Goal: Task Accomplishment & Management: Use online tool/utility

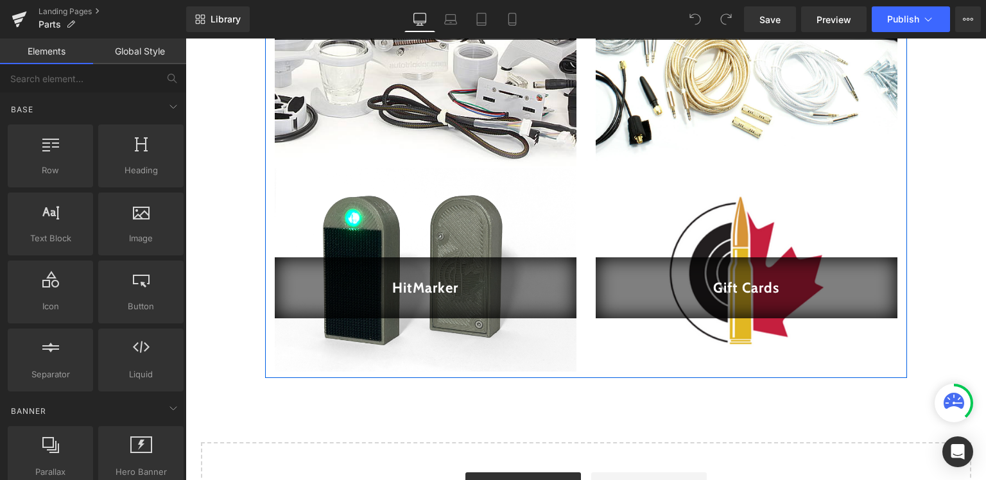
scroll to position [339, 0]
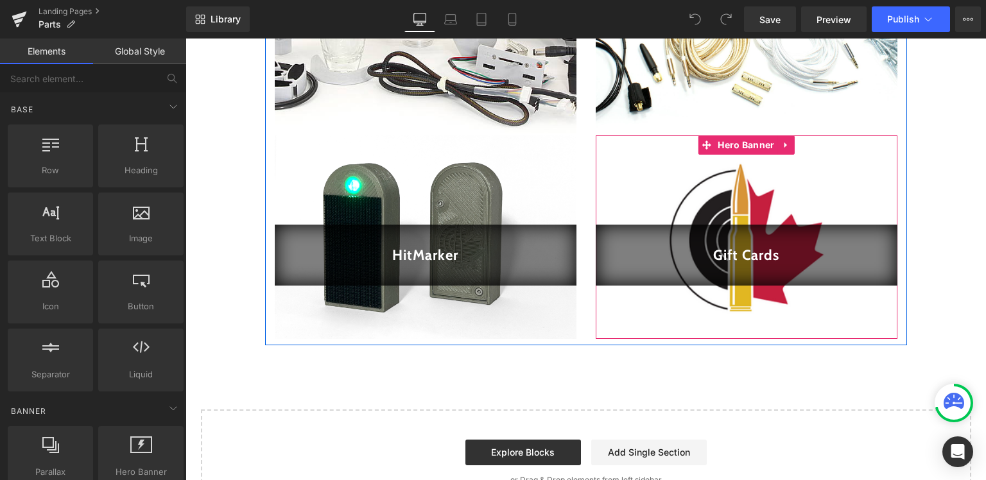
click at [741, 189] on div at bounding box center [747, 237] width 302 height 204
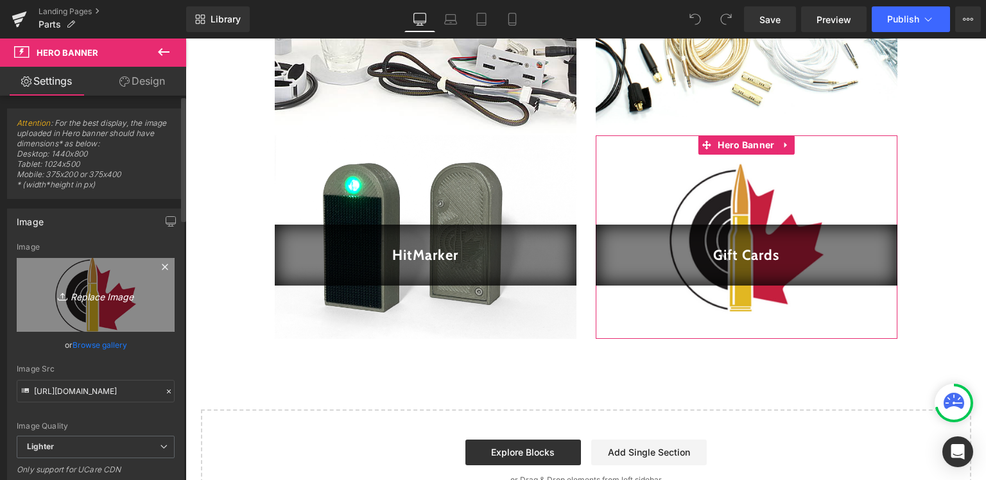
click at [106, 299] on icon "Replace Image" at bounding box center [95, 295] width 103 height 16
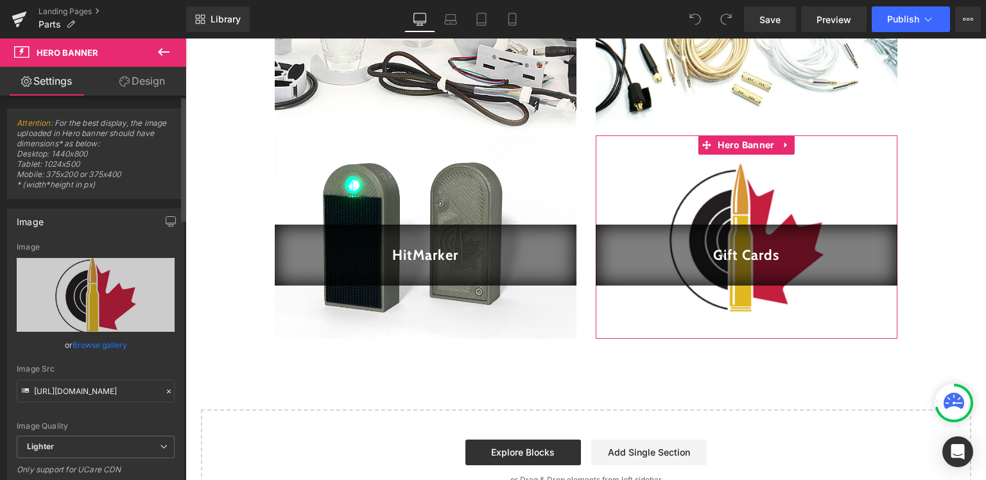
click at [99, 347] on link "Browse gallery" at bounding box center [100, 345] width 55 height 22
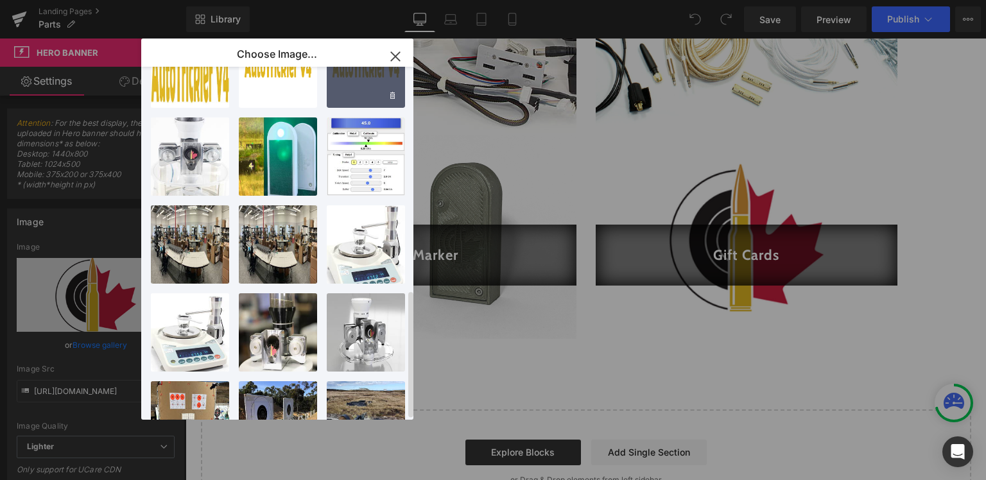
scroll to position [306, 0]
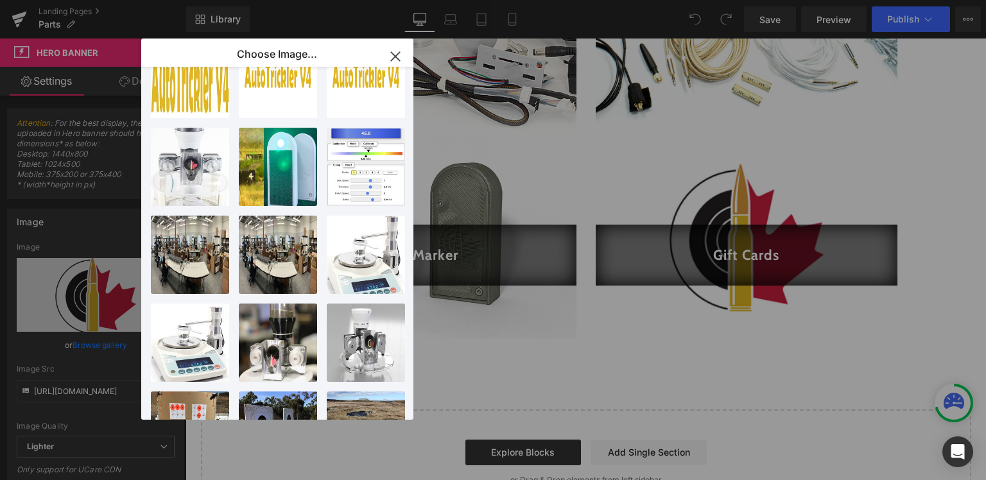
click at [392, 53] on icon "button" at bounding box center [395, 56] width 8 height 8
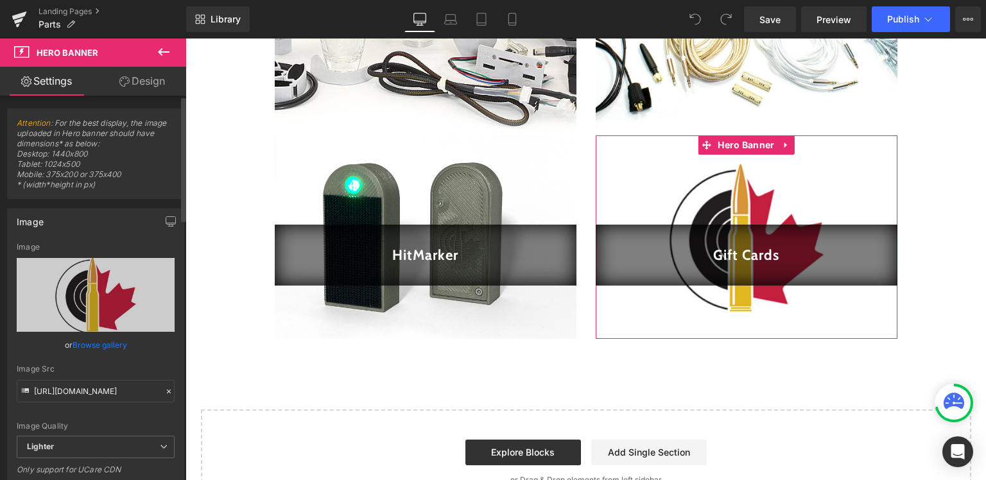
click at [164, 390] on icon at bounding box center [168, 391] width 9 height 9
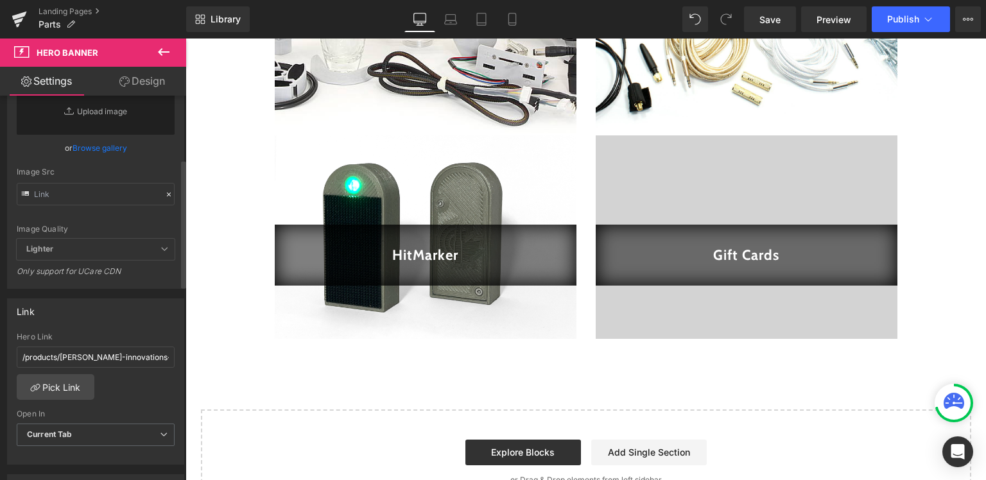
scroll to position [194, 0]
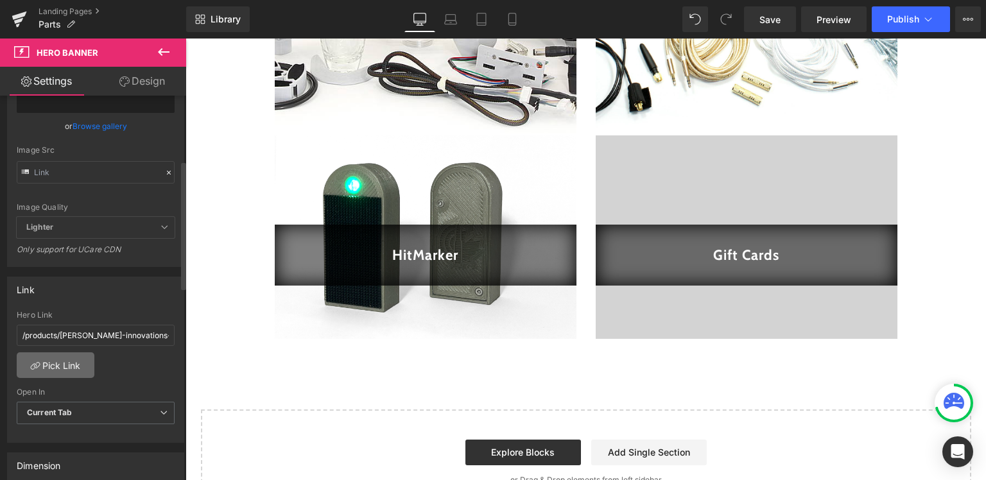
click at [61, 362] on link "Pick Link" at bounding box center [56, 365] width 78 height 26
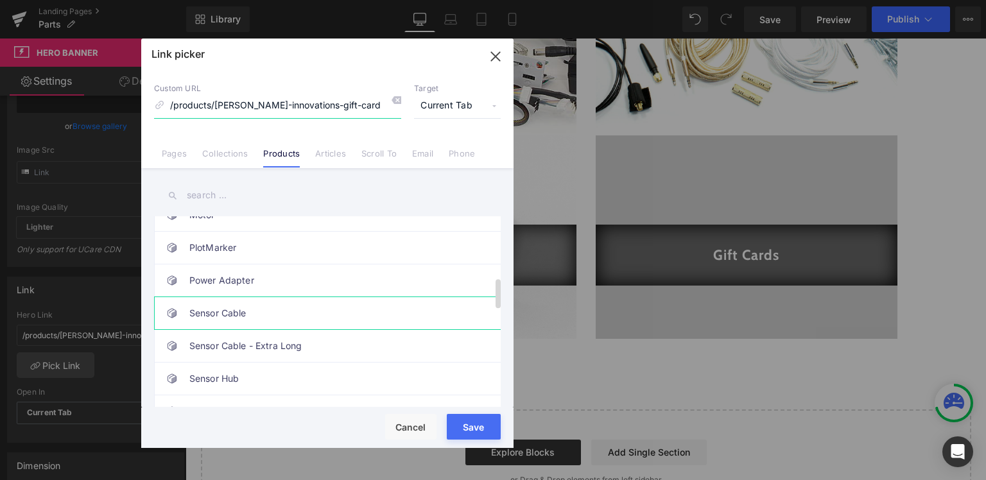
scroll to position [388, 0]
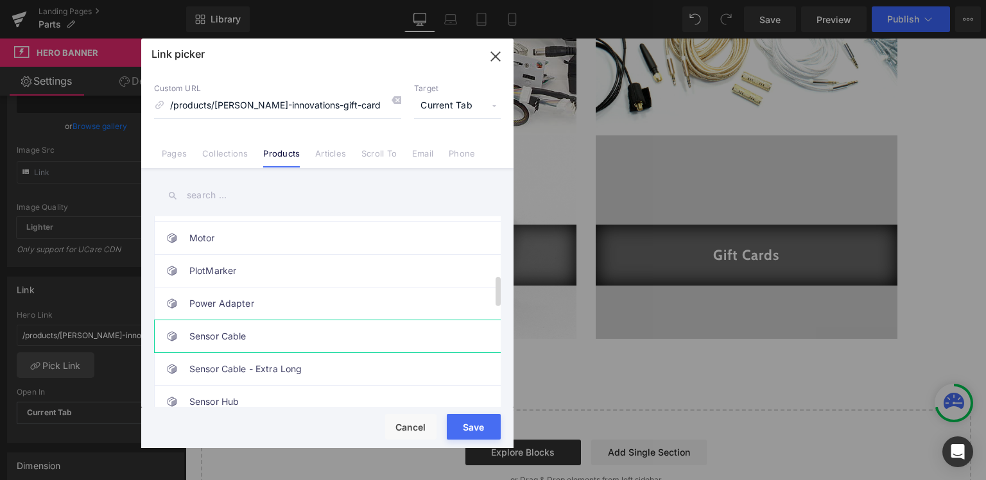
click at [273, 273] on link "PlotMarker" at bounding box center [330, 271] width 282 height 32
type input "/products/plotmarker"
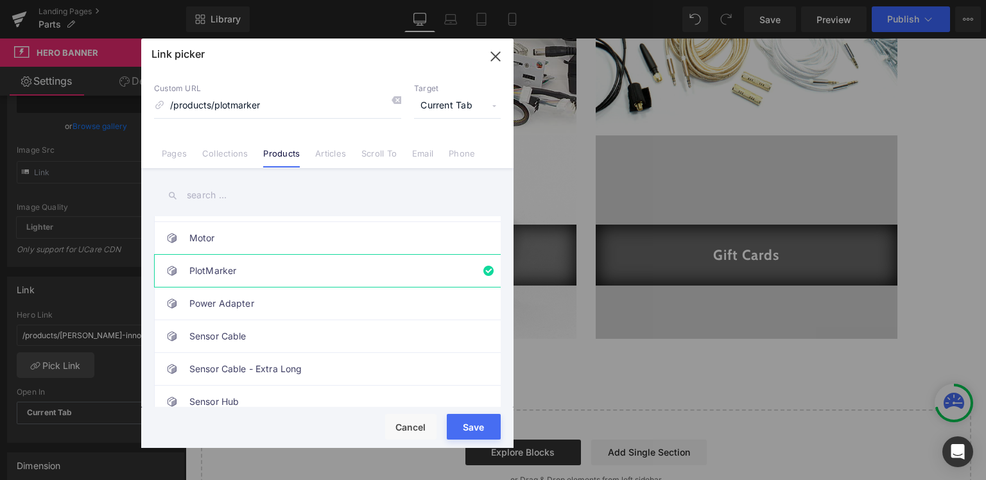
click at [466, 427] on div "Rendering Content" at bounding box center [493, 429] width 79 height 14
click at [471, 421] on button "Save" at bounding box center [474, 427] width 54 height 26
type input "/products/plotmarker"
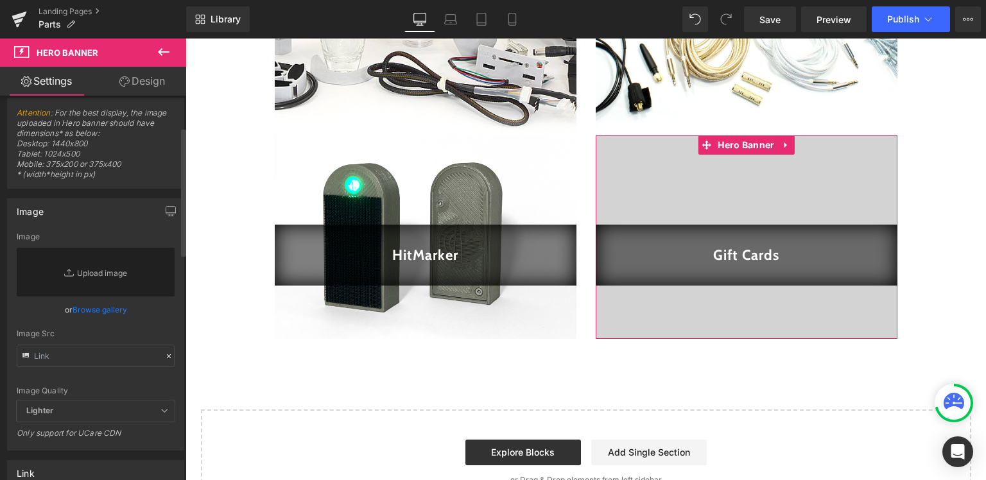
scroll to position [0, 0]
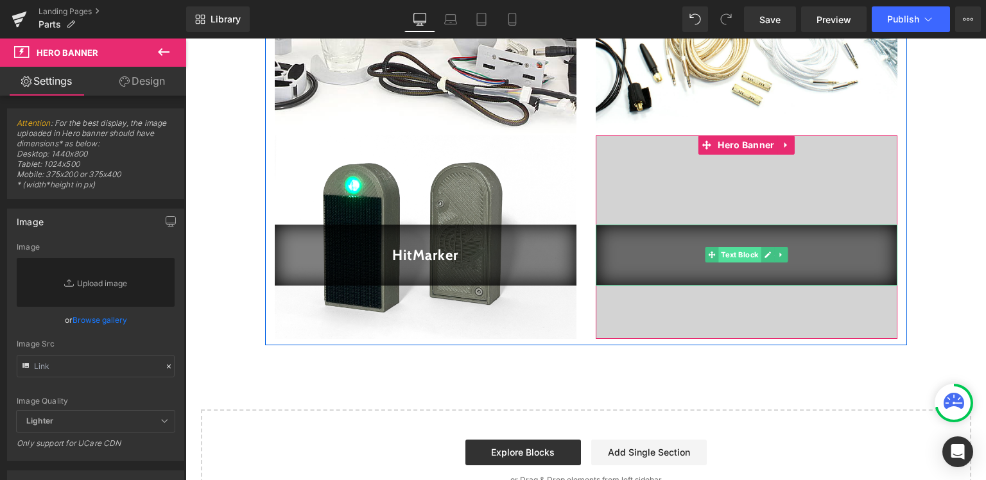
click at [726, 259] on span "Text Block" at bounding box center [739, 254] width 42 height 15
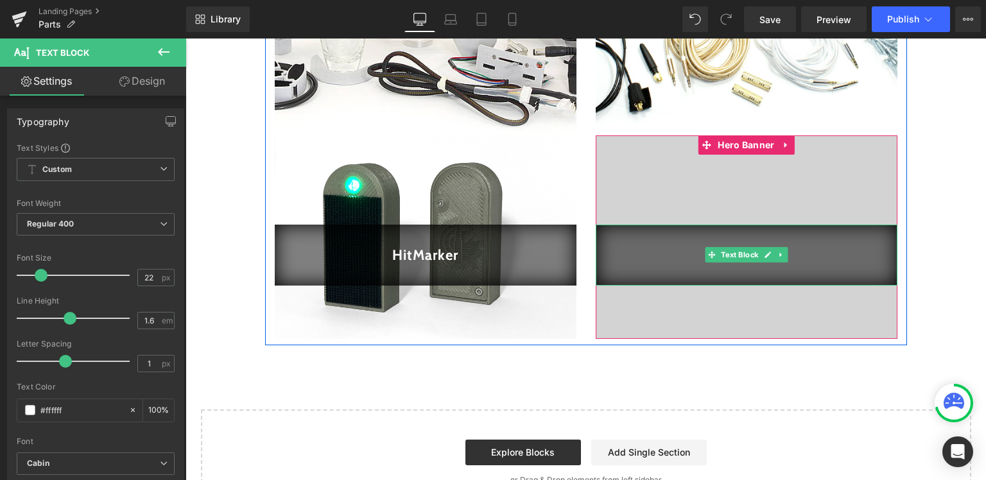
click at [691, 255] on p "Gift Cards" at bounding box center [747, 255] width 276 height 22
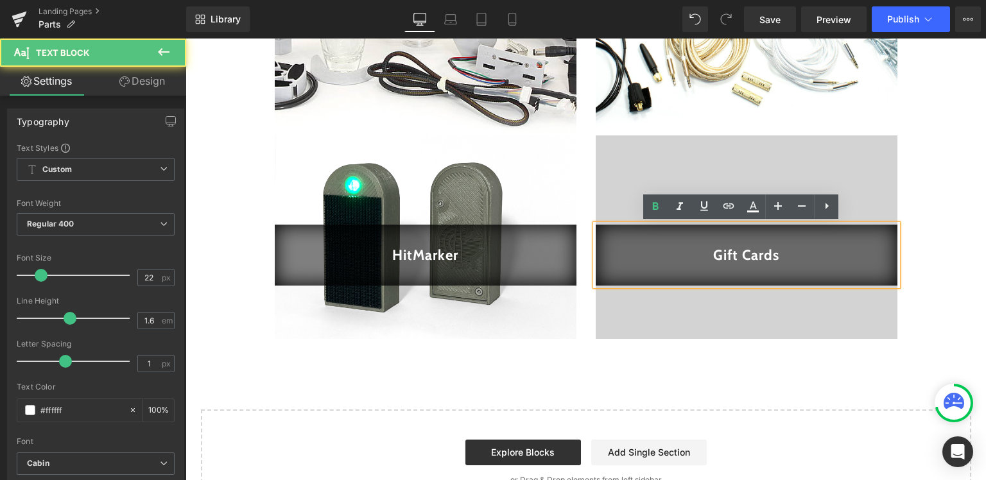
click at [713, 256] on strong "Gift Cards" at bounding box center [746, 255] width 66 height 17
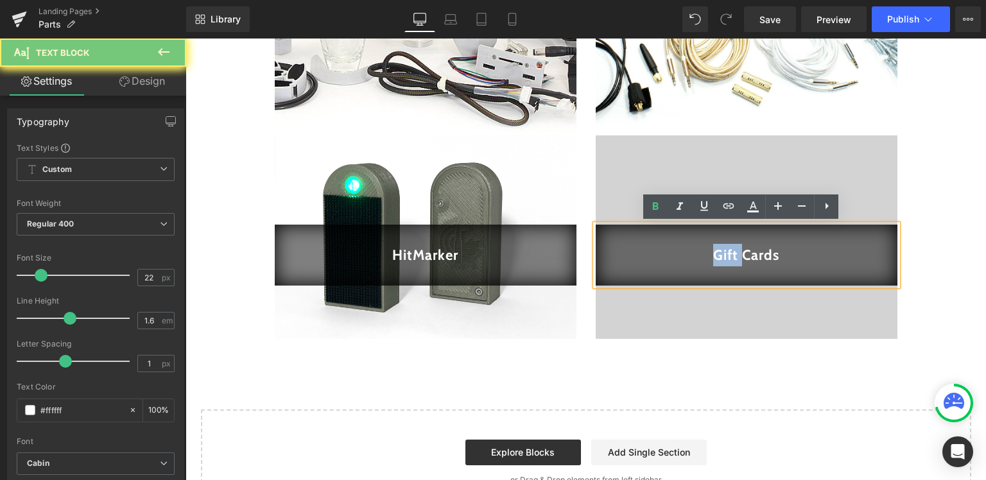
click at [713, 256] on strong "Gift Cards" at bounding box center [746, 255] width 66 height 17
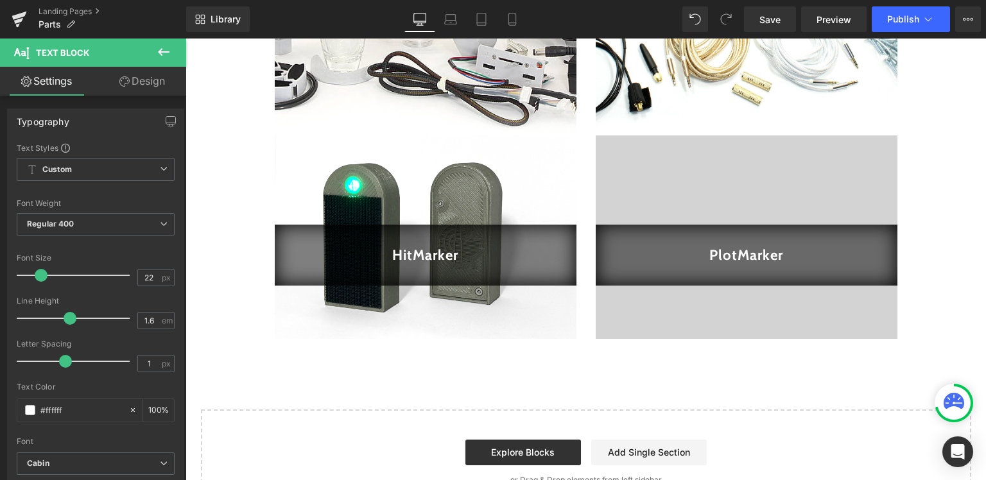
click at [166, 50] on icon at bounding box center [163, 51] width 15 height 15
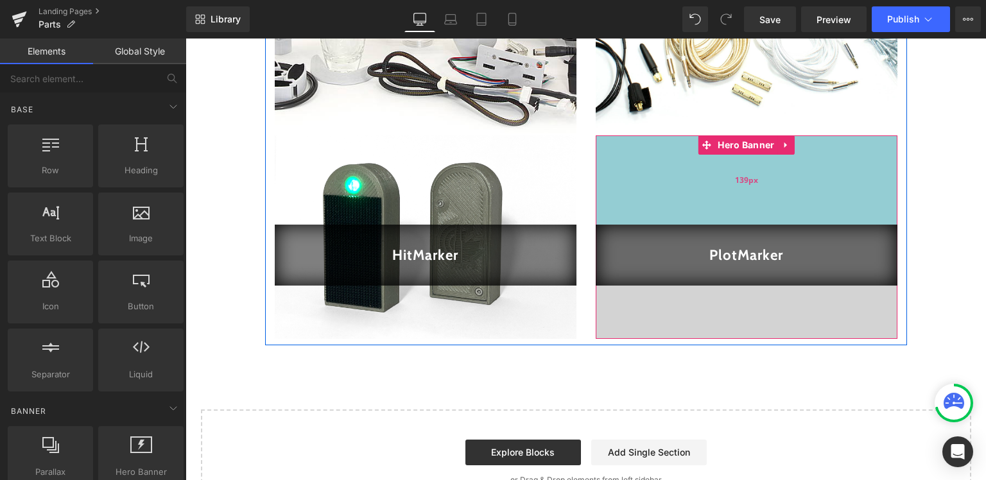
click at [686, 178] on div "139px" at bounding box center [747, 179] width 302 height 89
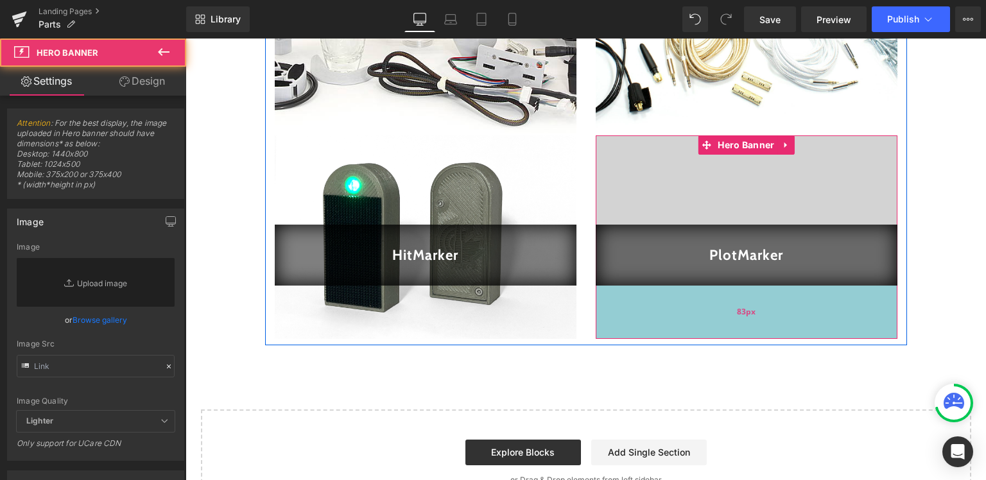
click at [672, 313] on div "83px" at bounding box center [747, 312] width 302 height 53
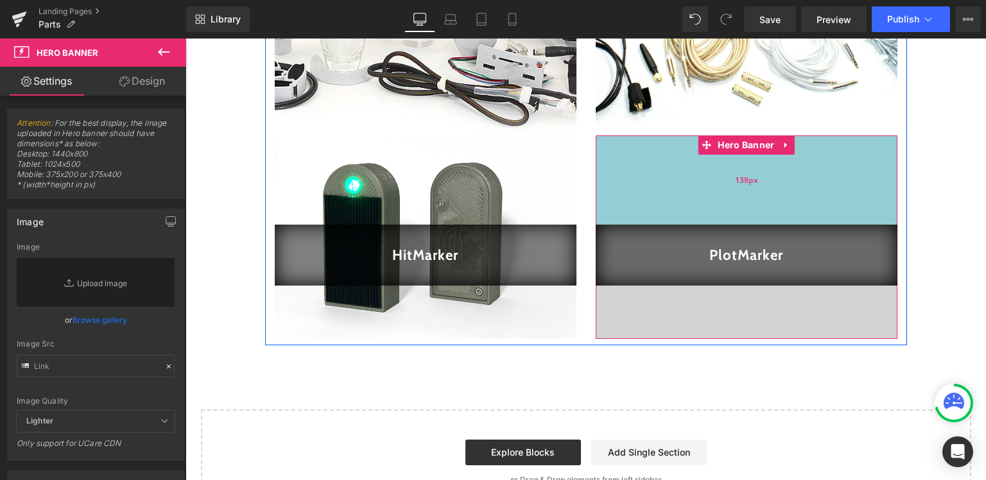
click at [654, 198] on div "139px" at bounding box center [747, 179] width 302 height 89
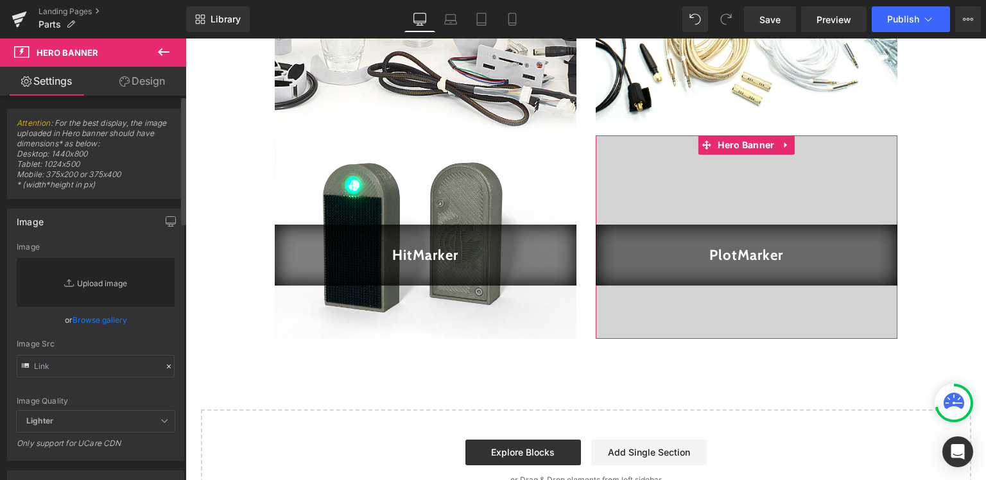
click at [104, 282] on link "Replace Image" at bounding box center [96, 282] width 158 height 49
type input "C:\fakepath\IMG_0414.JPG"
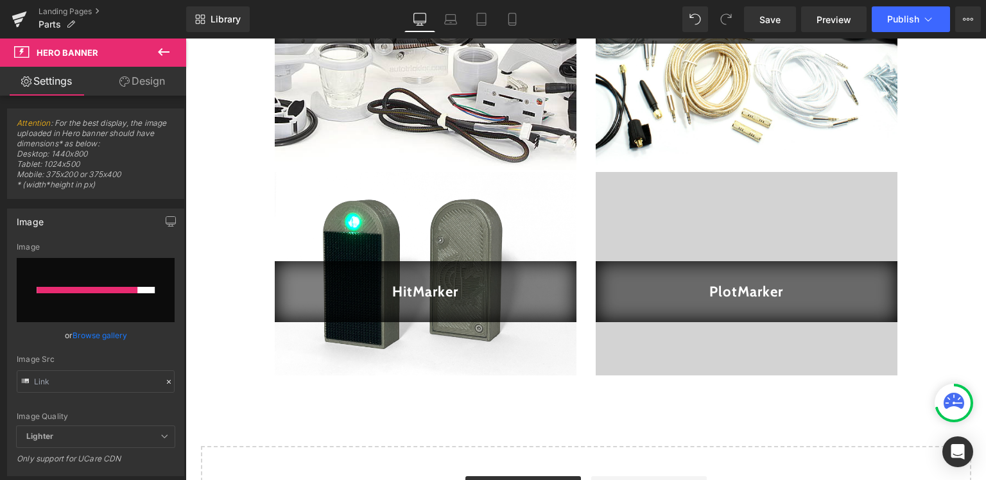
scroll to position [339, 0]
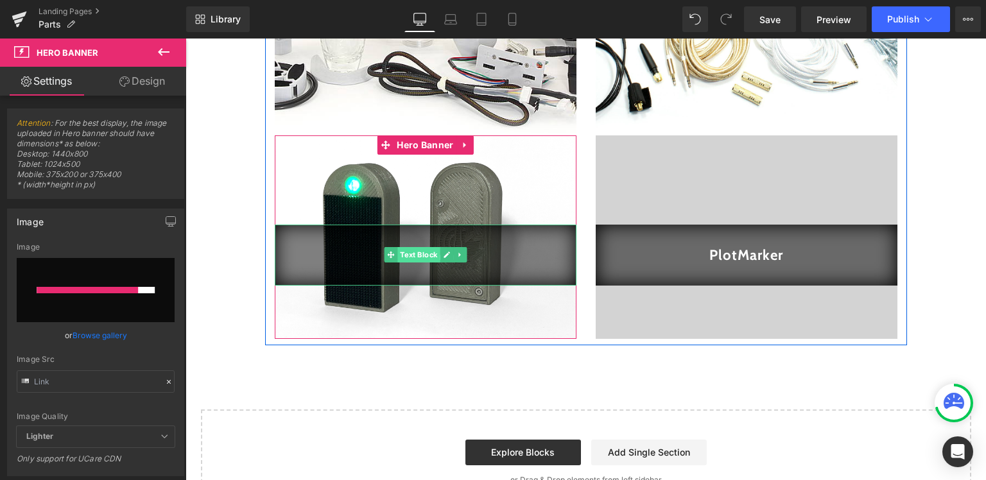
click at [414, 259] on span "Text Block" at bounding box center [418, 254] width 42 height 15
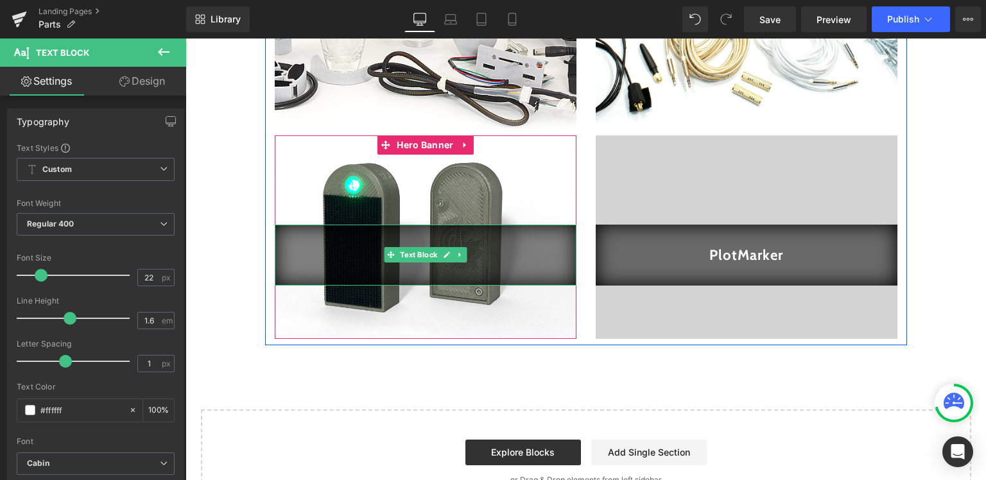
click at [475, 261] on p "HitMarker" at bounding box center [426, 255] width 276 height 22
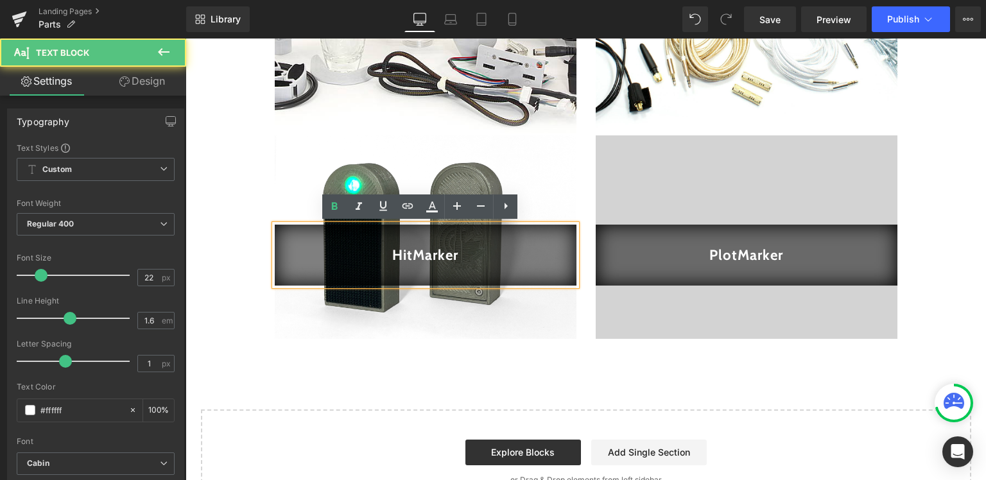
click at [427, 258] on strong "HitMarker" at bounding box center [425, 255] width 66 height 17
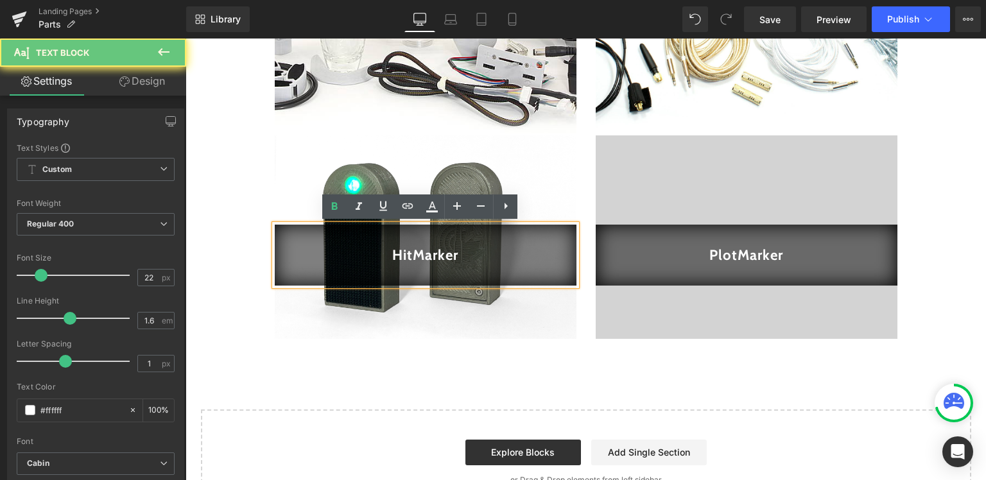
click at [455, 258] on p "HitMarker" at bounding box center [426, 255] width 276 height 22
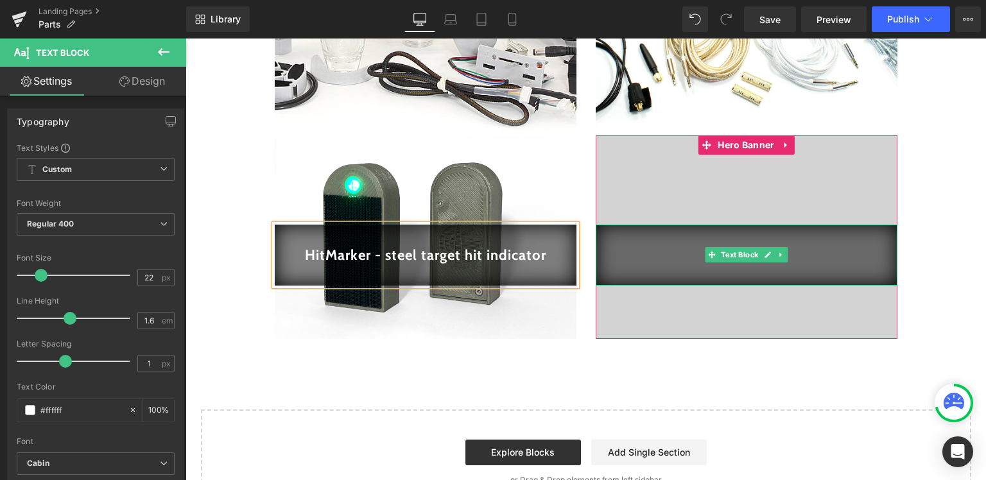
click at [761, 280] on div "PlotMarker" at bounding box center [747, 255] width 302 height 61
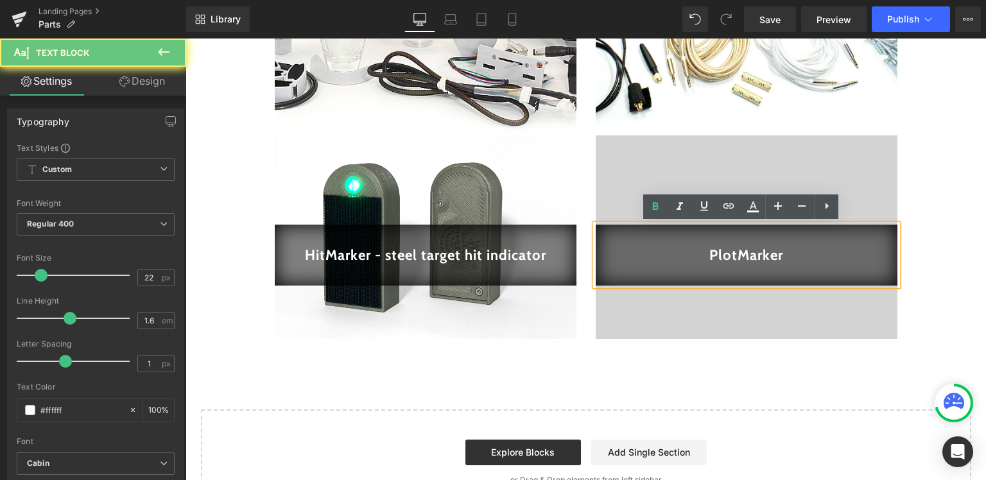
click at [741, 258] on strong "PlotMarker" at bounding box center [746, 255] width 74 height 17
click at [770, 257] on strong "PlotMarker" at bounding box center [746, 255] width 74 height 17
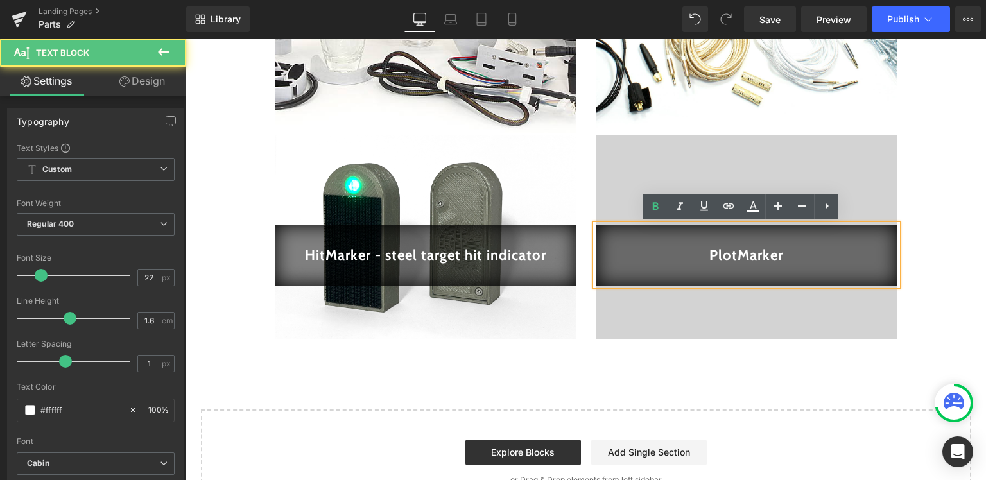
click at [781, 257] on p "PlotMarker" at bounding box center [747, 255] width 276 height 22
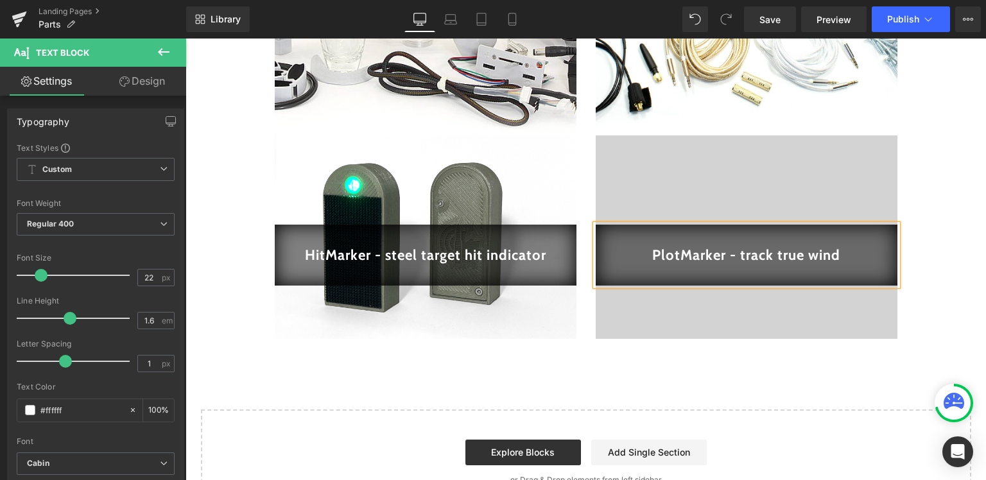
click at [941, 163] on div "AutoTrickler Parts Text Block Hero Banner HitMarker - steel target hit indicato…" at bounding box center [586, 156] width 801 height 716
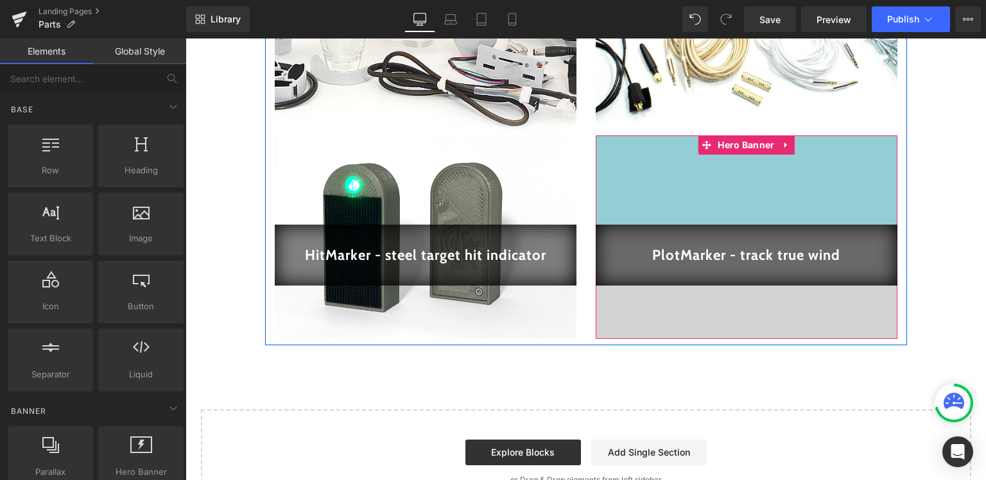
click at [770, 173] on div "139px" at bounding box center [747, 179] width 302 height 89
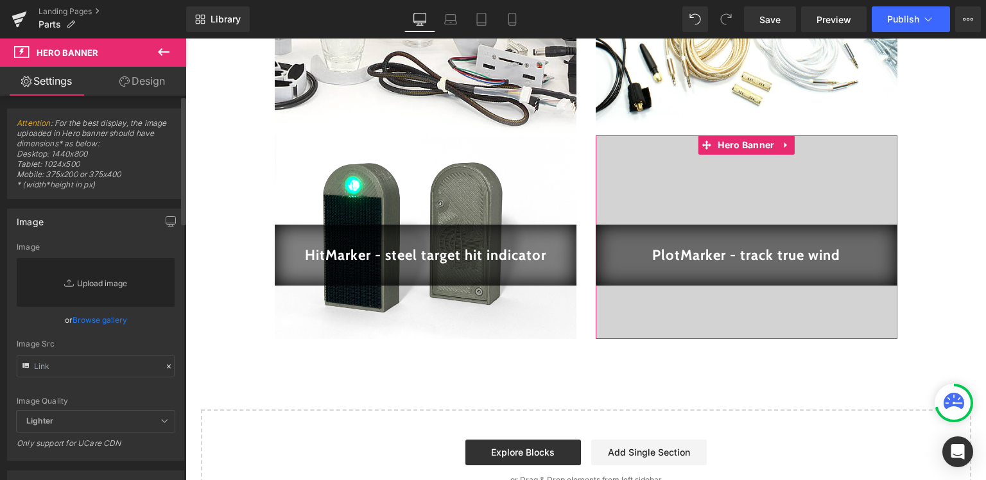
click at [109, 276] on link "Replace Image" at bounding box center [96, 282] width 158 height 49
type input "C:\fakepath\IMG_0414.JPG"
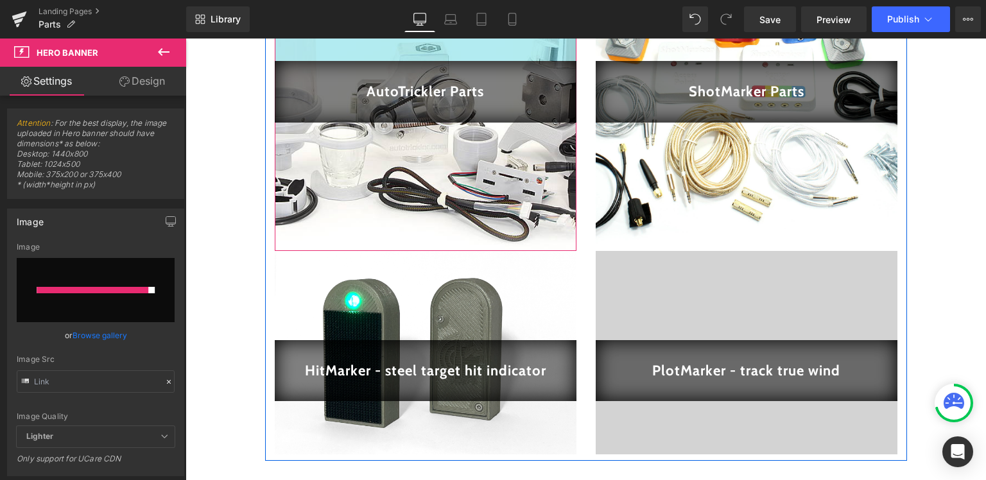
scroll to position [271, 0]
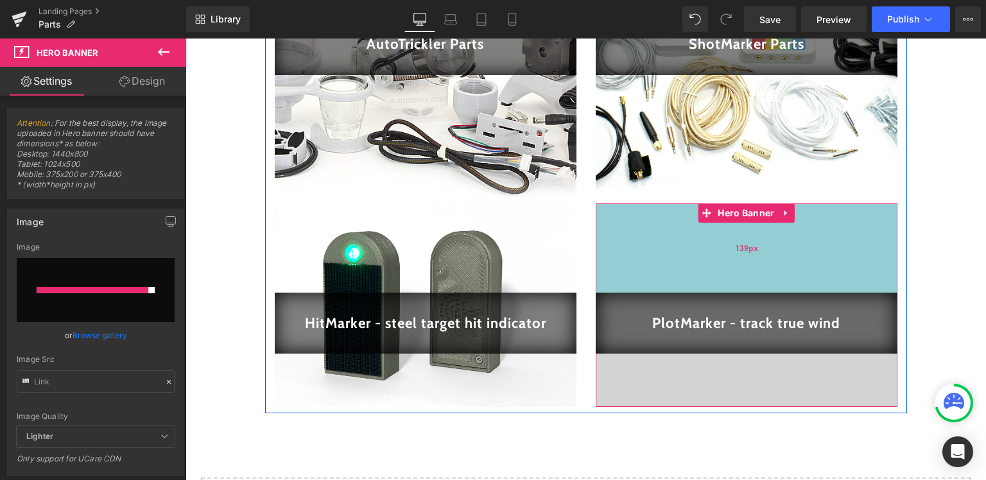
click at [664, 245] on div "139px" at bounding box center [747, 248] width 302 height 89
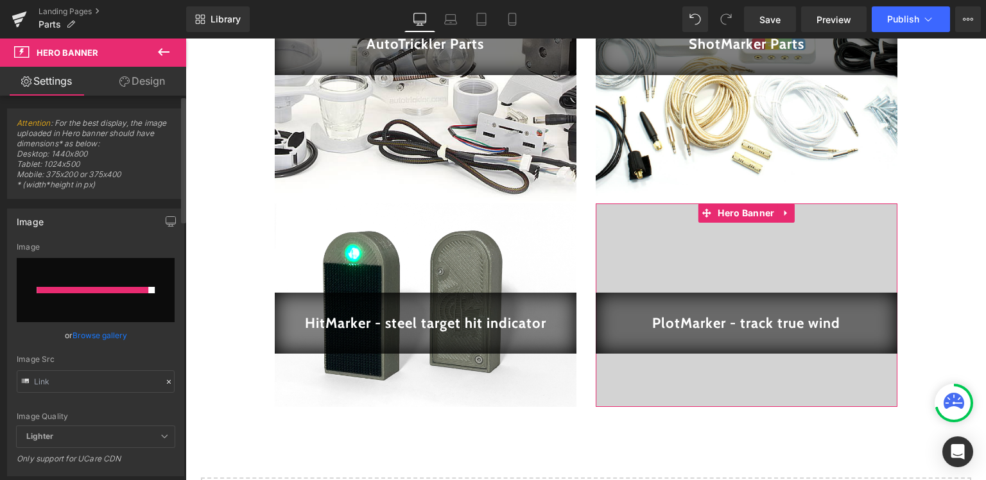
click at [143, 288] on div at bounding box center [93, 290] width 112 height 6
click at [76, 379] on input "text" at bounding box center [96, 381] width 158 height 22
paste input "https://cdn.shopify.com/s/files/1/0525/7235/6768/files/IMG_0414.jpg?v=1758659996"
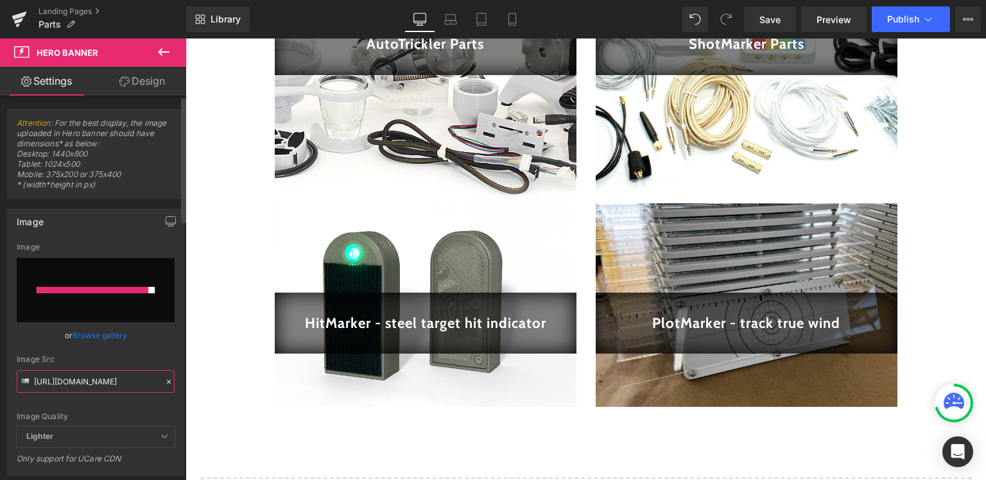
type input "https://cdn.shopify.com/s/files/1/0525/7235/6768/files/IMG_0414.jpg?v=1758659996"
click at [178, 338] on div "Image https://cdn.shopify.com/s/files/1/0525/7235/6768/files/IMG_0414.jpg?v=175…" at bounding box center [96, 337] width 192 height 277
click at [119, 302] on input "file" at bounding box center [96, 290] width 158 height 64
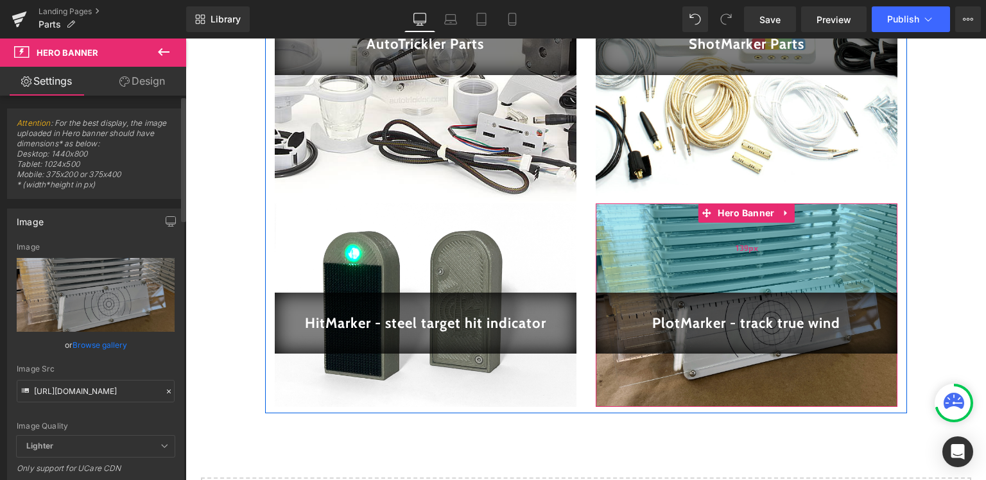
click at [706, 260] on div "139px" at bounding box center [747, 248] width 302 height 89
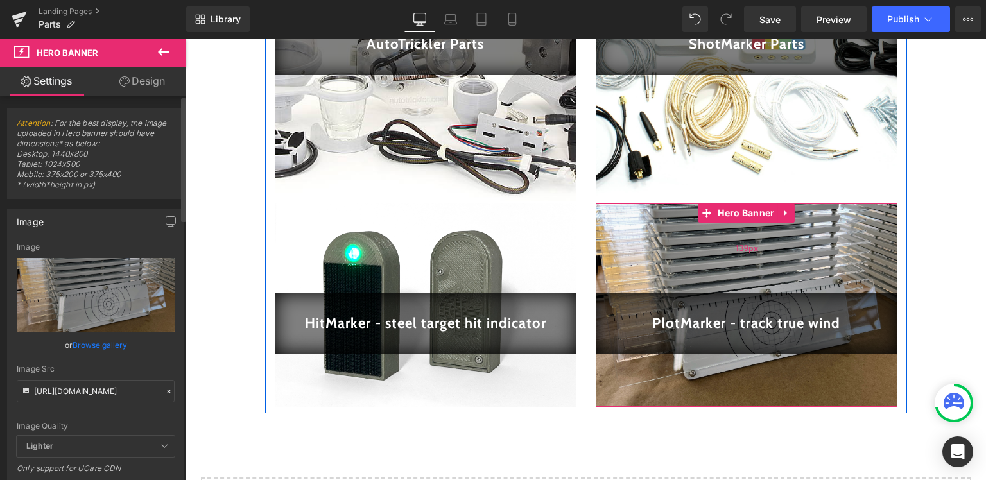
click at [705, 245] on div "139px" at bounding box center [747, 248] width 302 height 89
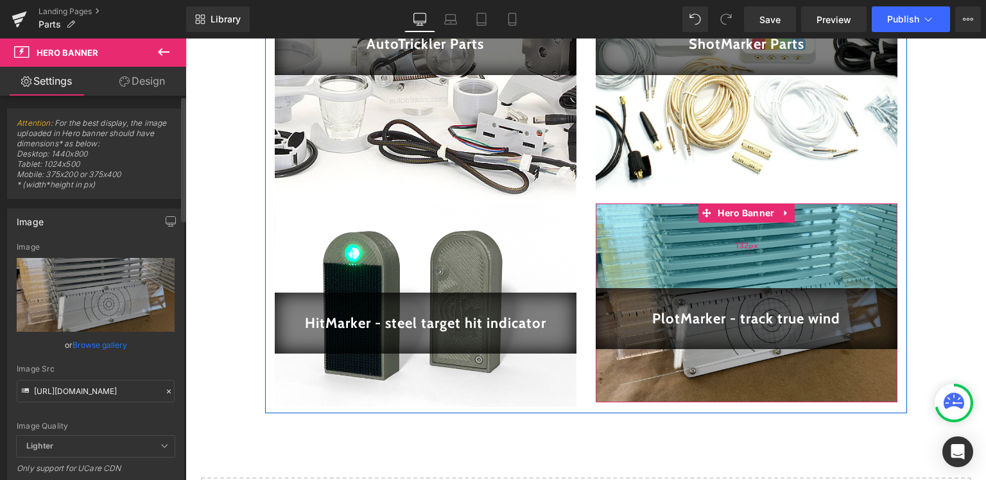
click at [701, 232] on div "132px" at bounding box center [747, 246] width 302 height 85
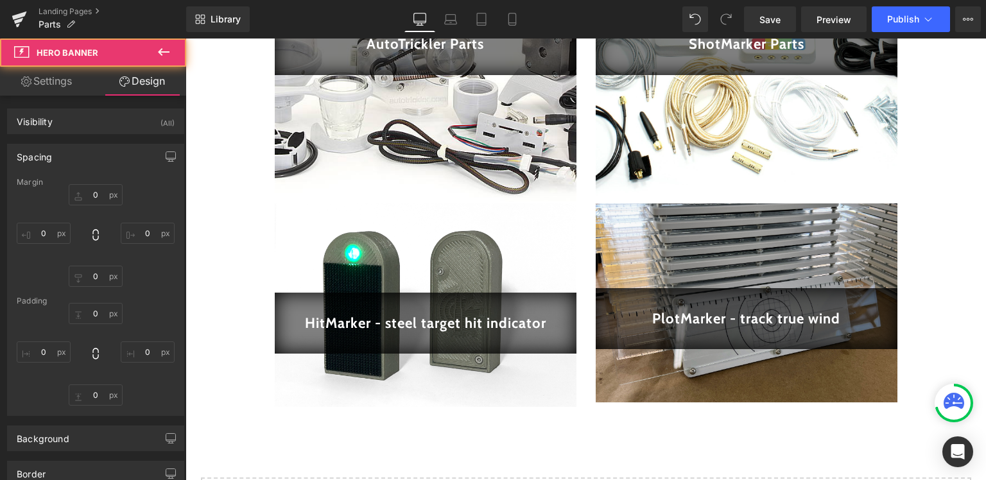
type input "0"
type input "132"
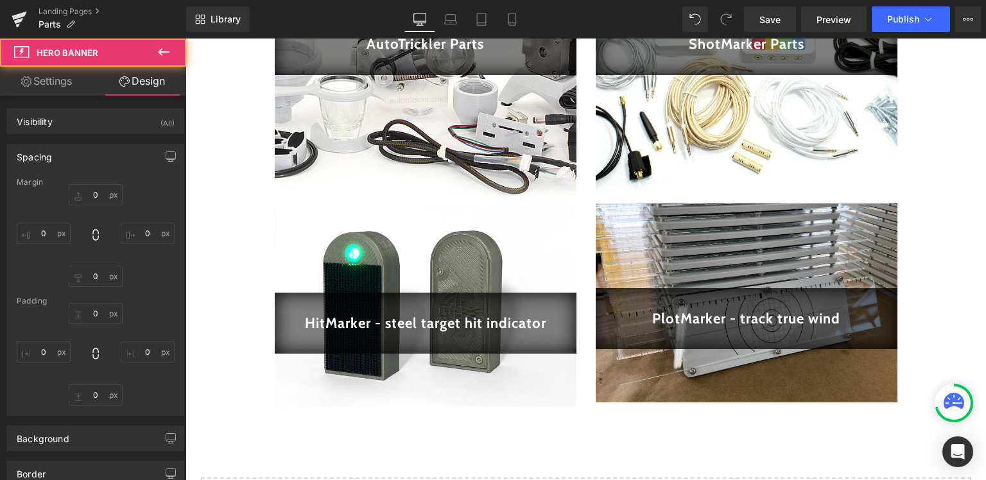
type input "0"
type input "83"
type input "0"
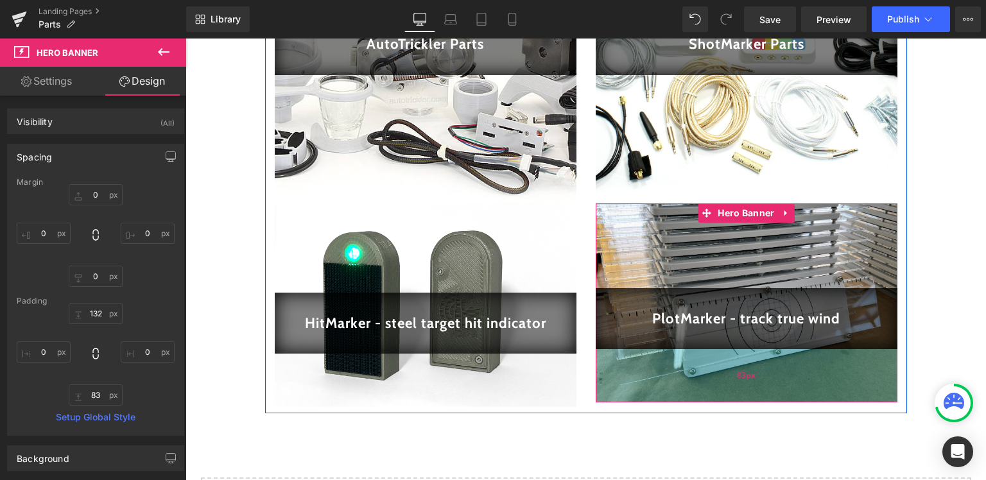
click at [749, 357] on div "83px" at bounding box center [747, 375] width 302 height 53
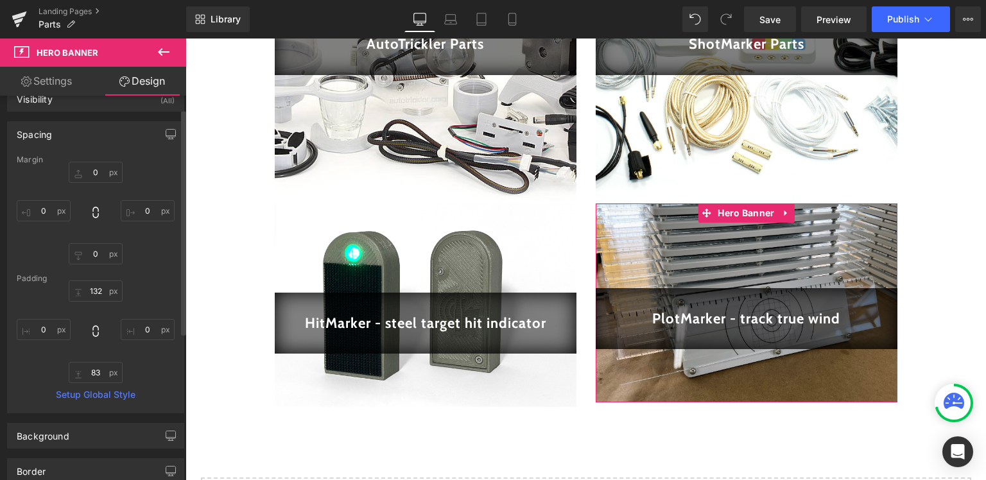
scroll to position [0, 0]
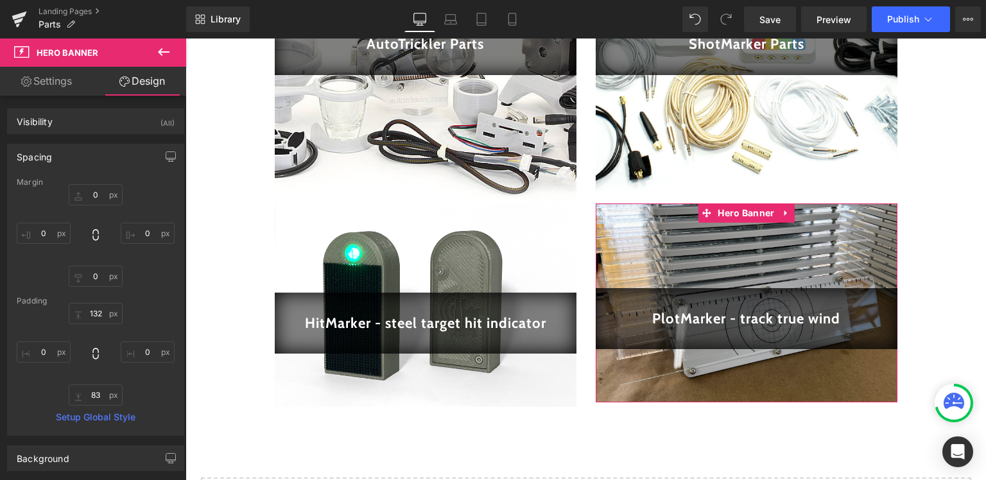
click at [60, 83] on link "Settings" at bounding box center [46, 81] width 93 height 29
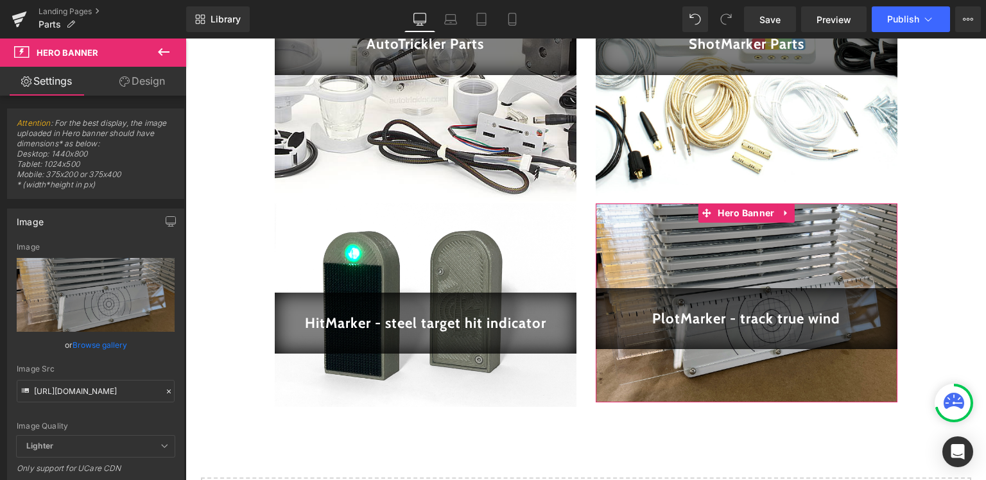
click at [148, 87] on link "Design" at bounding box center [142, 81] width 93 height 29
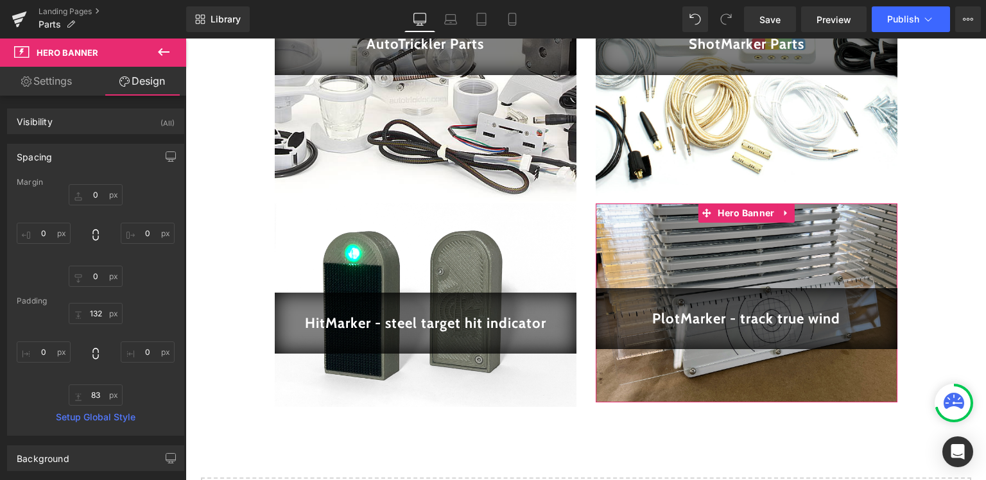
type input "0"
type input "132"
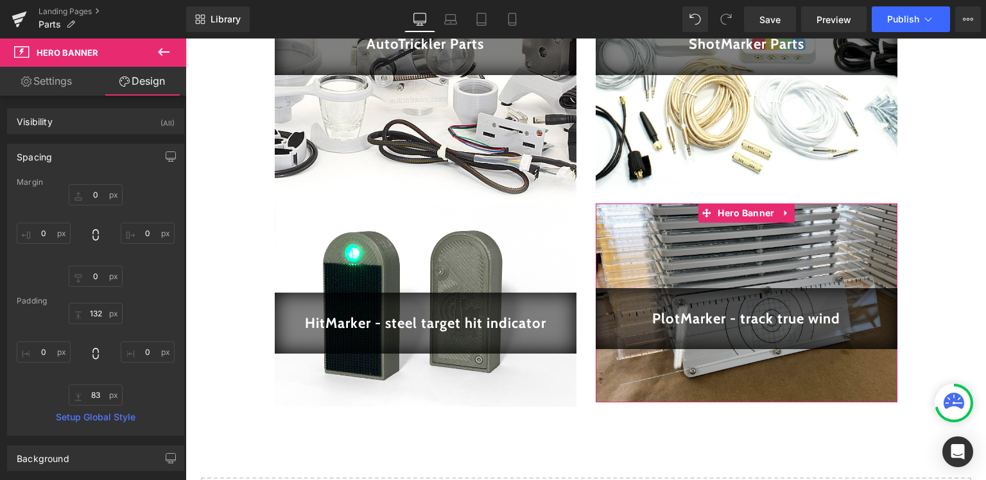
type input "0"
type input "83"
type input "0"
click at [83, 80] on link "Settings" at bounding box center [46, 81] width 93 height 29
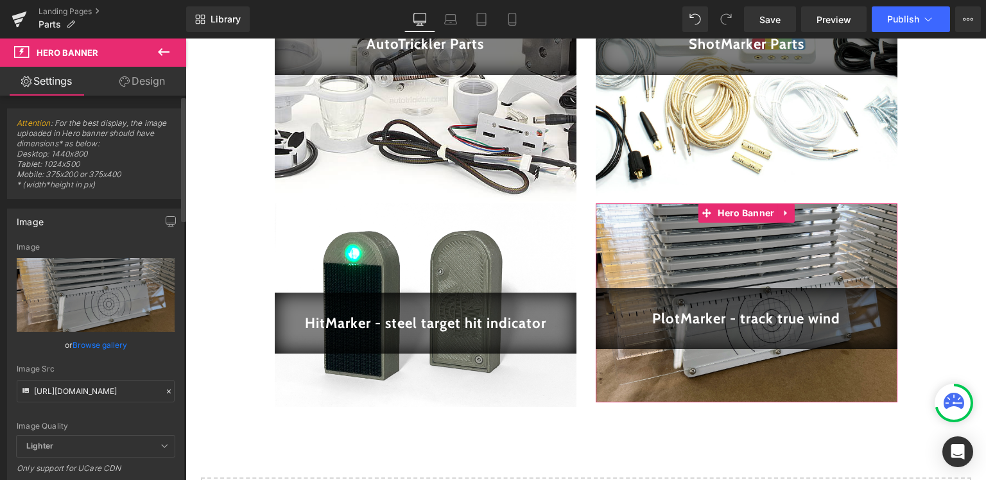
click at [164, 392] on icon at bounding box center [168, 391] width 9 height 9
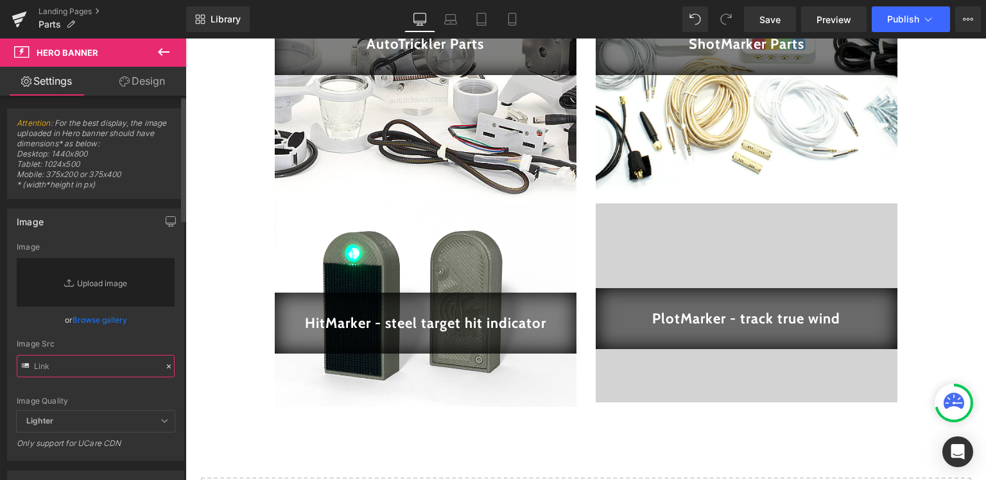
click at [104, 362] on input "text" at bounding box center [96, 366] width 158 height 22
paste input "https://cdn.shopify.com/s/files/1/0525/7235/6768/files/IMG_2602.jpg?v=1758659996"
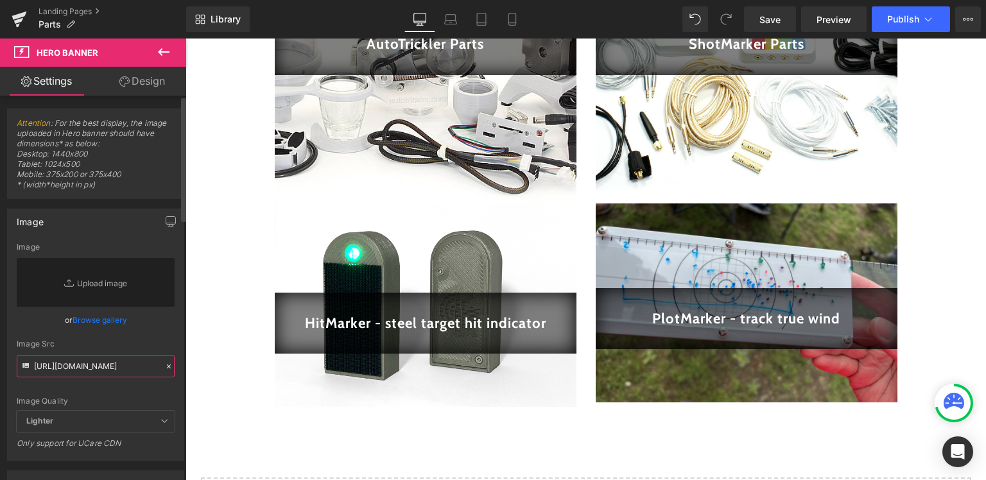
type input "https://cdn.shopify.com/s/files/1/0525/7235/6768/files/IMG_2602.jpg?v=1758659996"
click at [9, 387] on div "https://cdn.shopify.com/s/files/1/0525/7235/6768/files/IMG_2602.jpg?v=175865999…" at bounding box center [96, 352] width 176 height 218
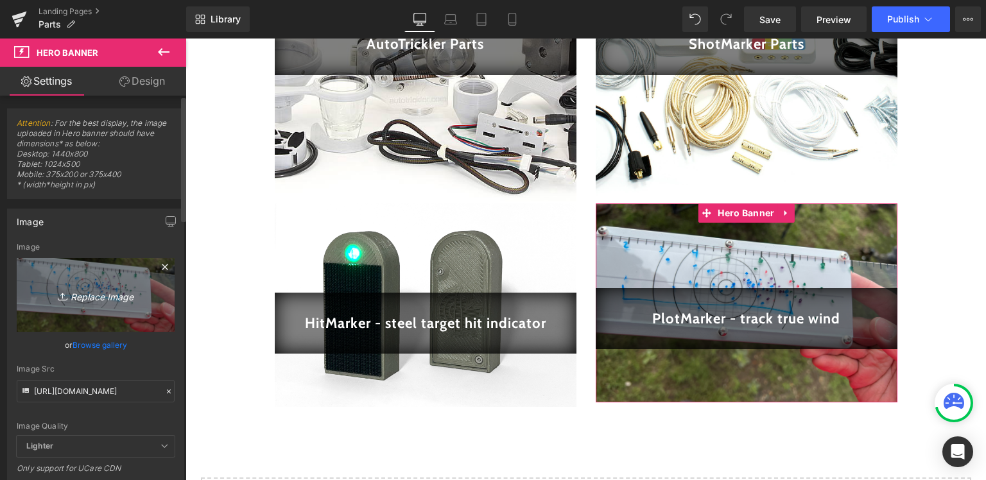
click at [105, 279] on link "Replace Image" at bounding box center [96, 295] width 158 height 74
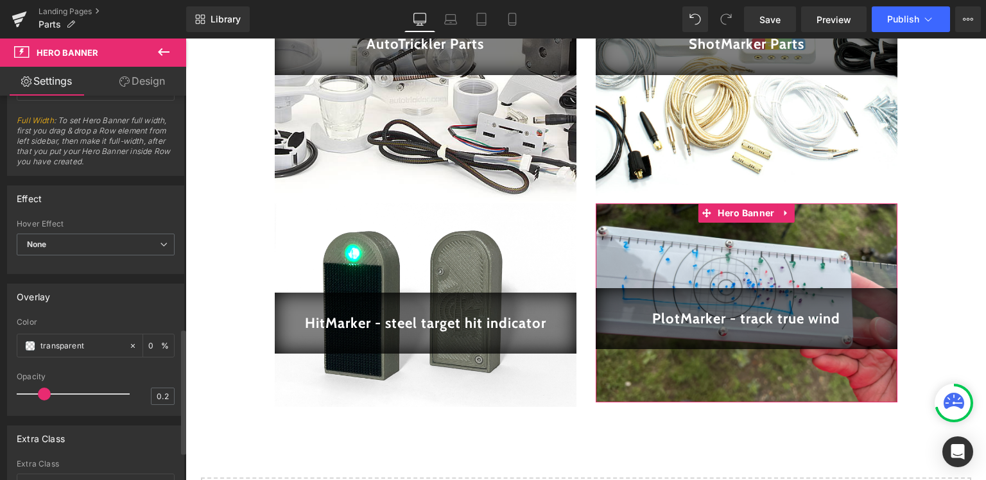
scroll to position [711, 0]
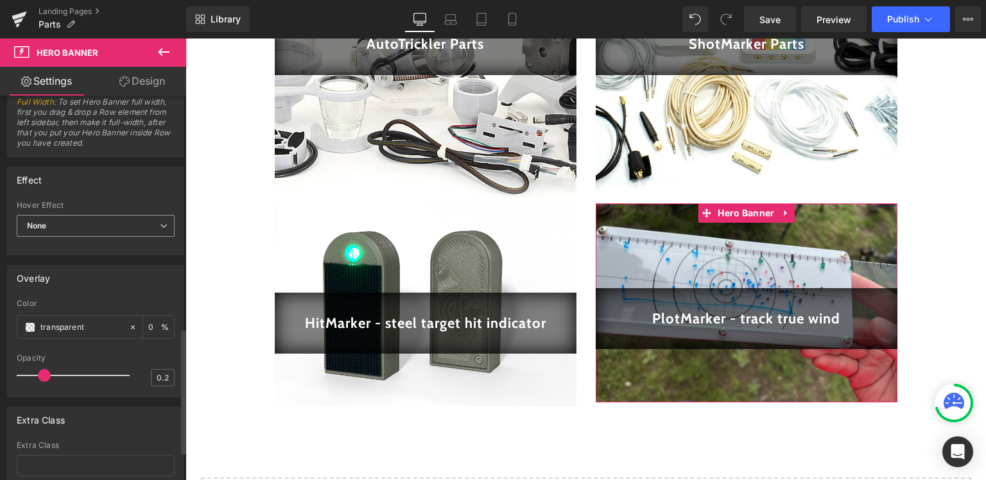
click at [97, 222] on span "None" at bounding box center [96, 226] width 158 height 22
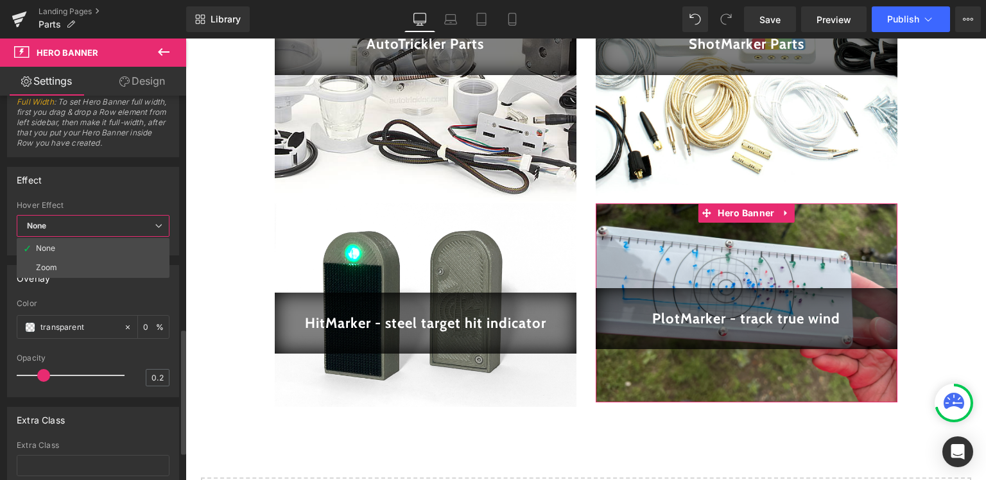
scroll to position [0, 193]
click at [97, 222] on span "None" at bounding box center [93, 226] width 153 height 22
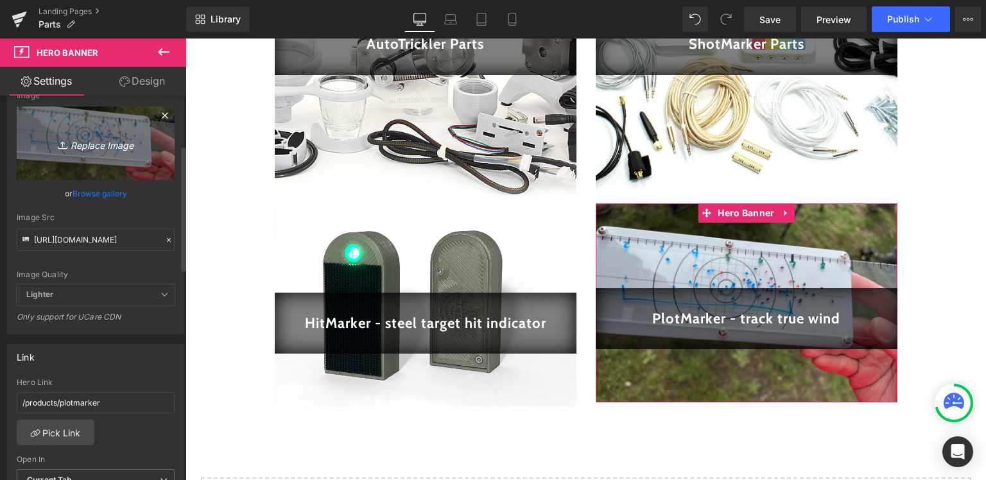
scroll to position [0, 0]
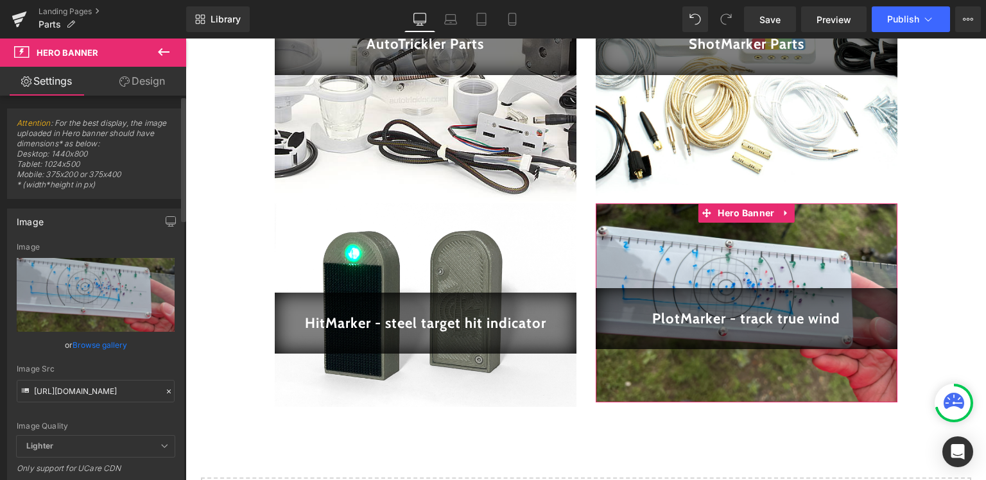
click at [89, 164] on span "Attention : For the best display, the image uploaded in Hero banner should have…" at bounding box center [96, 158] width 158 height 80
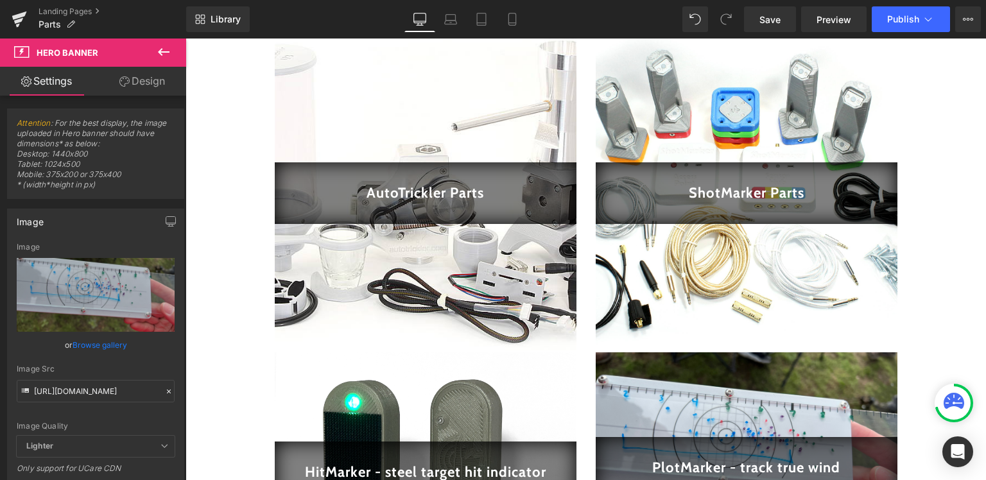
scroll to position [271, 0]
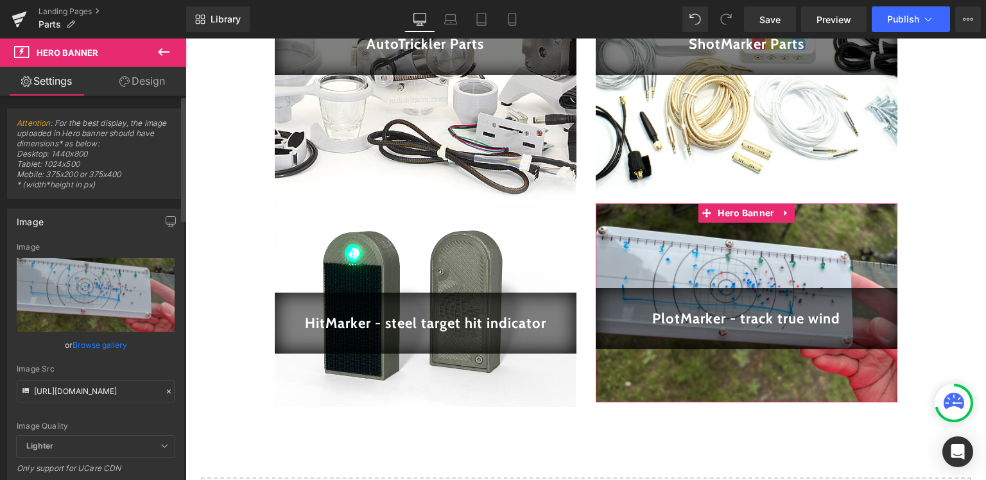
click at [164, 395] on icon at bounding box center [168, 391] width 9 height 9
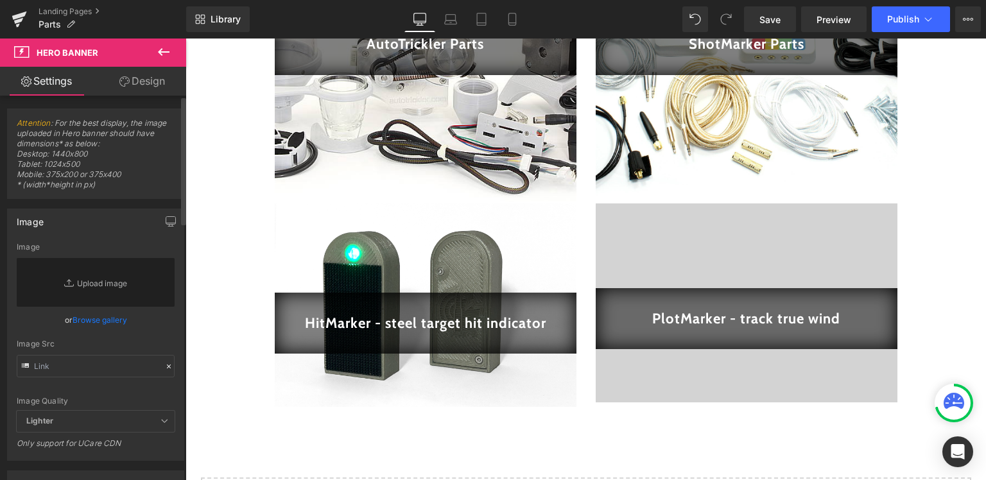
scroll to position [0, 0]
click at [125, 370] on input "text" at bounding box center [96, 366] width 158 height 22
paste input "https://cdn.shopify.com/s/files/1/0525/7235/6768/files/IMG_2694.jpg?v=1758660023"
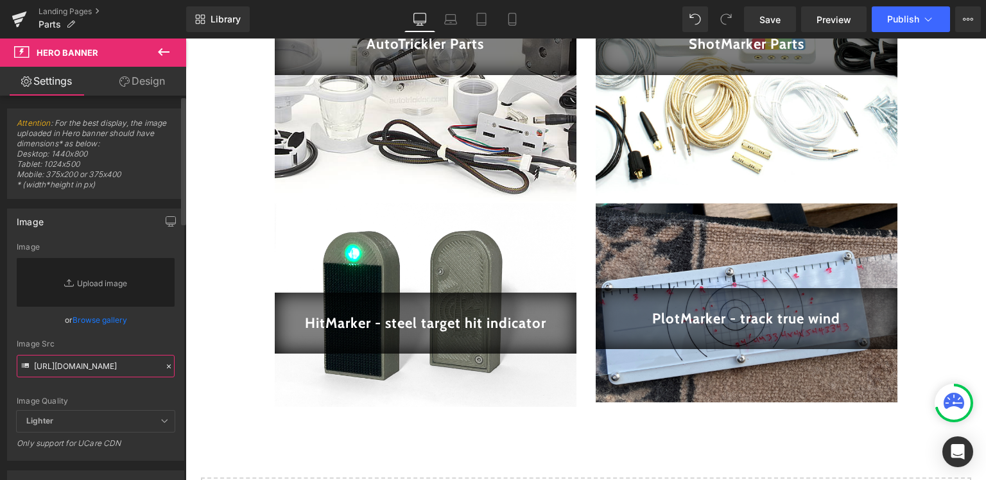
type input "https://cdn.shopify.com/s/files/1/0525/7235/6768/files/IMG_2694.jpg?v=1758660023"
click at [0, 307] on div "Image https://cdn.shopify.com/s/files/1/0525/7235/6768/files/IMG_2694.jpg?v=175…" at bounding box center [96, 330] width 192 height 262
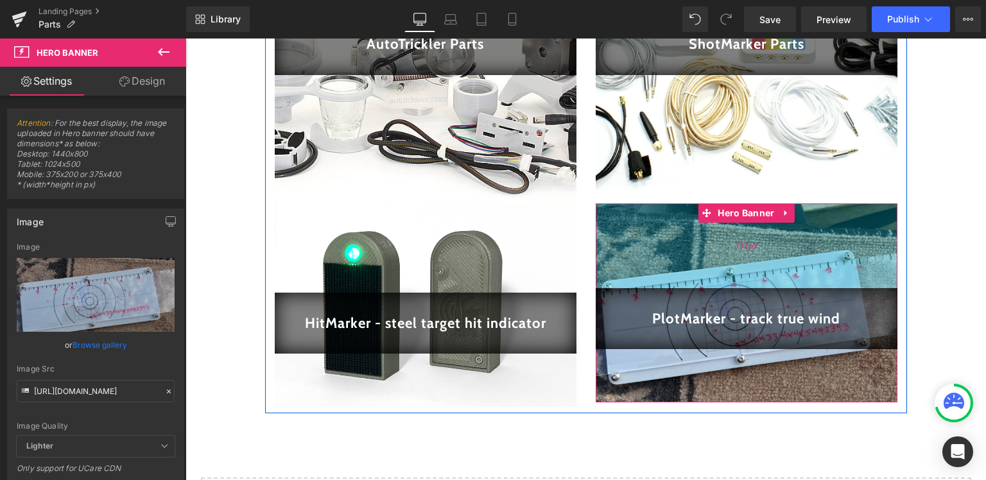
click at [661, 230] on div "132px" at bounding box center [747, 246] width 302 height 85
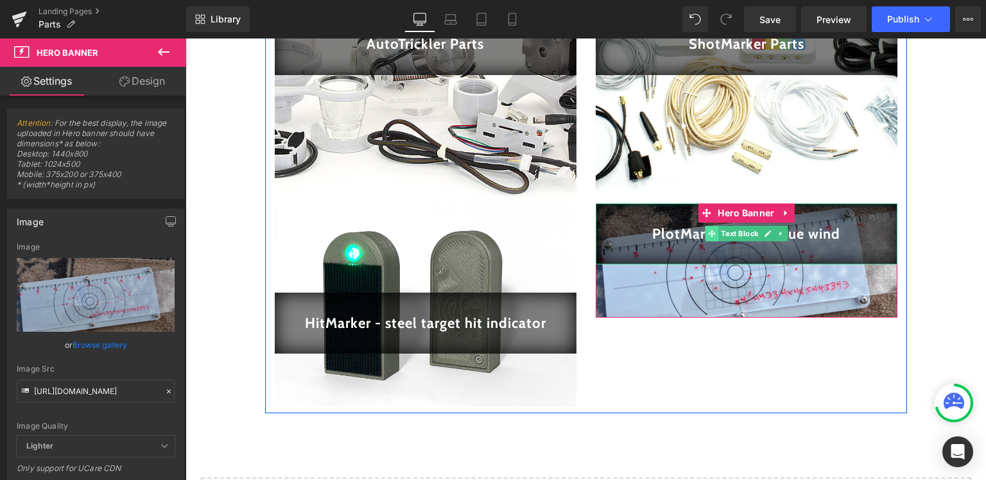
drag, startPoint x: 673, startPoint y: 204, endPoint x: 700, endPoint y: 230, distance: 37.2
click at [700, 230] on div "PlotMarker - track true wind Text Block Hero Banner 83px" at bounding box center [747, 261] width 302 height 114
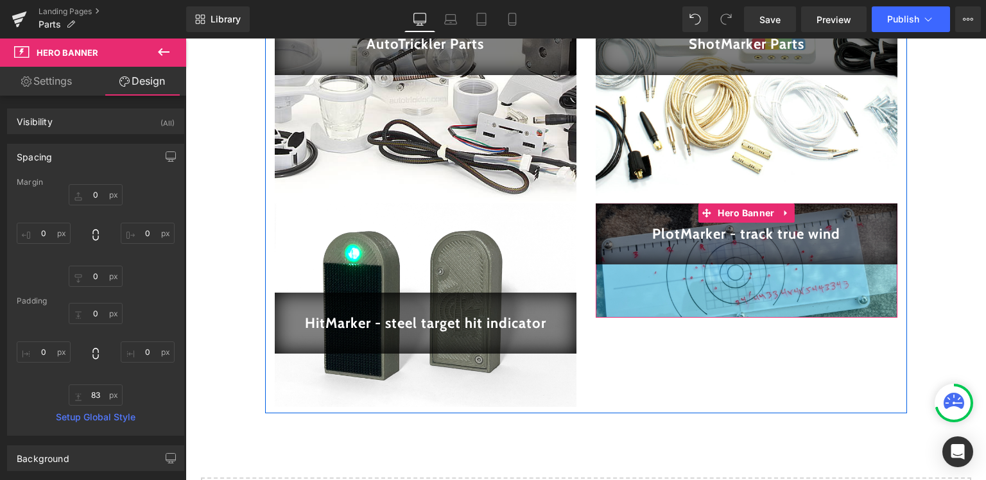
click at [641, 286] on div "83px" at bounding box center [747, 290] width 302 height 53
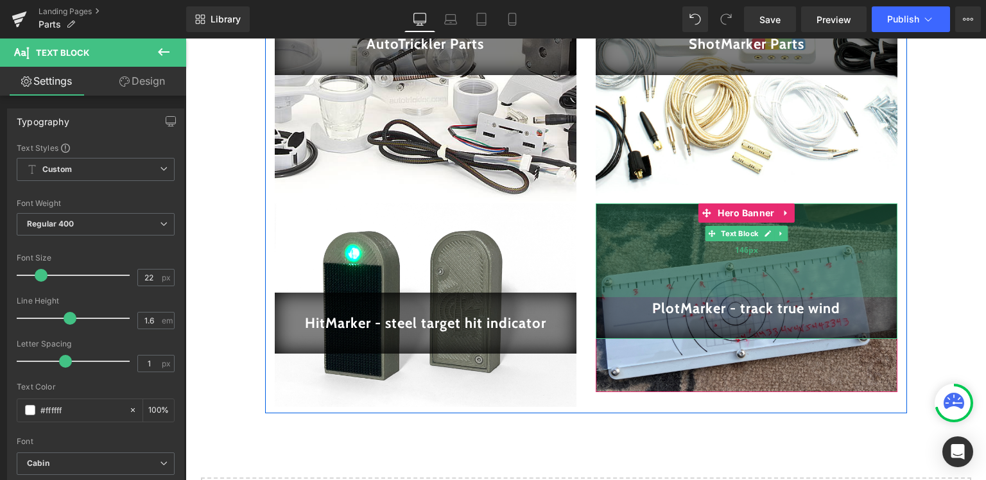
drag, startPoint x: 643, startPoint y: 205, endPoint x: 643, endPoint y: 280, distance: 74.5
click at [643, 280] on div "146px" at bounding box center [747, 251] width 302 height 94
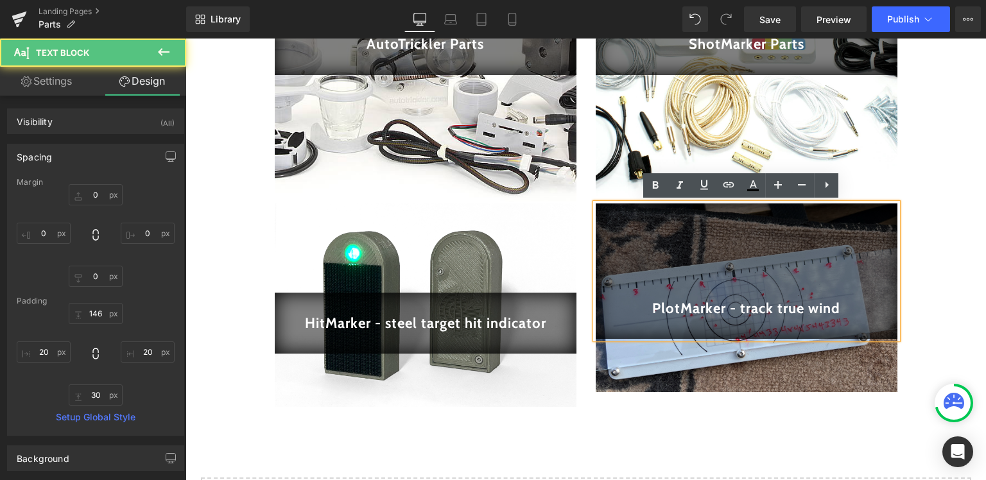
click at [650, 368] on div at bounding box center [747, 298] width 302 height 189
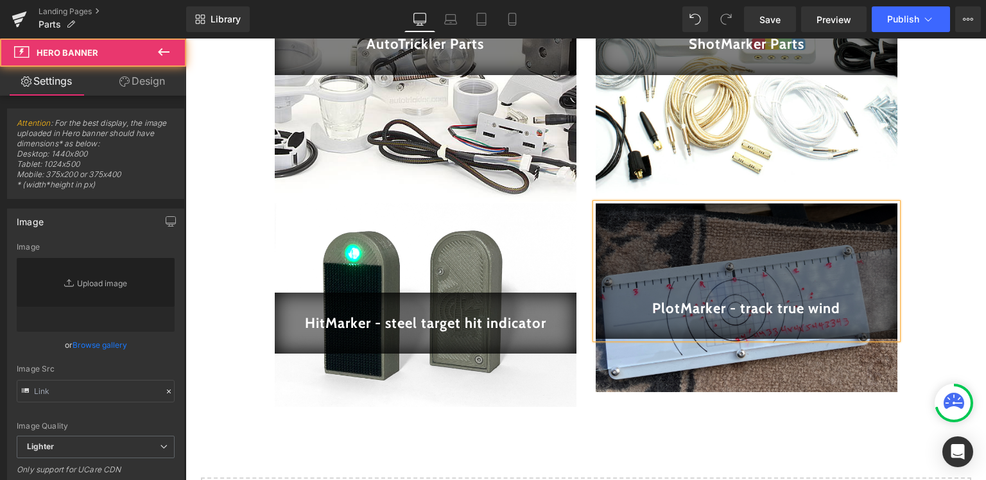
type input "https://cdn.shopify.com/s/files/1/0525/7235/6768/files/IMG_2694.jpg?v=1758660023"
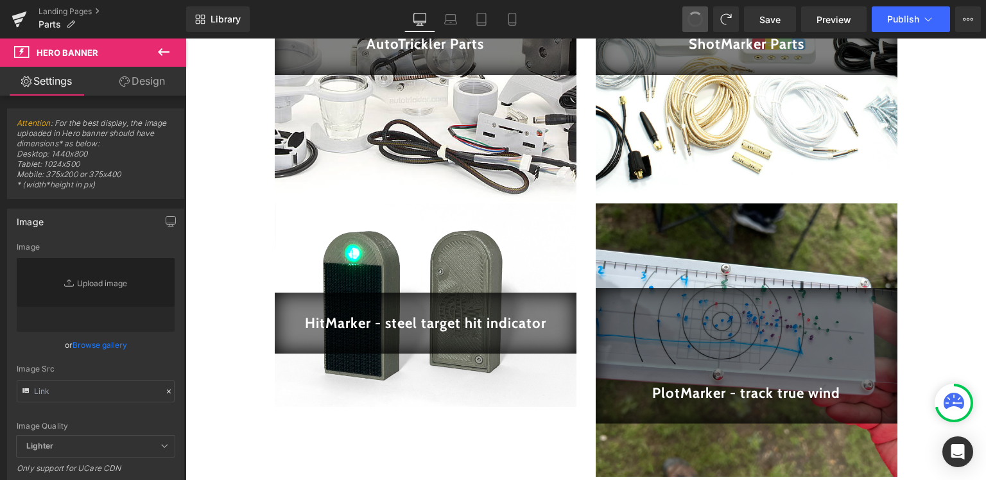
type input "https://cdn.shopify.com/s/files/1/0525/7235/6768/files/IMG_2602.jpg?v=1758659996"
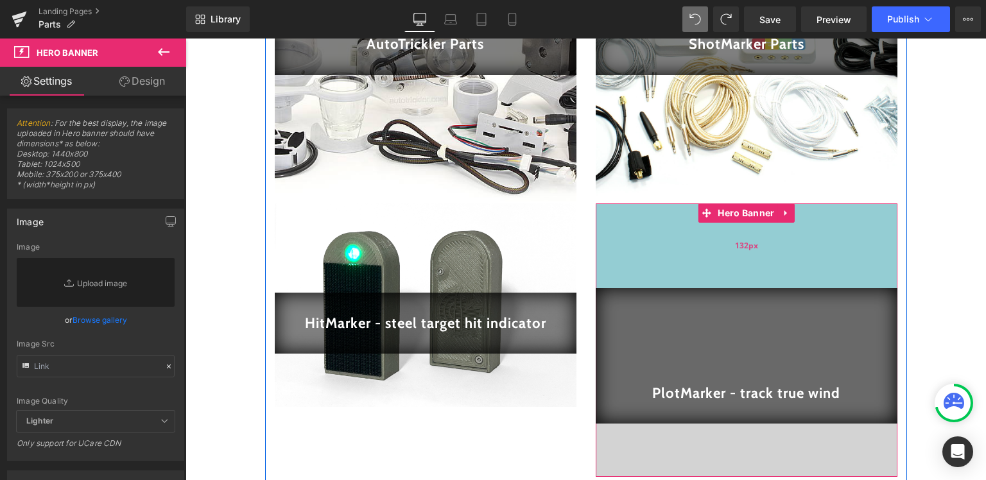
click at [681, 279] on div "132px" at bounding box center [747, 246] width 302 height 85
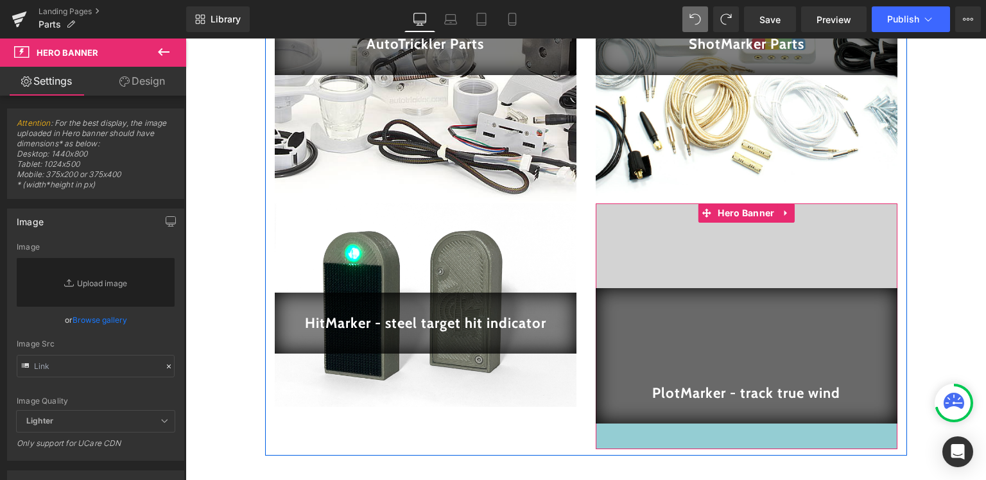
drag, startPoint x: 661, startPoint y: 425, endPoint x: 668, endPoint y: 399, distance: 26.5
click at [668, 405] on div "PlotMarker - track true wind Text Block Hero Banner 132px 40px" at bounding box center [747, 327] width 302 height 246
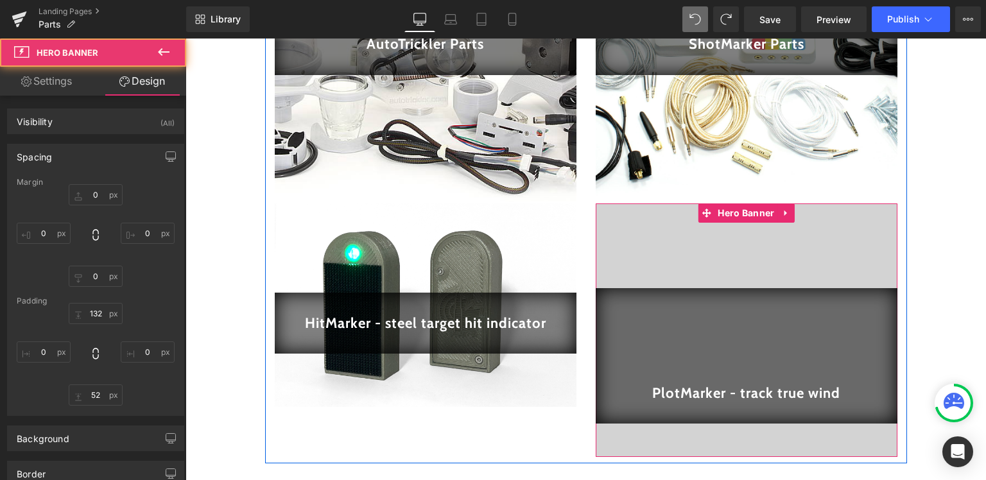
click at [636, 365] on div "PlotMarker - track true wind" at bounding box center [747, 355] width 302 height 135
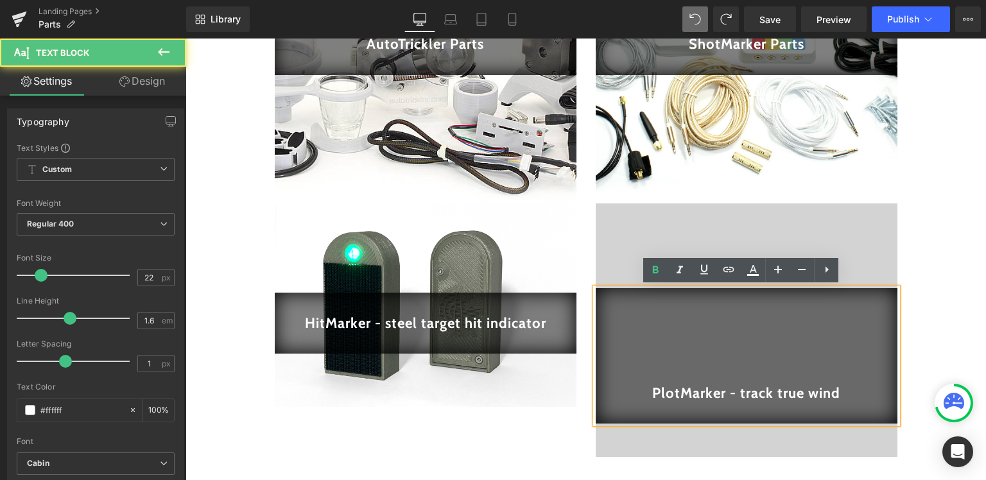
click at [602, 424] on div "PlotMarker - track true wind" at bounding box center [747, 355] width 302 height 135
drag, startPoint x: 596, startPoint y: 424, endPoint x: 607, endPoint y: 395, distance: 31.1
click at [603, 402] on div "PlotMarker - track true wind" at bounding box center [747, 355] width 302 height 135
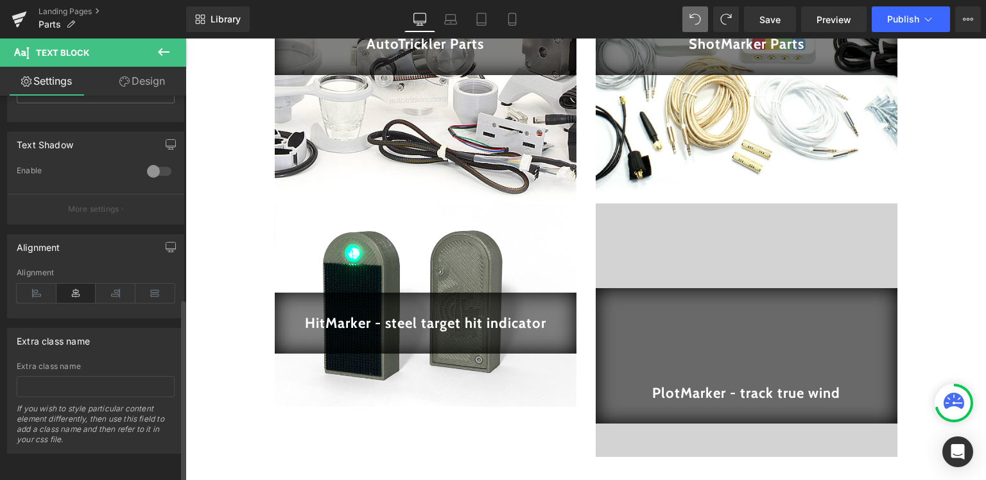
scroll to position [168, 0]
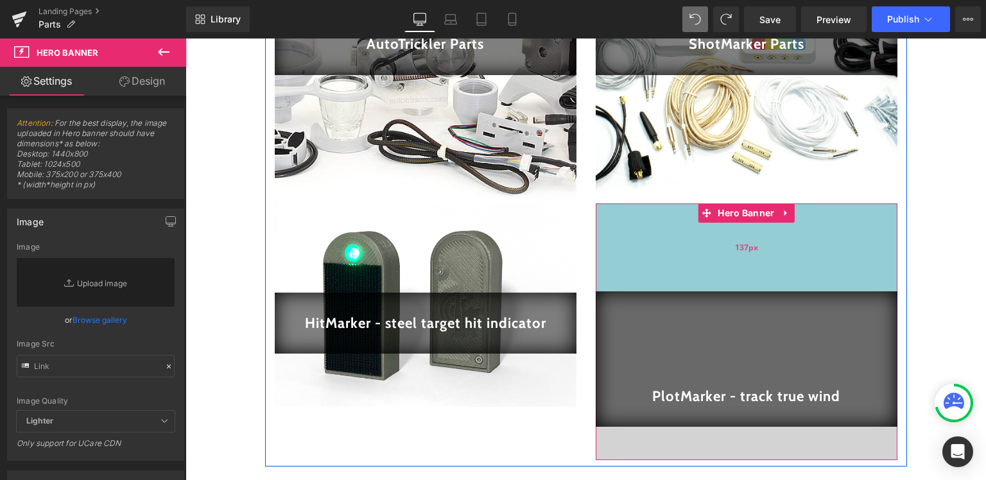
drag, startPoint x: 687, startPoint y: 211, endPoint x: 673, endPoint y: 214, distance: 14.5
click at [673, 214] on div "137px" at bounding box center [747, 248] width 302 height 88
click at [786, 336] on div "PlotMarker - track true wind" at bounding box center [747, 358] width 302 height 135
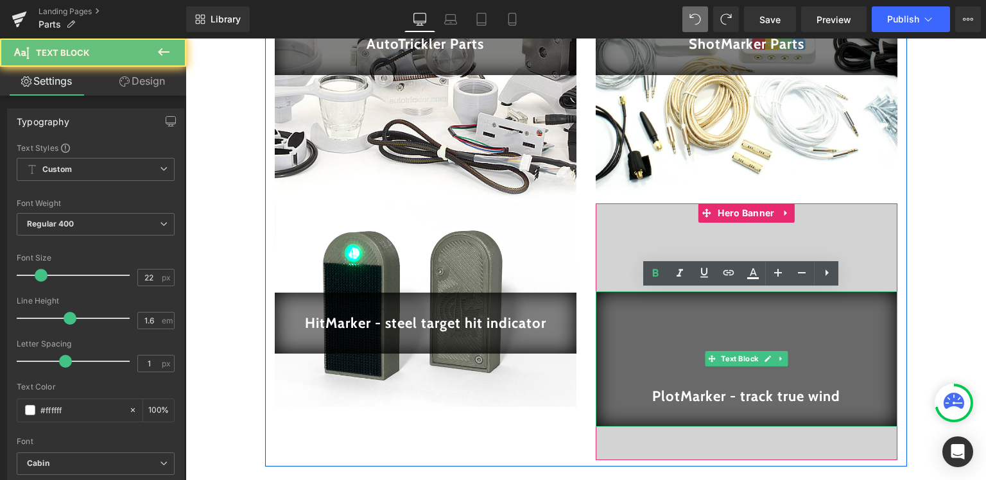
click at [871, 388] on p "PlotMarker - track true wind" at bounding box center [747, 396] width 276 height 22
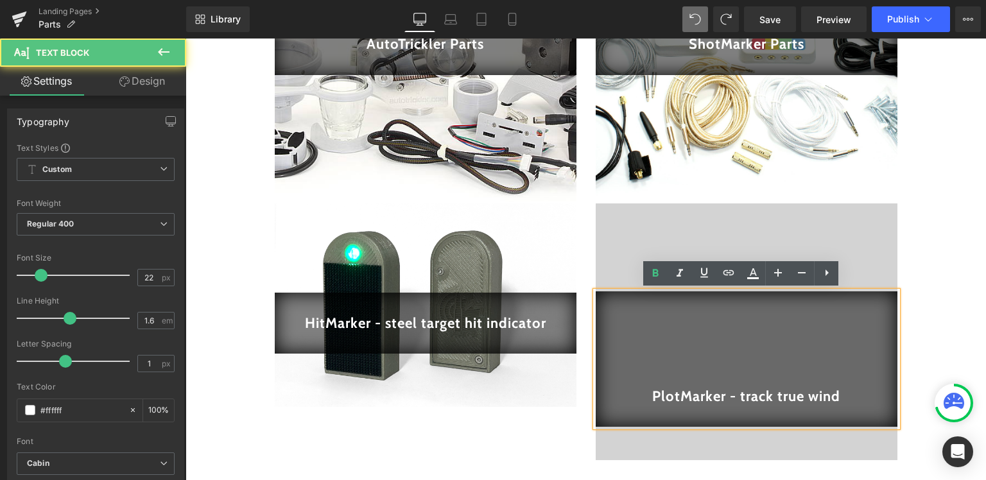
click at [877, 426] on div "PlotMarker - track true wind" at bounding box center [747, 358] width 302 height 135
click at [872, 433] on div at bounding box center [747, 332] width 302 height 257
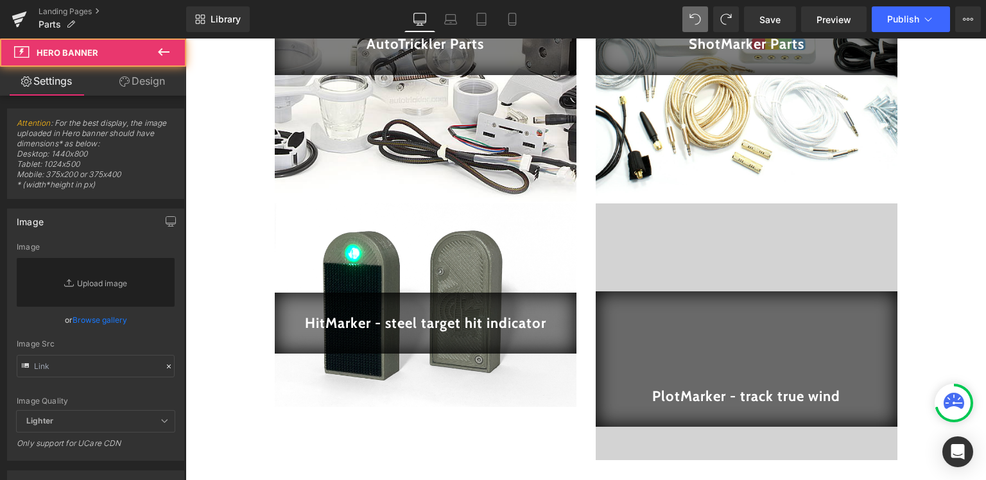
click at [872, 433] on div "PlotMarker - track true wind Text Block Hero Banner 137px 52px" at bounding box center [747, 332] width 302 height 257
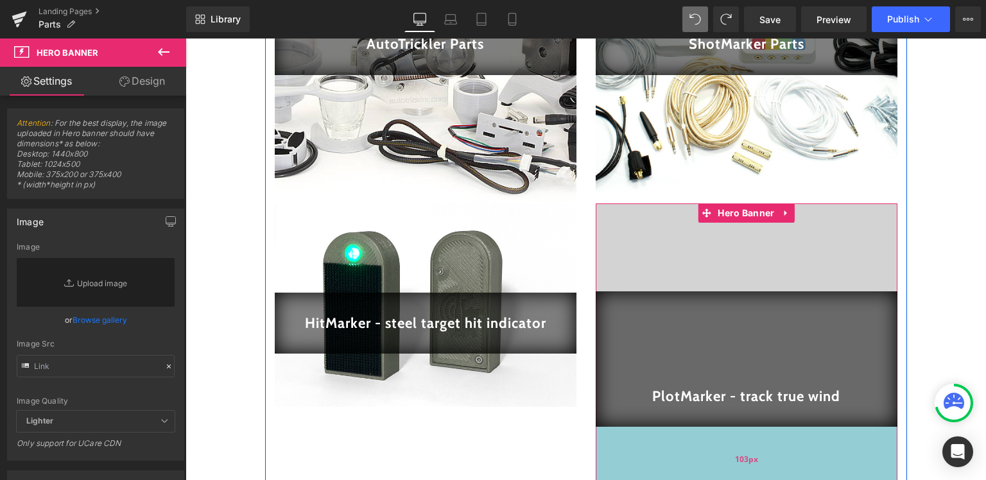
drag, startPoint x: 759, startPoint y: 429, endPoint x: 756, endPoint y: 462, distance: 32.2
click at [756, 462] on div "103px" at bounding box center [747, 460] width 302 height 66
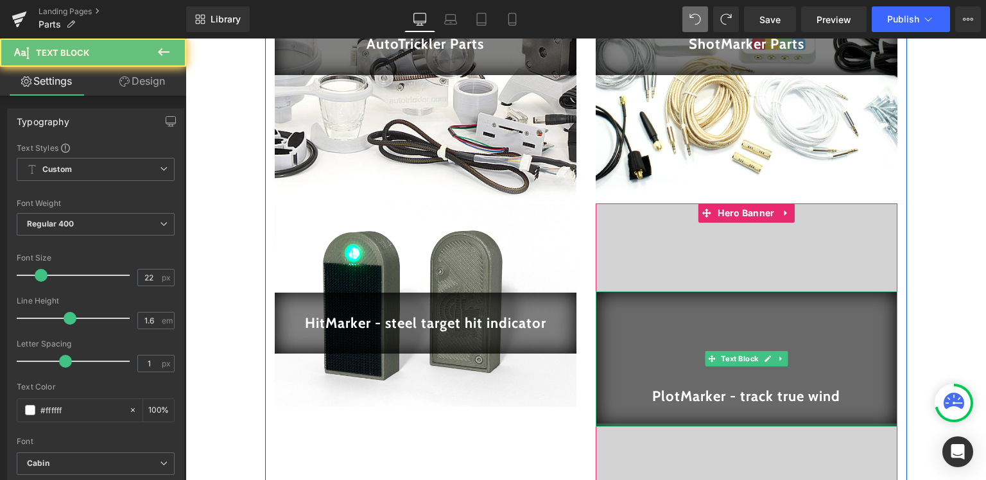
drag, startPoint x: 656, startPoint y: 426, endPoint x: 656, endPoint y: 419, distance: 7.7
click at [656, 419] on div "PlotMarker - track true wind" at bounding box center [747, 358] width 302 height 135
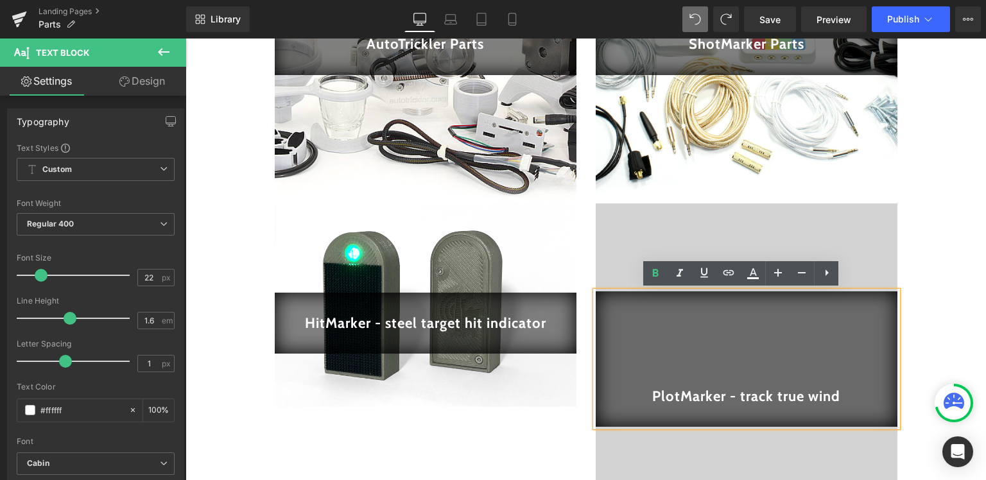
click at [656, 419] on div "PlotMarker - track true wind" at bounding box center [747, 358] width 302 height 135
click at [125, 67] on span "Text Block" at bounding box center [77, 53] width 128 height 28
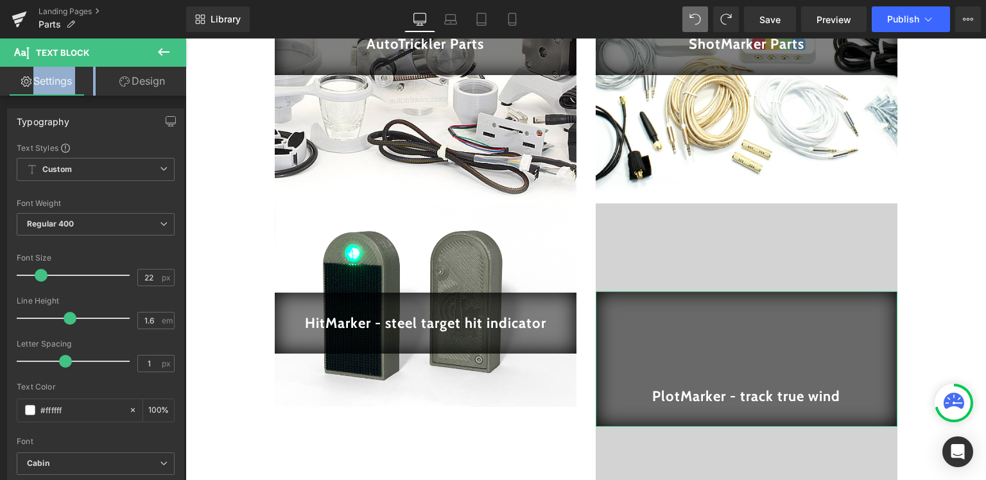
click at [130, 78] on link "Design" at bounding box center [142, 81] width 93 height 29
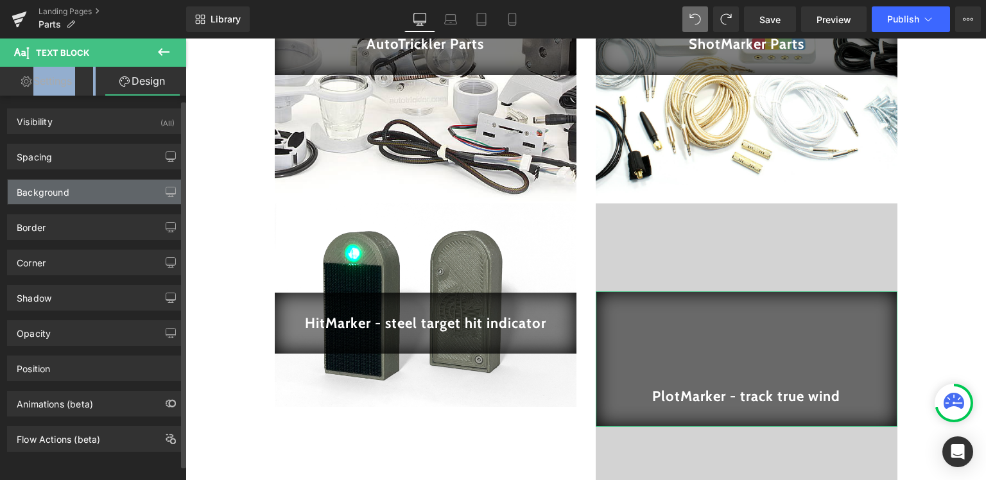
scroll to position [6, 0]
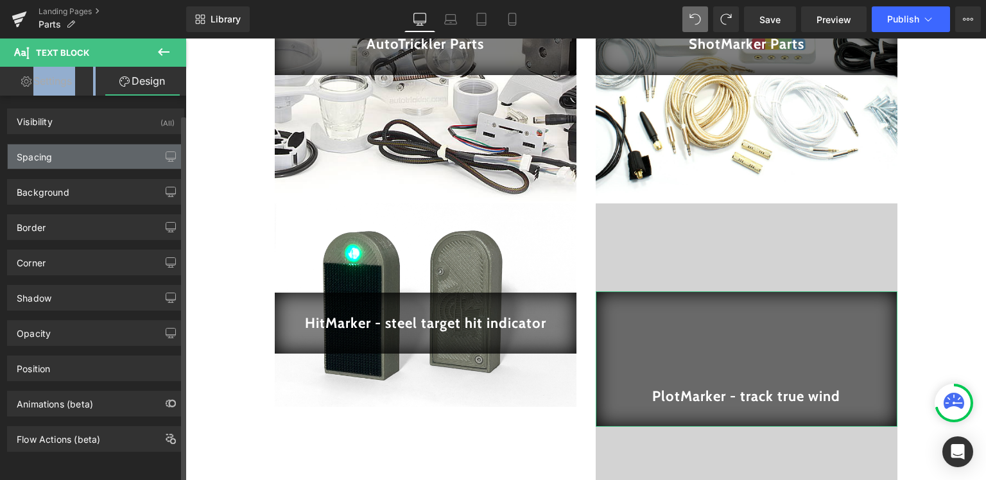
click at [90, 160] on div "Spacing" at bounding box center [96, 156] width 176 height 24
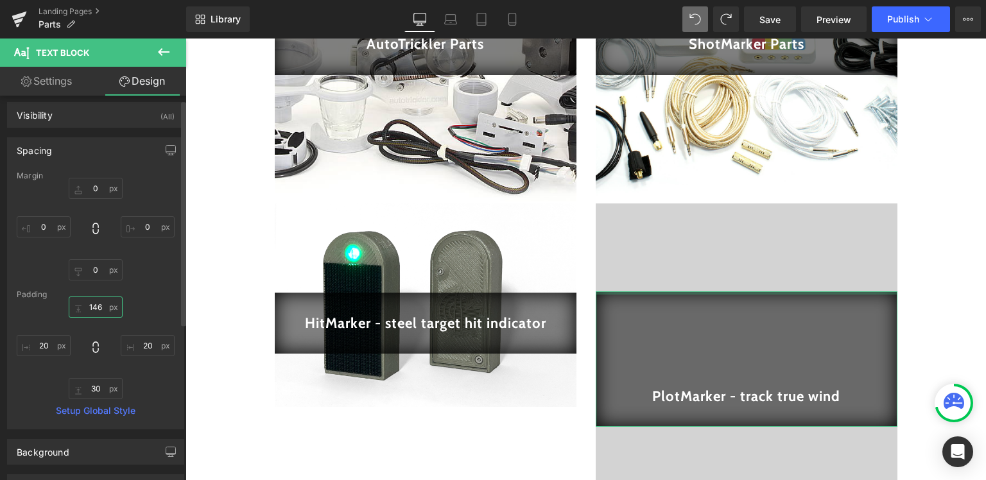
click at [98, 309] on input "146" at bounding box center [96, 307] width 54 height 21
click at [96, 309] on input "146" at bounding box center [96, 307] width 54 height 21
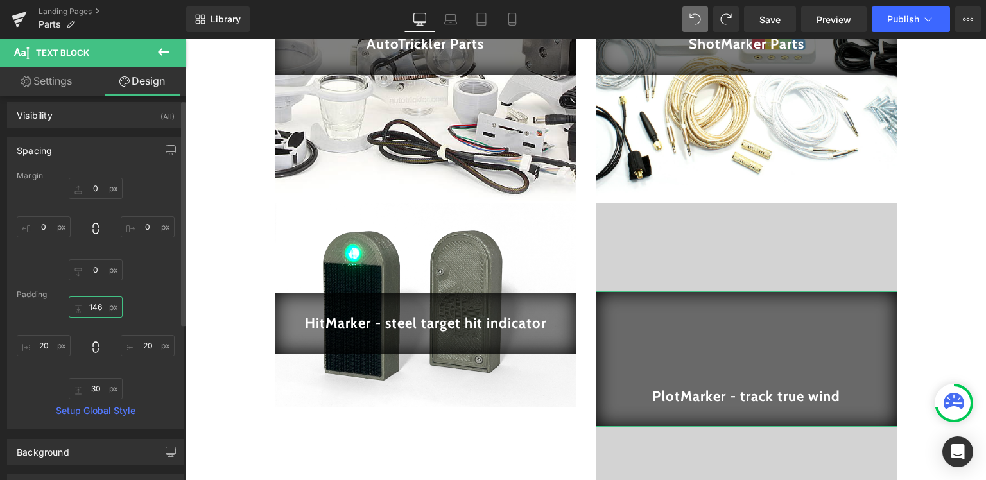
click at [92, 309] on input "146" at bounding box center [96, 307] width 54 height 21
click at [86, 306] on input "146" at bounding box center [96, 307] width 54 height 21
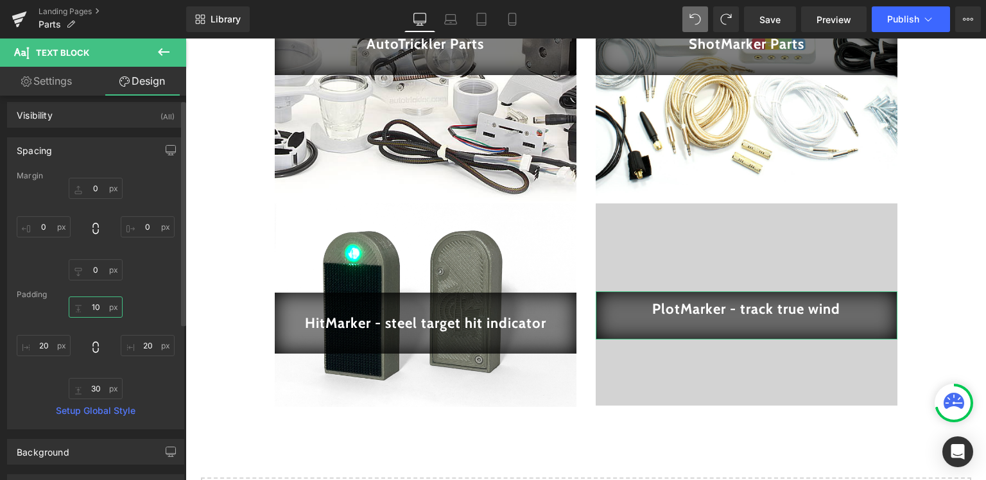
type input "0"
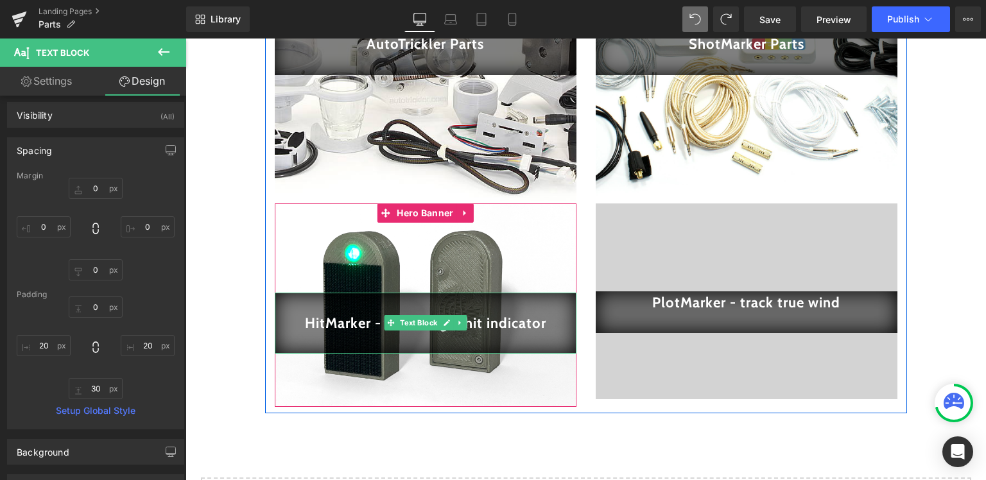
click at [282, 347] on div "HitMarker - steel target hit indicator" at bounding box center [426, 323] width 302 height 61
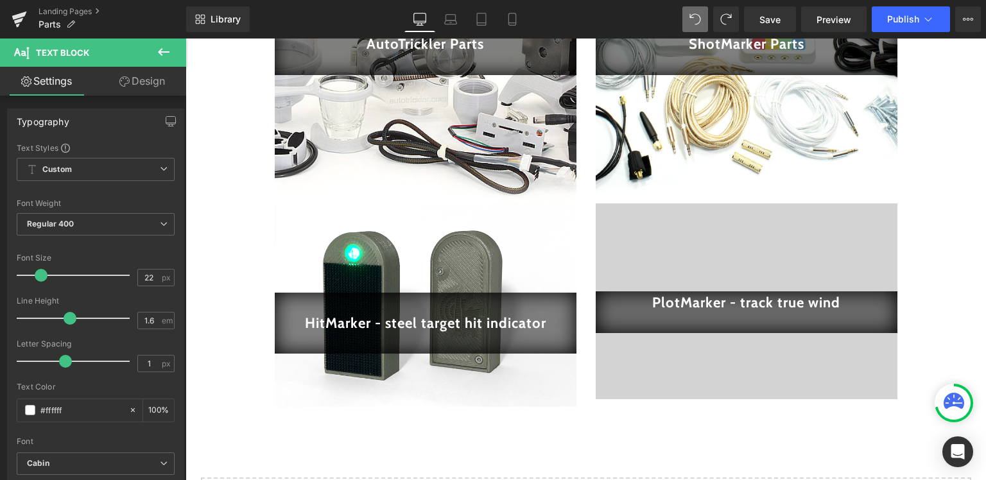
click at [135, 87] on link "Design" at bounding box center [142, 81] width 93 height 29
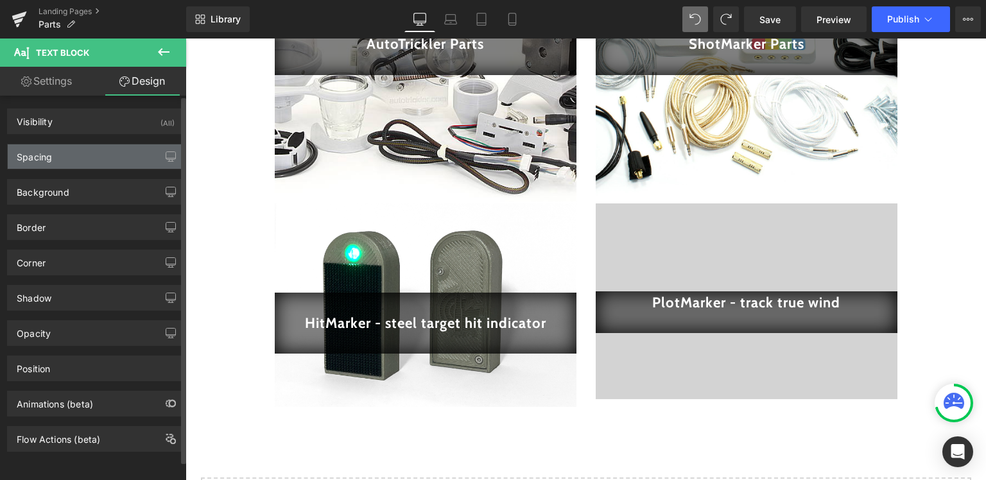
click at [67, 160] on div "Spacing" at bounding box center [96, 156] width 176 height 24
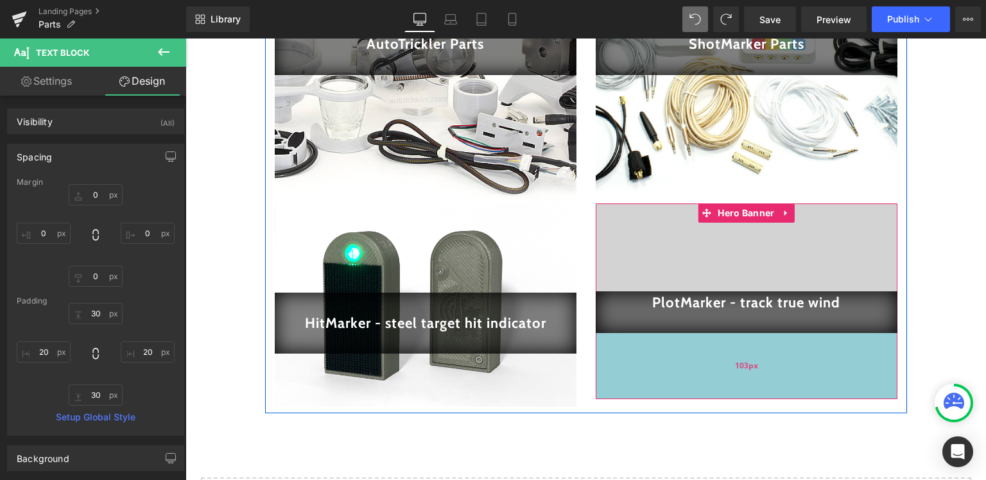
click at [666, 345] on div "103px" at bounding box center [747, 366] width 302 height 66
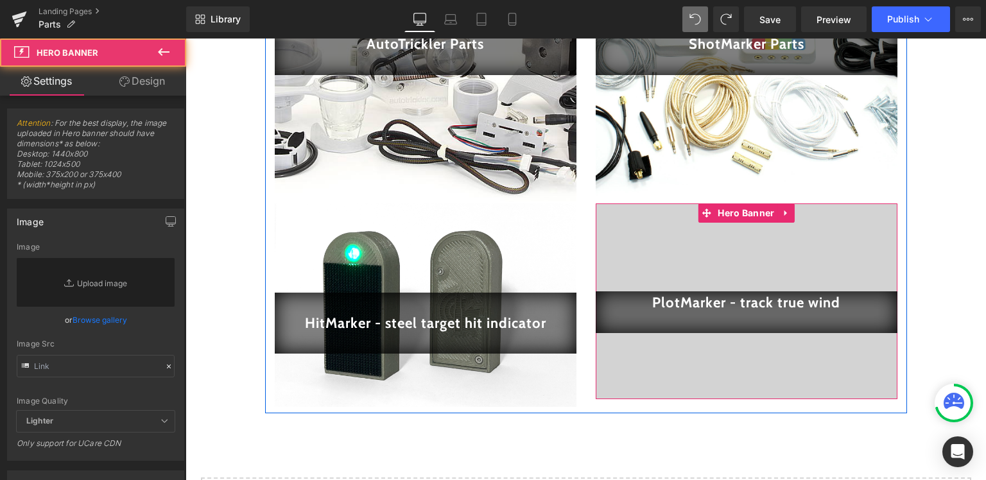
click at [667, 316] on div "PlotMarker - track true wind" at bounding box center [747, 312] width 302 height 42
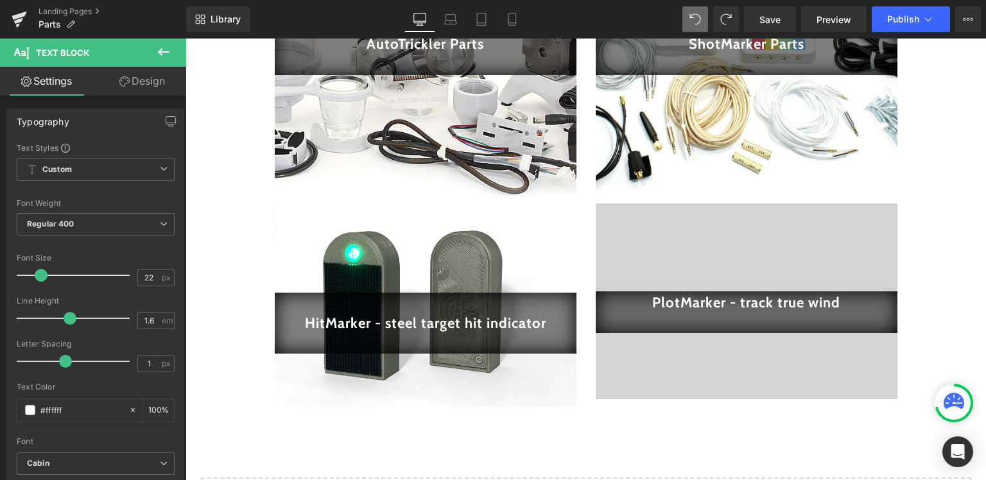
click at [146, 82] on link "Design" at bounding box center [142, 81] width 93 height 29
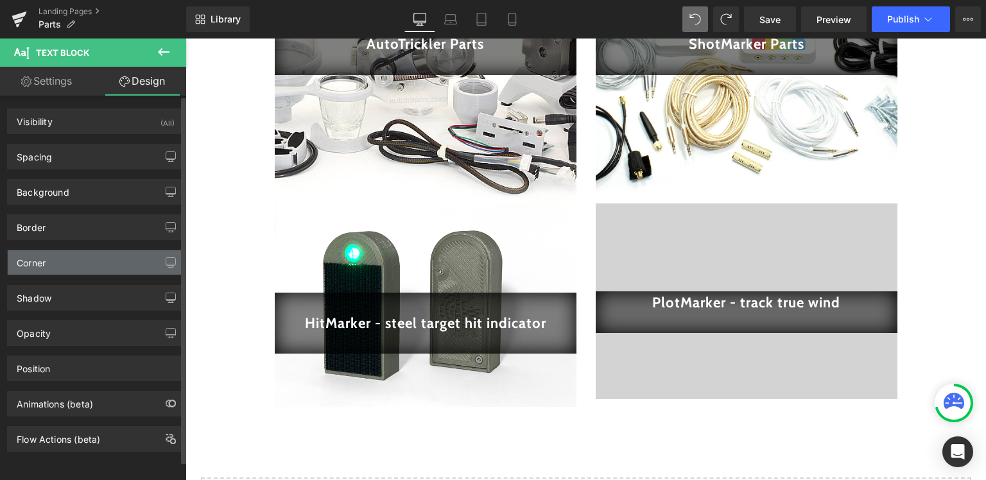
type input "0"
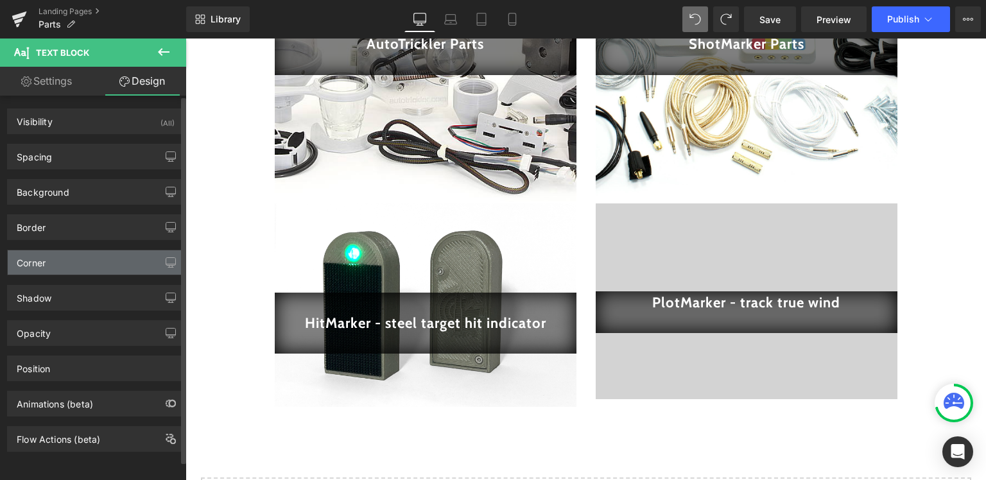
type input "20"
type input "30"
type input "20"
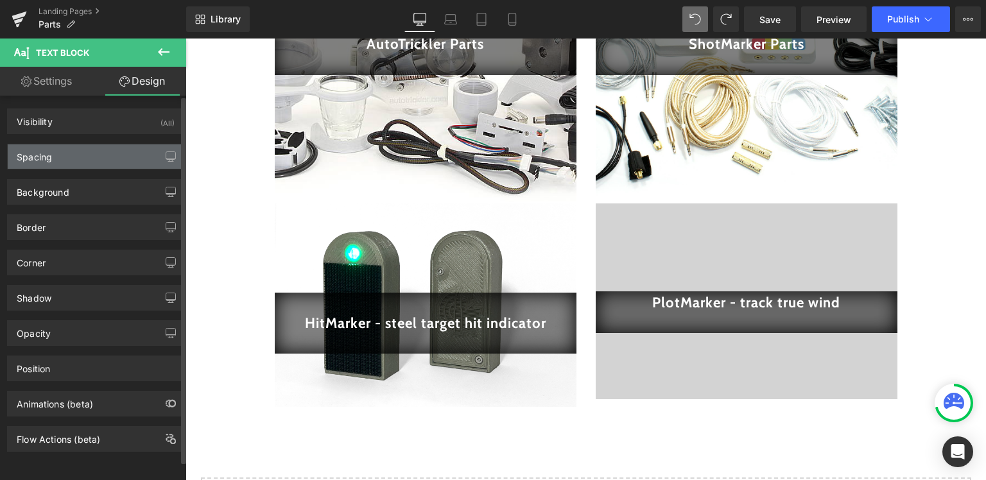
click at [67, 157] on div "Spacing" at bounding box center [96, 156] width 176 height 24
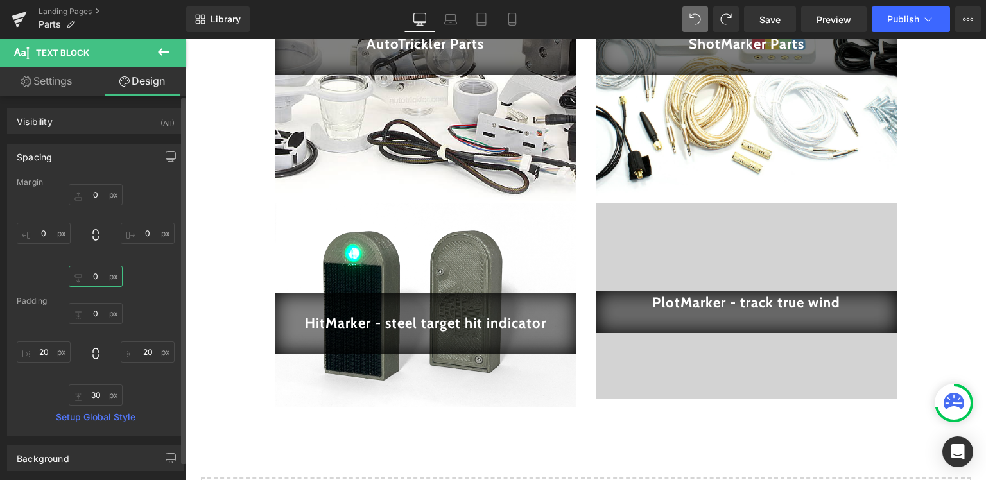
click at [83, 276] on input "0" at bounding box center [96, 276] width 54 height 21
click at [35, 320] on div "0px 0 20px 20 30px 30 20px 20" at bounding box center [96, 354] width 158 height 103
click at [93, 310] on input "0" at bounding box center [96, 313] width 54 height 21
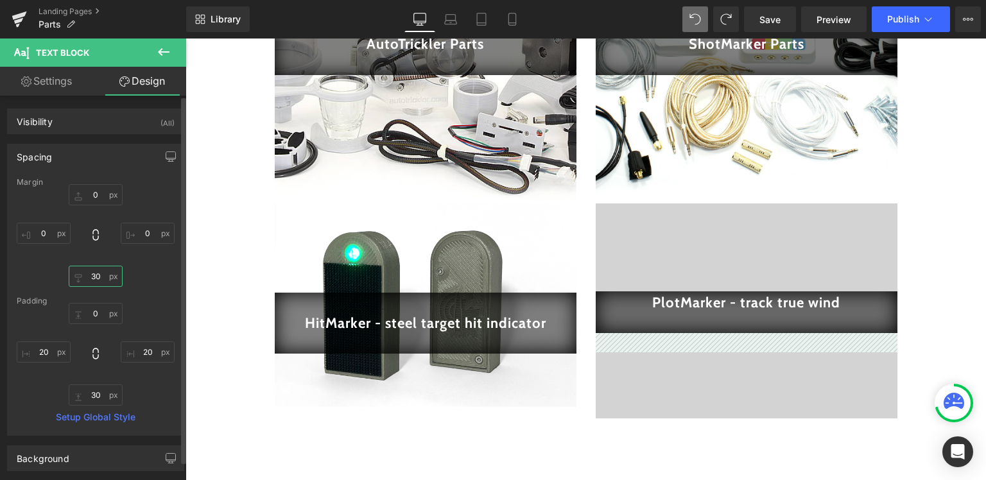
click at [90, 278] on input "30" at bounding box center [96, 276] width 54 height 21
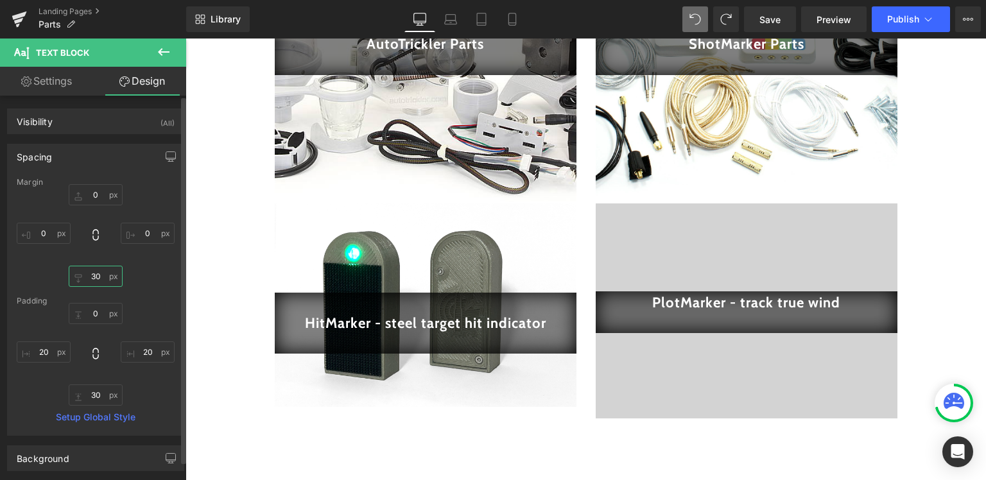
click at [90, 278] on input "30" at bounding box center [96, 276] width 54 height 21
type input "0"
click at [83, 312] on input "0" at bounding box center [96, 313] width 54 height 21
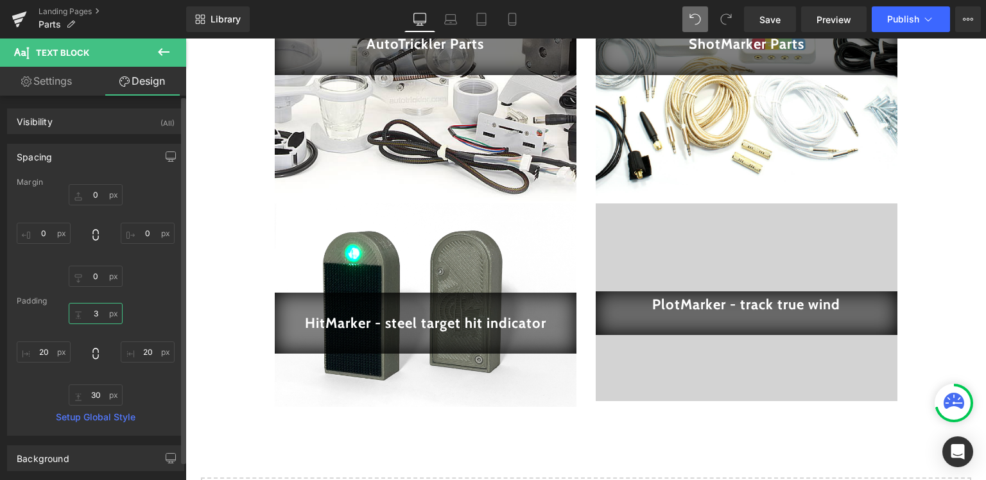
type input "30"
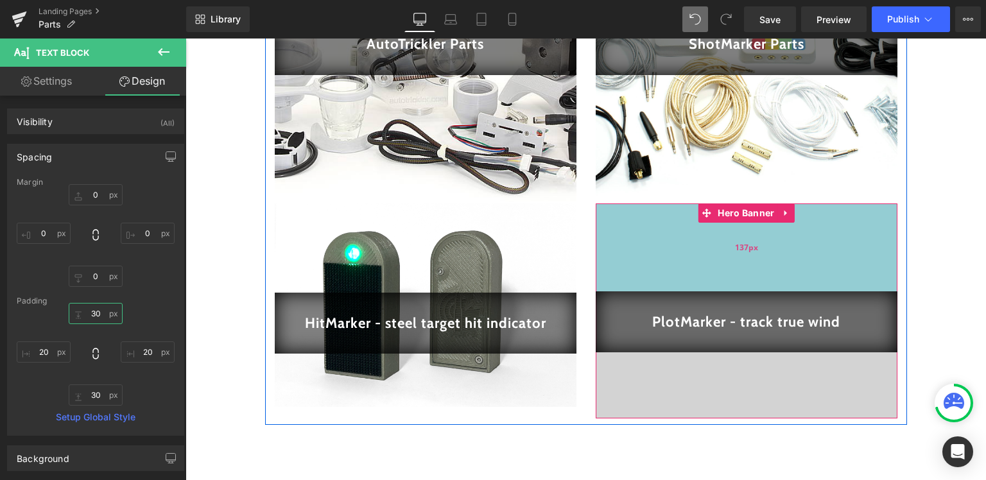
click at [639, 241] on div "137px" at bounding box center [747, 248] width 302 height 88
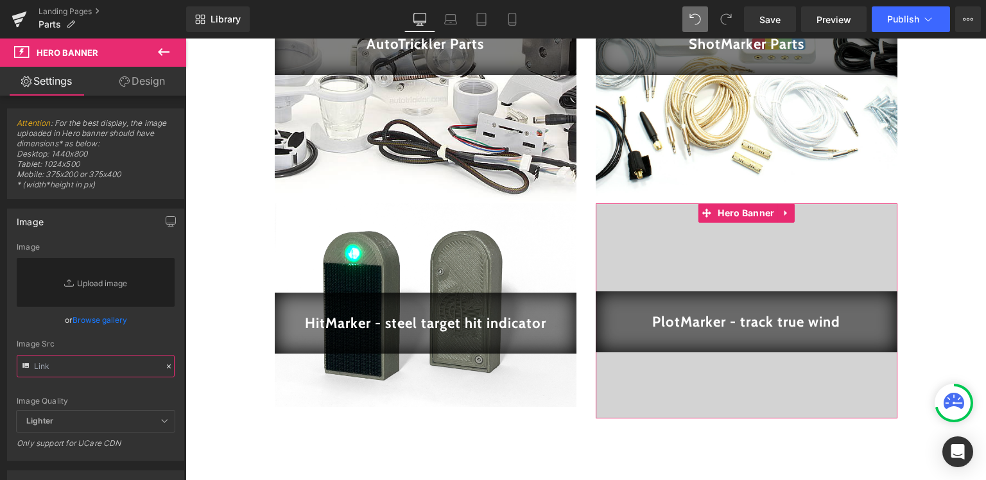
click at [83, 367] on input "text" at bounding box center [96, 366] width 158 height 22
paste input "https://cdn.shopify.com/s/files/1/0525/7235/6768/files/IMG_2694_offcenter.jpg?v…"
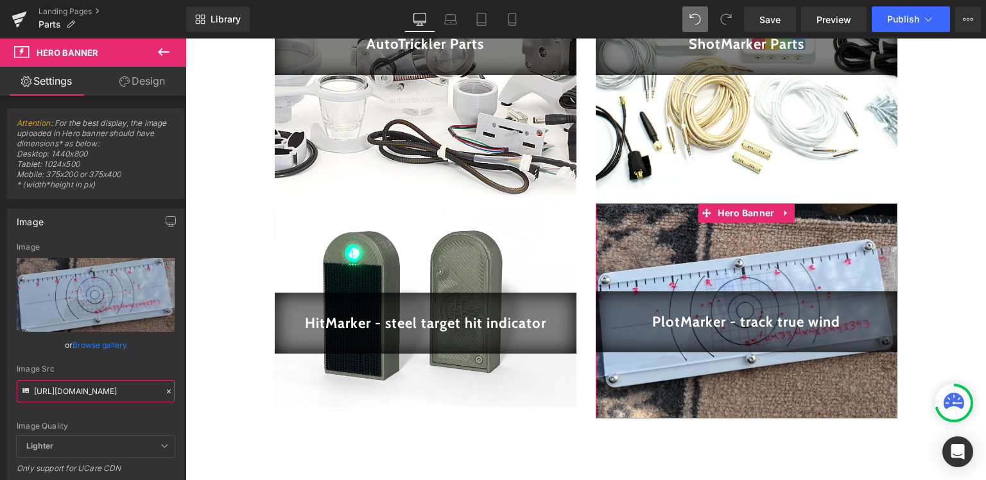
type input "https://cdn.shopify.com/s/files/1/0525/7235/6768/files/IMG_2694_offcenter.jpg?v…"
click at [164, 389] on icon at bounding box center [168, 391] width 9 height 9
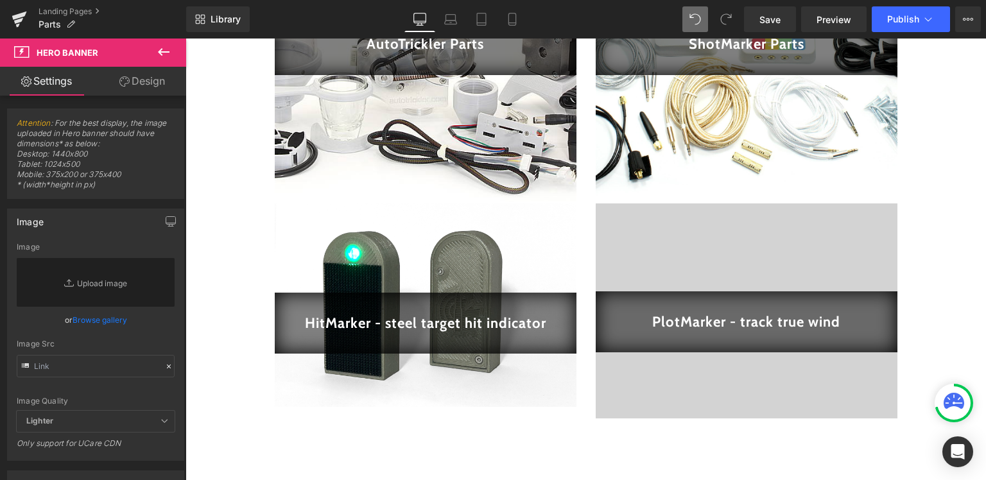
type input "https://cdn.shopify.com/s/files/1/0525/7235/6768/files/IMG_2694_offcenter.jpg?v…"
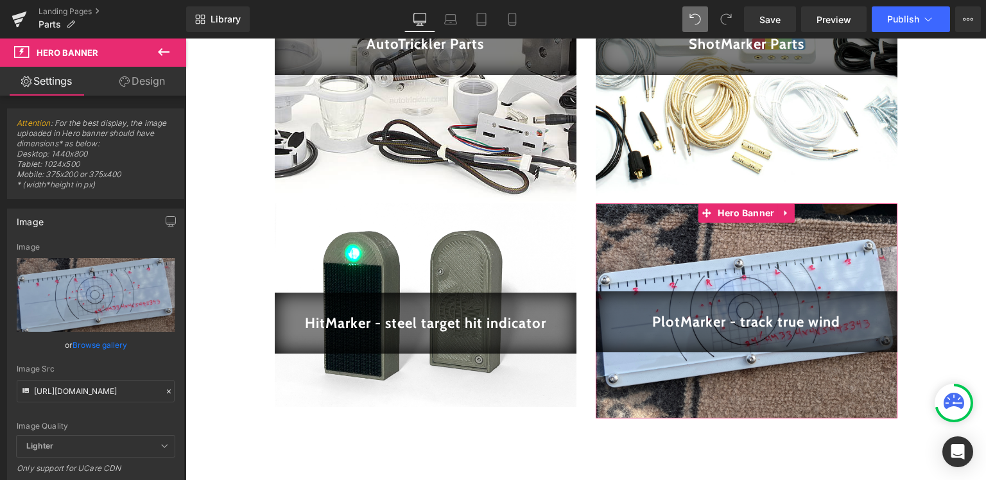
drag, startPoint x: 159, startPoint y: 392, endPoint x: 114, endPoint y: 399, distance: 45.5
click at [164, 392] on icon at bounding box center [168, 391] width 9 height 9
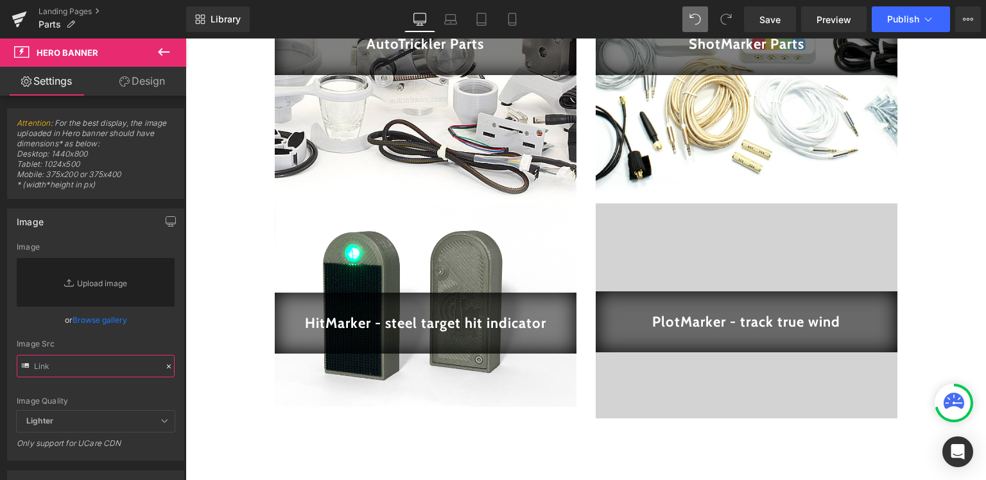
click at [107, 370] on input "text" at bounding box center [96, 366] width 158 height 22
paste input "https://cdn.shopify.com/s/files/1/0525/7235/6768/files/IMG_2694_offcenter.jpg?v…"
type input "https://cdn.shopify.com/s/files/1/0525/7235/6768/files/IMG_2694_offcenter.jpg?v…"
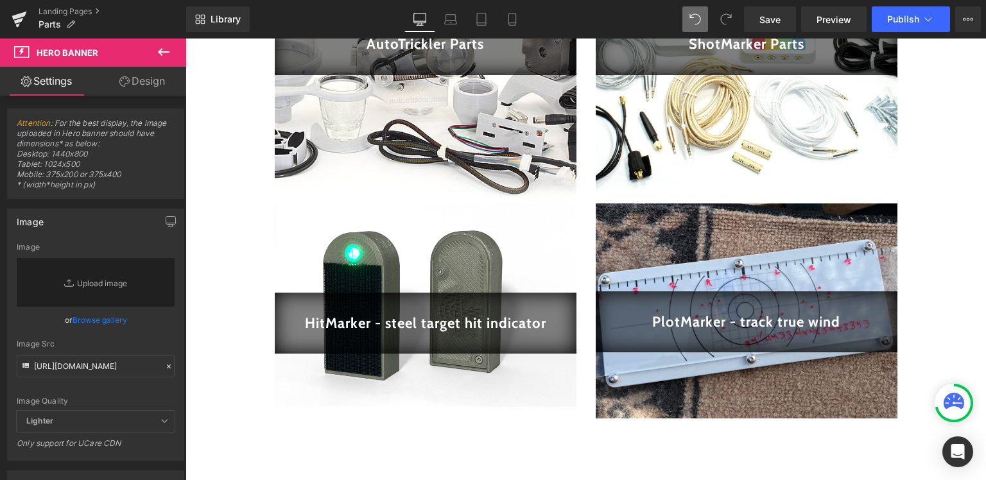
click at [0, 341] on div "Image https://cdn.shopify.com/s/files/1/0525/7235/6768/files/IMG_2694_offcenter…" at bounding box center [96, 330] width 192 height 262
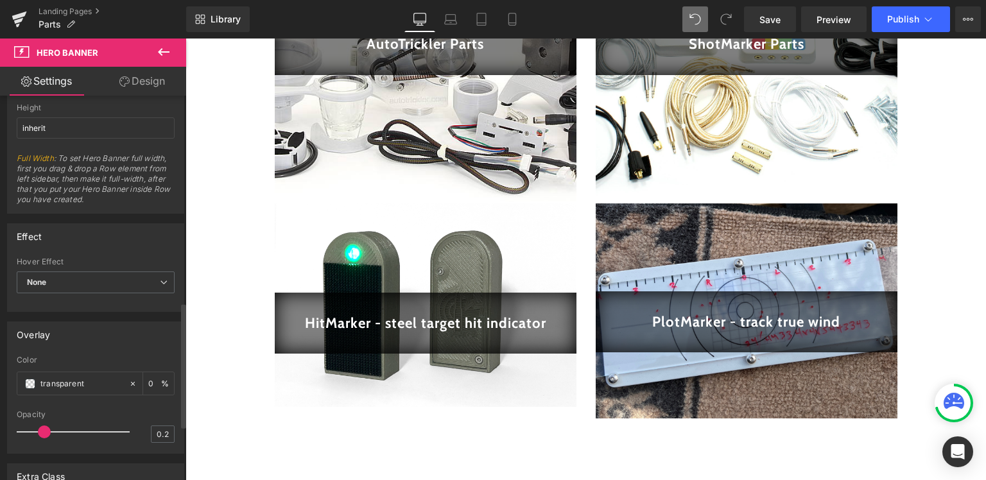
scroll to position [604, 0]
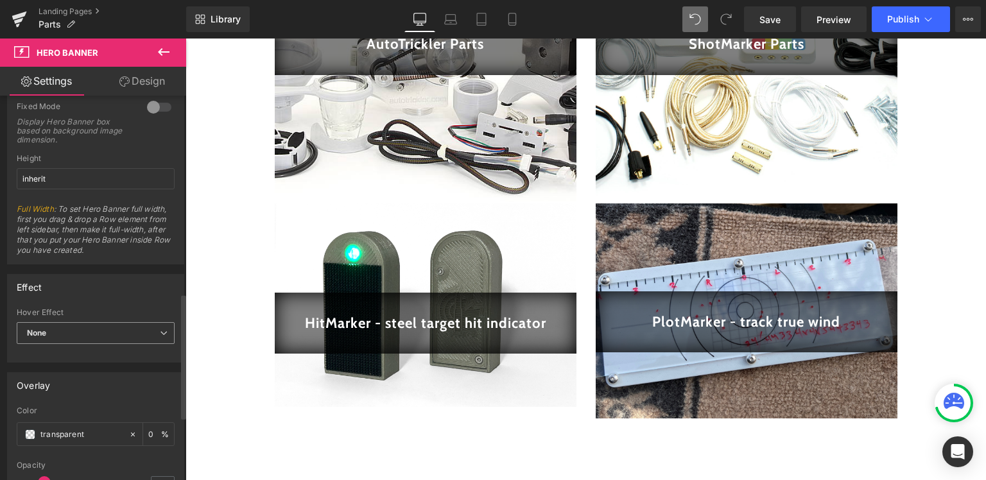
click at [24, 326] on span "None" at bounding box center [96, 333] width 158 height 22
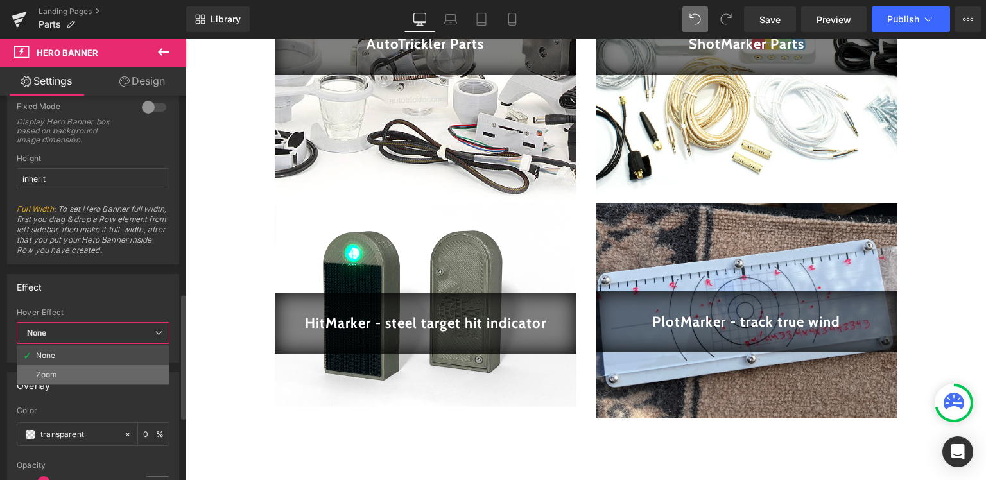
click at [40, 370] on div "Zoom" at bounding box center [47, 374] width 22 height 9
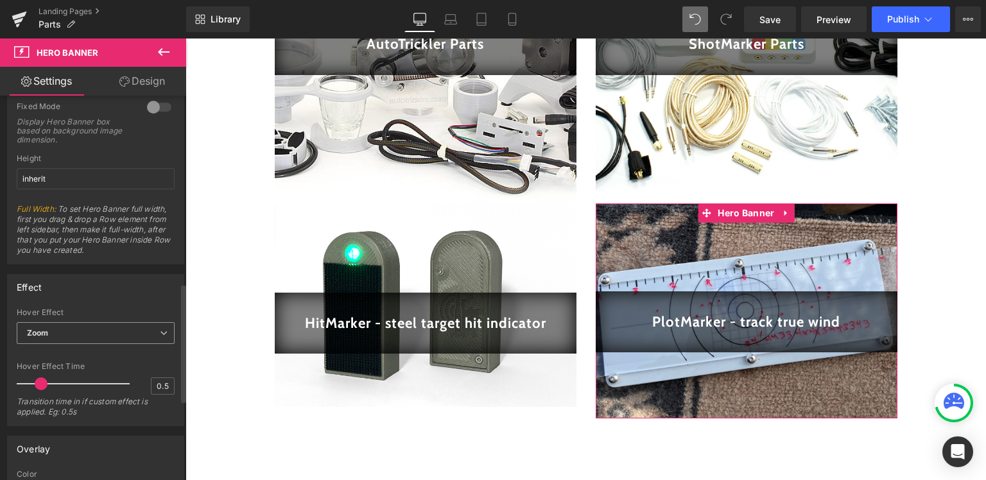
click at [73, 333] on span "Zoom" at bounding box center [96, 333] width 158 height 22
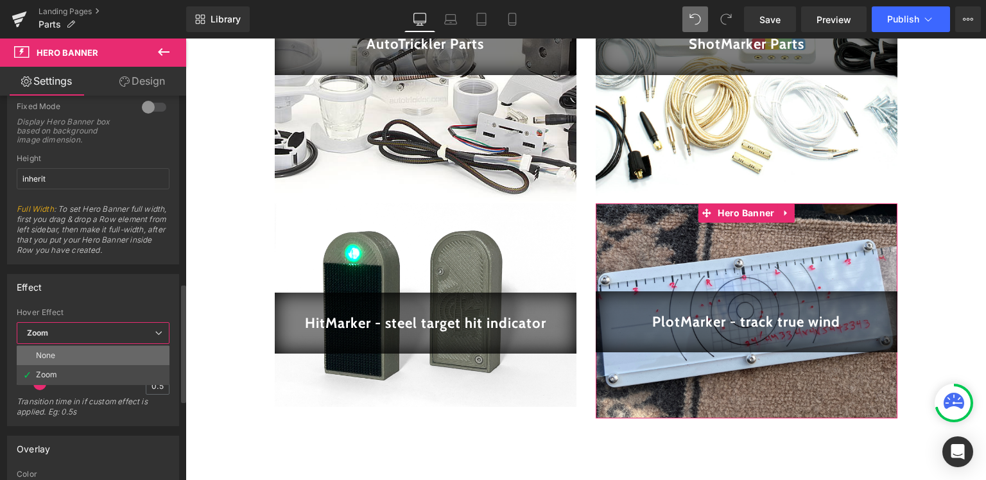
click at [68, 351] on li "None" at bounding box center [93, 355] width 153 height 19
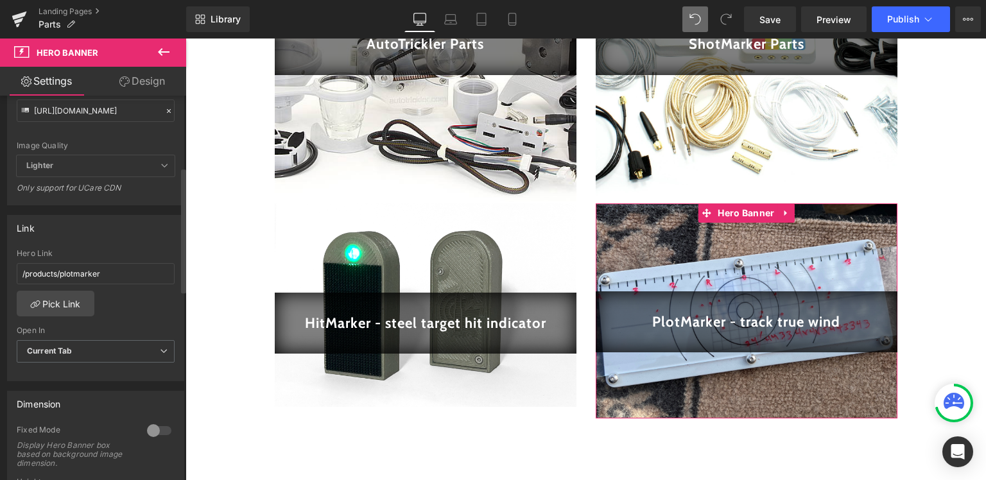
scroll to position [87, 0]
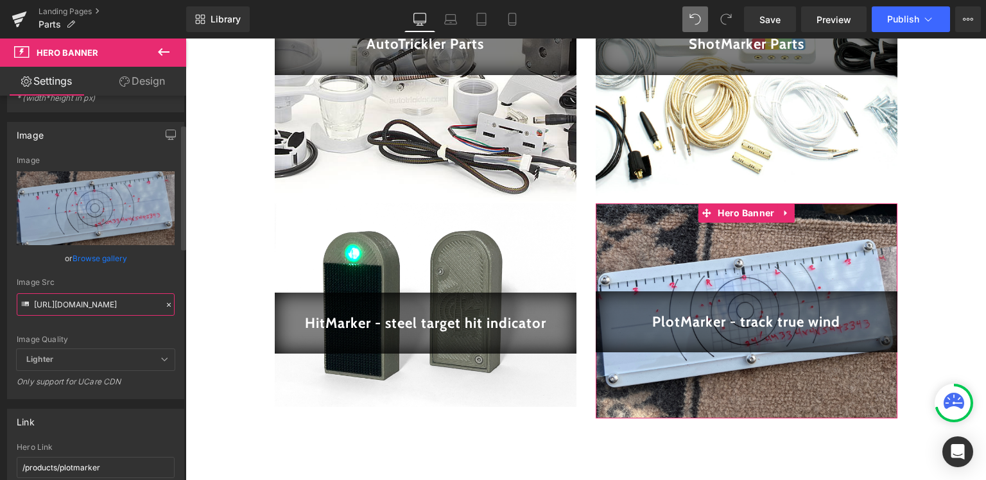
click at [91, 302] on input "https://cdn.shopify.com/s/files/1/0525/7235/6768/files/IMG_2694_offcenter.jpg?v…" at bounding box center [96, 304] width 158 height 22
click at [0, 273] on div "Image https://cdn.shopify.com/s/files/1/0525/7235/6768/files/IMG_2694_offcenter…" at bounding box center [96, 255] width 192 height 287
click at [147, 83] on link "Design" at bounding box center [142, 81] width 93 height 29
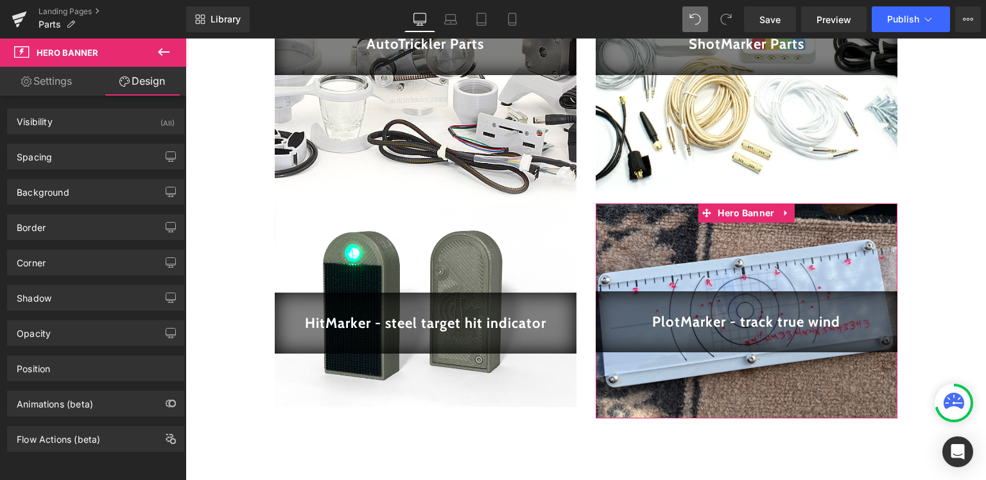
click at [64, 80] on link "Settings" at bounding box center [46, 81] width 93 height 29
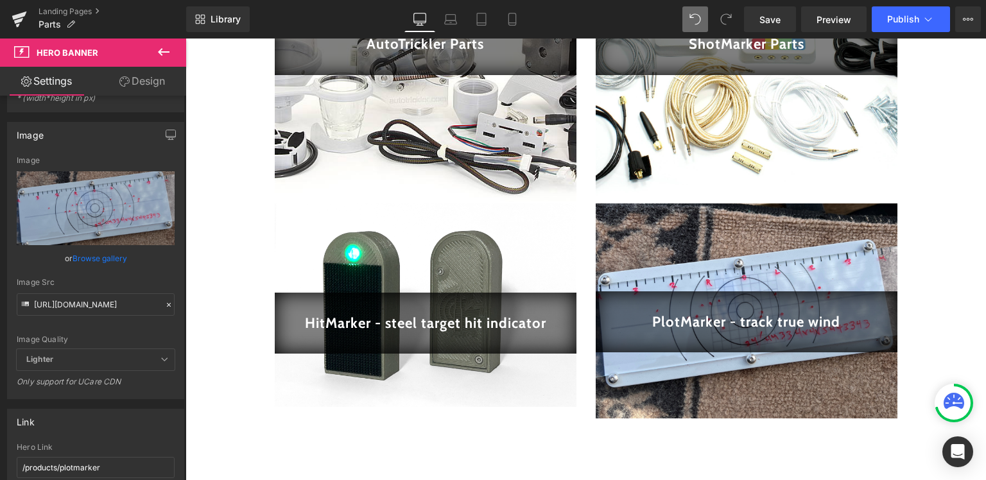
click at [156, 52] on icon at bounding box center [163, 51] width 15 height 15
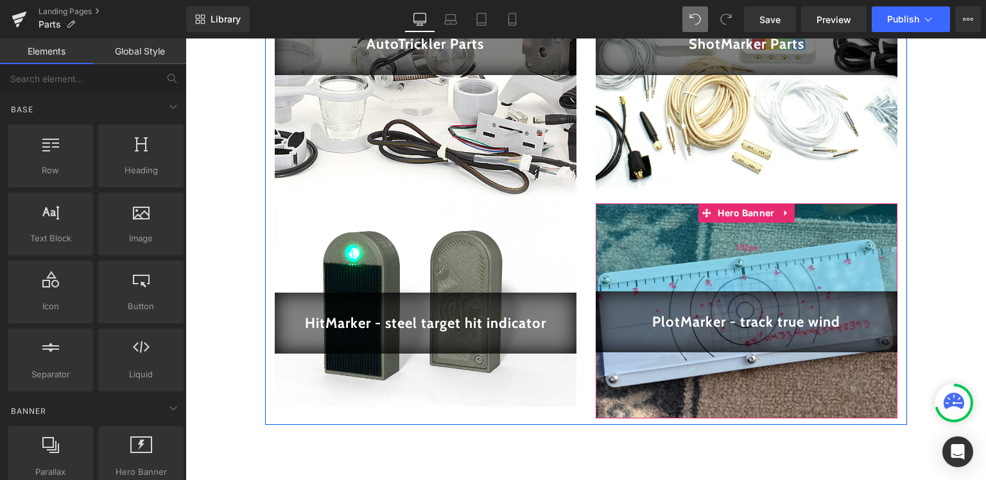
click at [665, 239] on div "137px" at bounding box center [747, 248] width 302 height 88
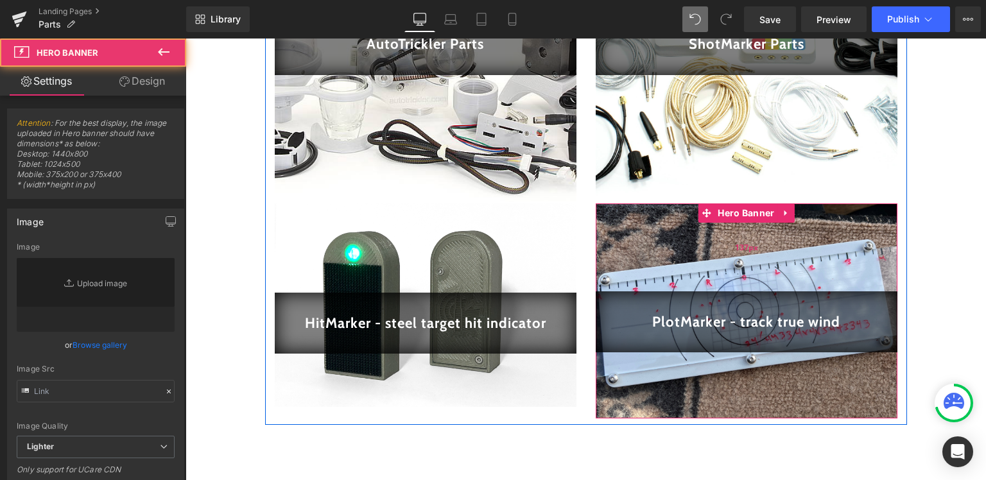
type input "https://cdn.shopify.com/s/files/1/0525/7235/6768/files/IMG_2694_offcenter.jpg?v…"
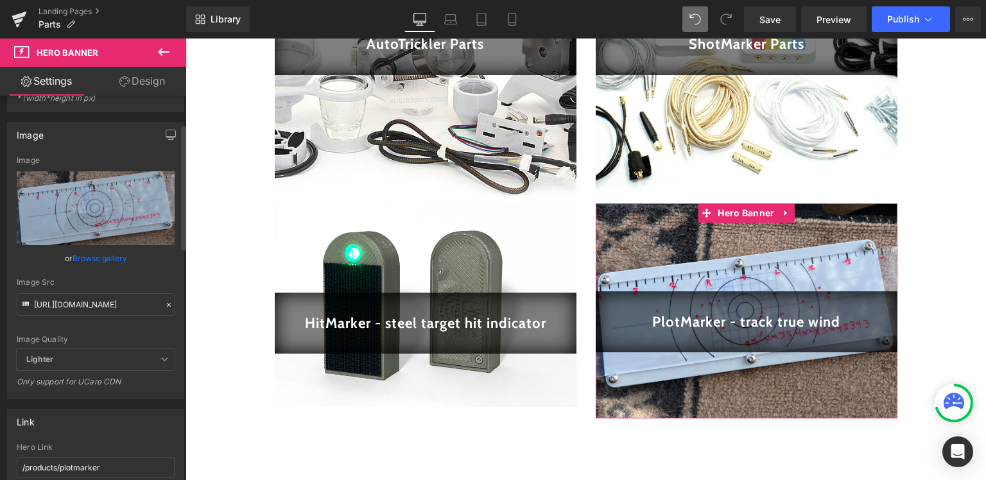
click at [164, 302] on icon at bounding box center [168, 304] width 9 height 9
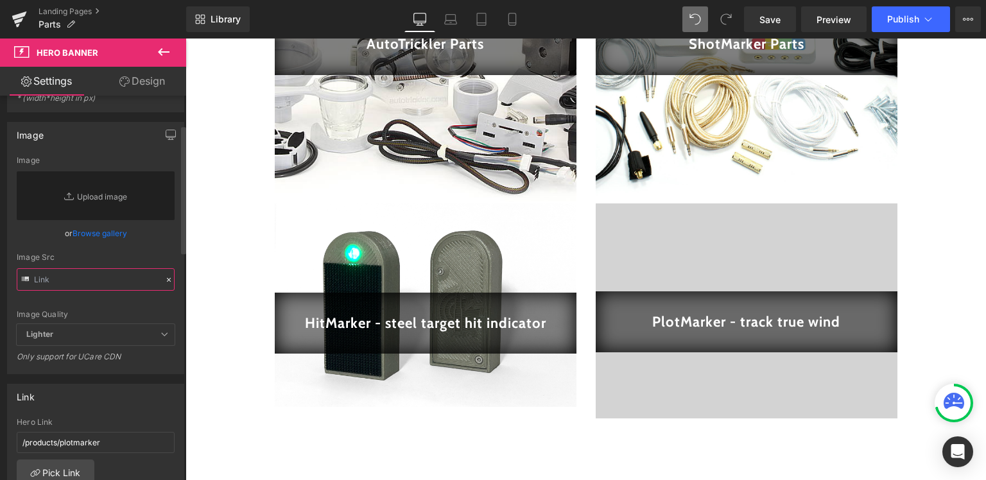
click at [114, 286] on input "text" at bounding box center [96, 279] width 158 height 22
paste input "https://cdn.shopify.com/s/files/1/0525/7235/6768/files/IMG_2694_offcenter.jpg?v…"
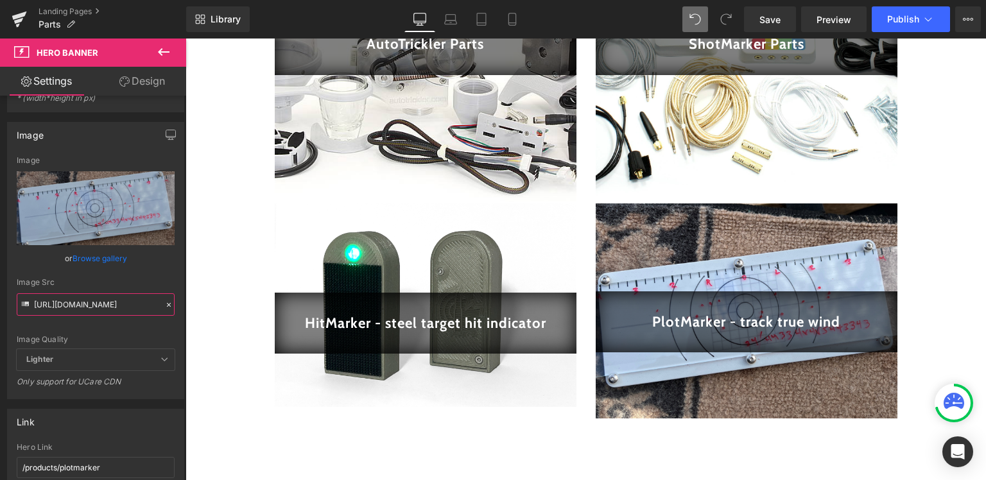
type input "https://cdn.shopify.com/s/files/1/0525/7235/6768/files/IMG_2694_offcenter.jpg?v…"
click at [164, 308] on icon at bounding box center [168, 304] width 9 height 9
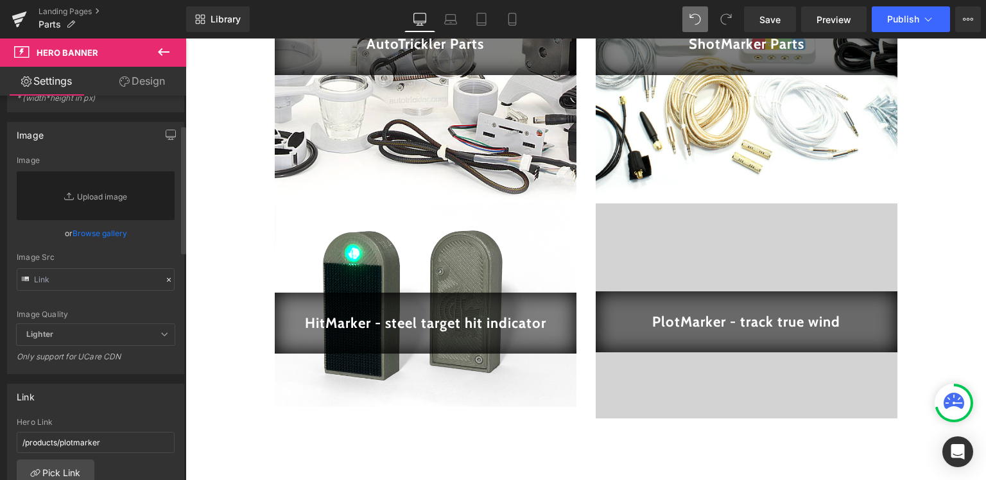
scroll to position [0, 0]
click at [112, 284] on input "text" at bounding box center [96, 279] width 158 height 22
paste input "https://cdn.shopify.com/s/files/1/0525/7235/6768/files/IMG_2694_offcenter.jpg?v…"
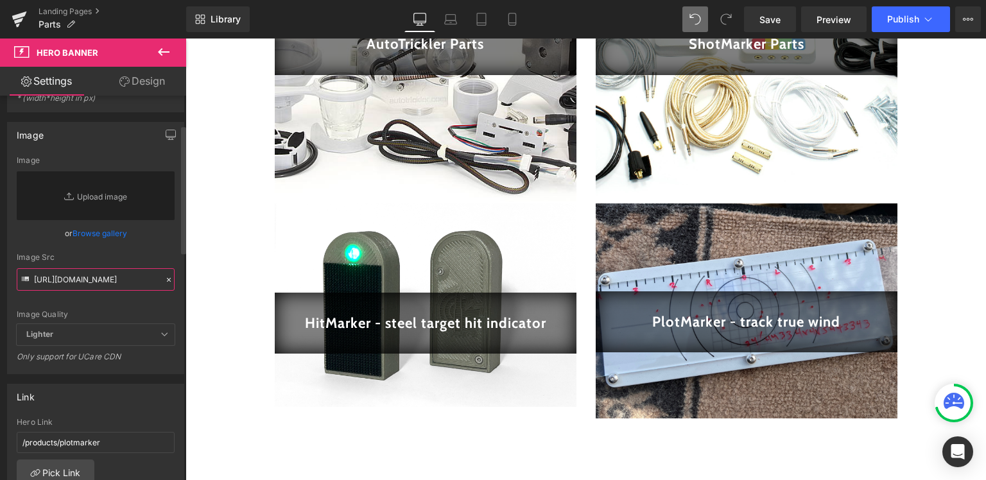
type input "https://cdn.shopify.com/s/files/1/0525/7235/6768/files/IMG_2694_offcenter.jpg?v…"
click at [0, 239] on div "Image https://cdn.shopify.com/s/files/1/0525/7235/6768/files/IMG_2694_offcenter…" at bounding box center [96, 243] width 192 height 262
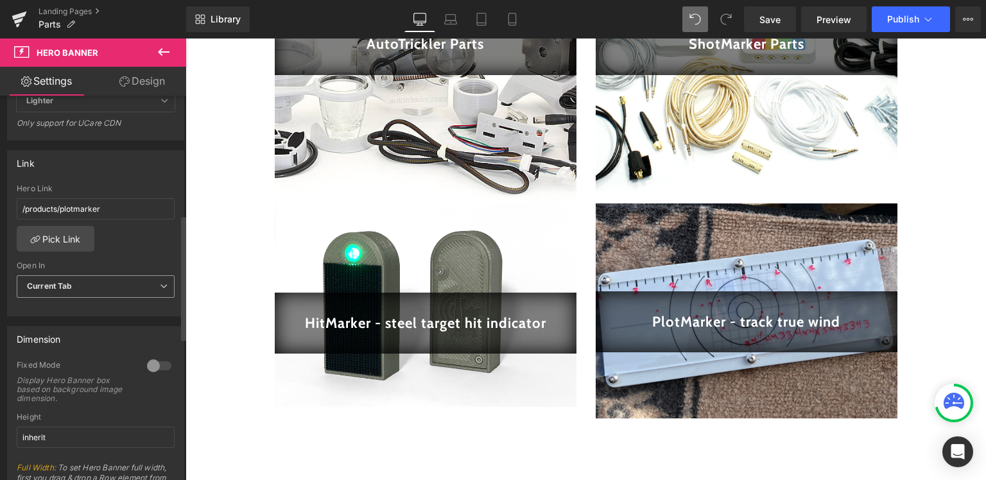
scroll to position [539, 0]
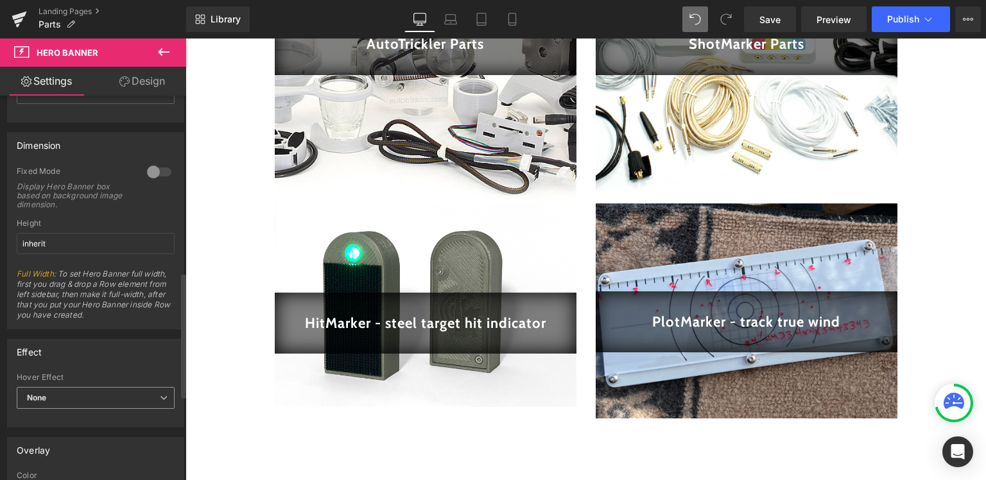
click at [66, 389] on span "None" at bounding box center [96, 398] width 158 height 22
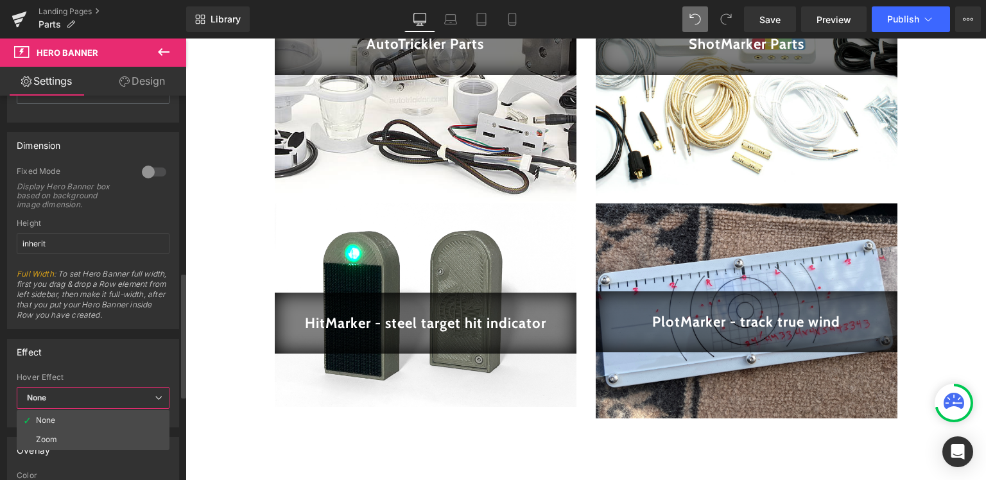
scroll to position [0, 230]
click at [66, 432] on li "Zoom" at bounding box center [93, 439] width 153 height 19
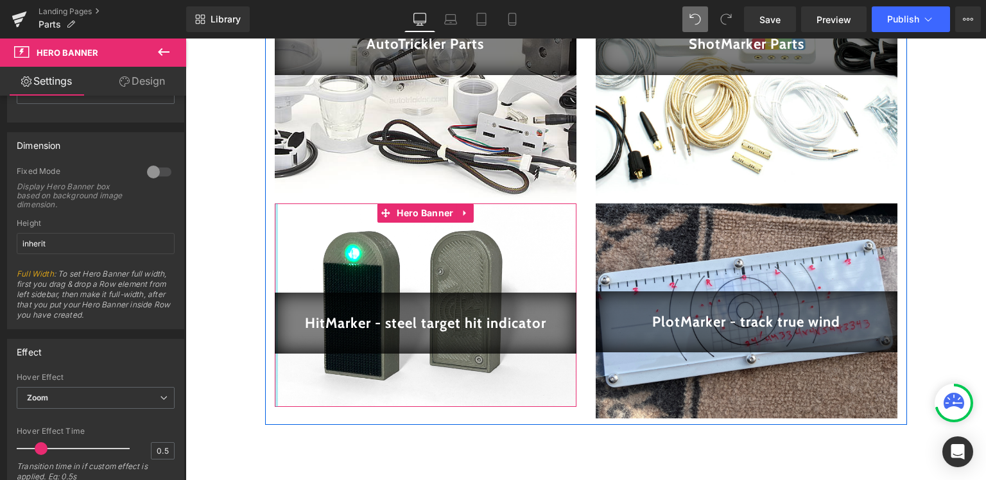
click at [275, 252] on div at bounding box center [276, 306] width 3 height 204
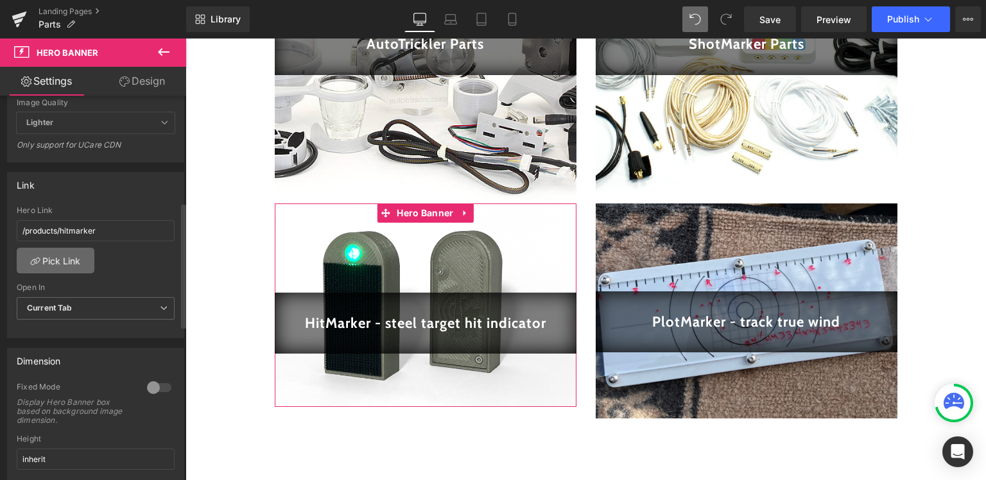
scroll to position [517, 0]
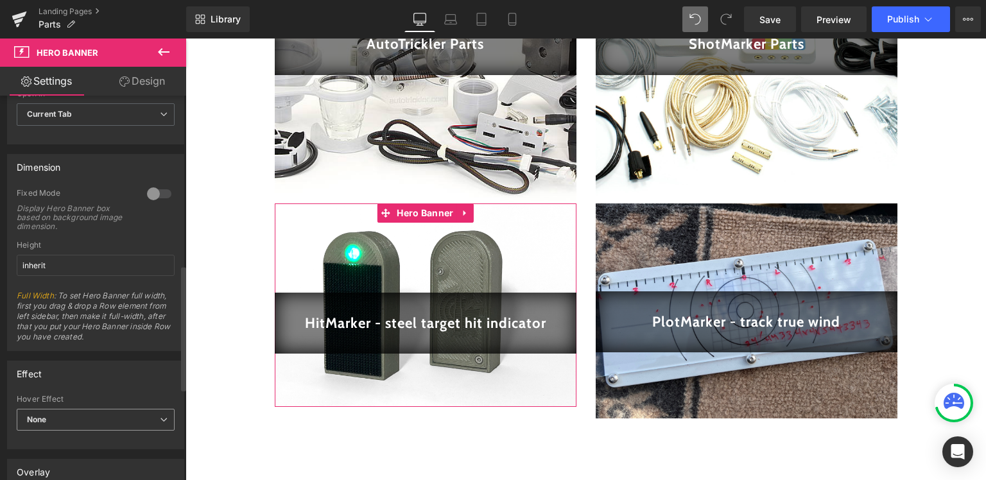
click at [68, 425] on span "None" at bounding box center [96, 420] width 158 height 22
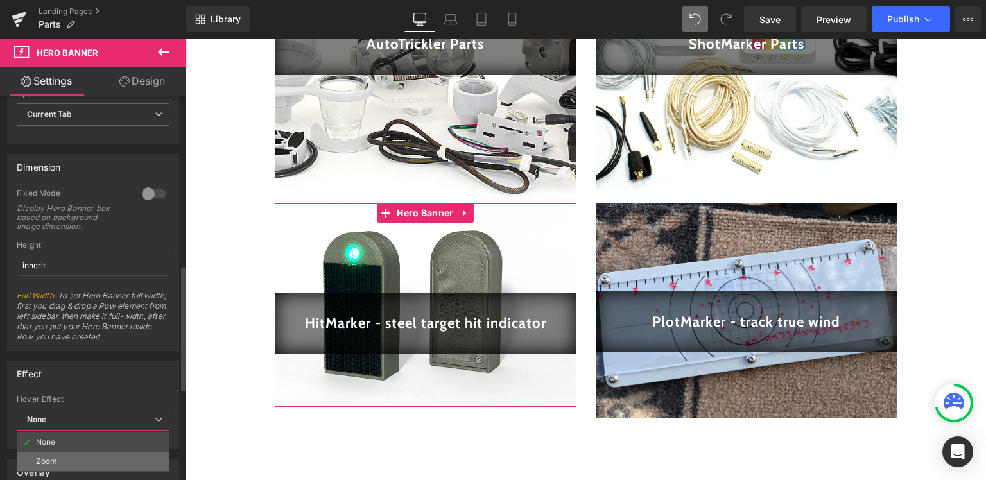
drag, startPoint x: 64, startPoint y: 454, endPoint x: 71, endPoint y: 448, distance: 9.1
click at [64, 455] on li "Zoom" at bounding box center [93, 461] width 153 height 19
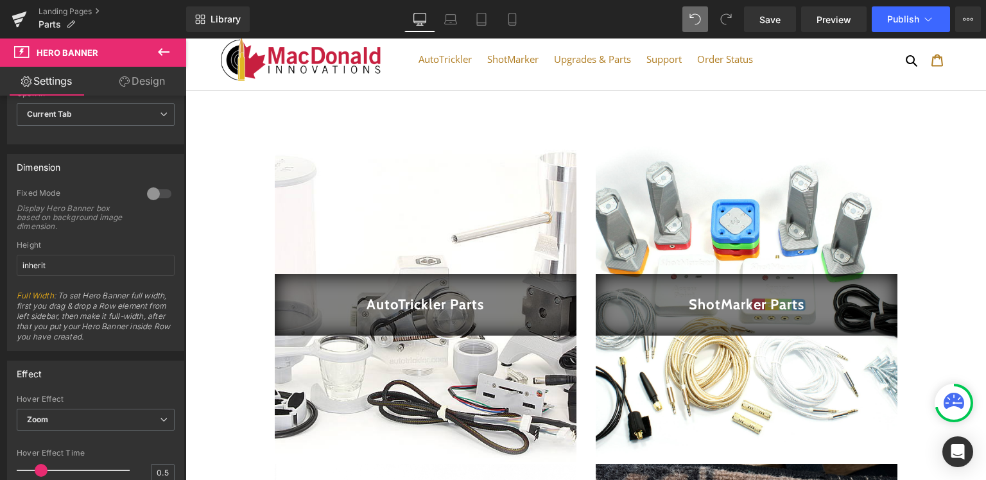
scroll to position [0, 0]
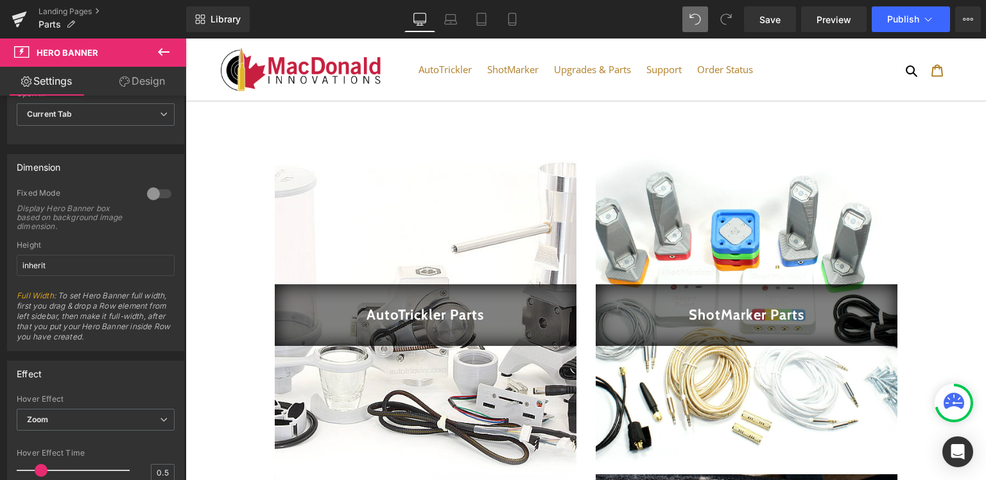
click at [164, 55] on icon at bounding box center [163, 51] width 15 height 15
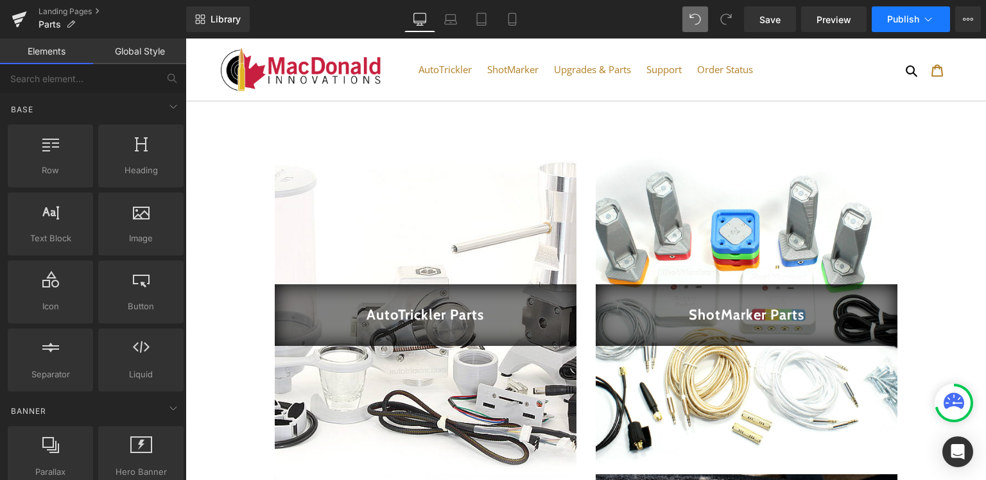
click at [885, 16] on button "Publish" at bounding box center [911, 19] width 78 height 26
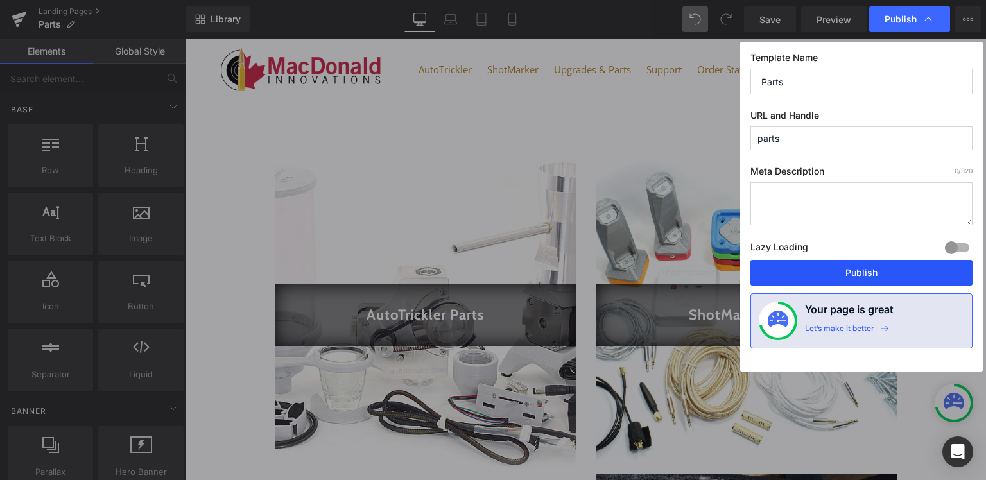
click at [815, 267] on button "Publish" at bounding box center [861, 273] width 222 height 26
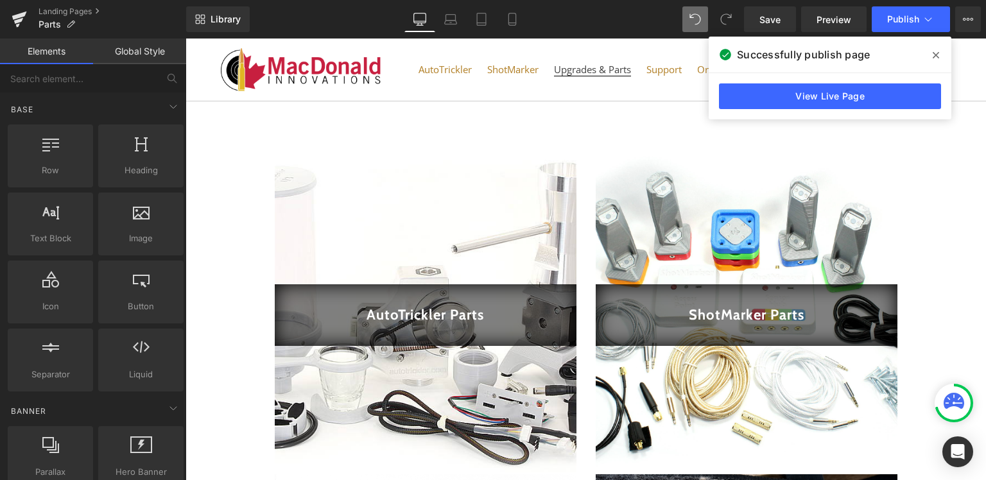
click at [567, 68] on span "Upgrades & Parts" at bounding box center [592, 69] width 77 height 13
click at [138, 49] on link "Global Style" at bounding box center [139, 52] width 93 height 26
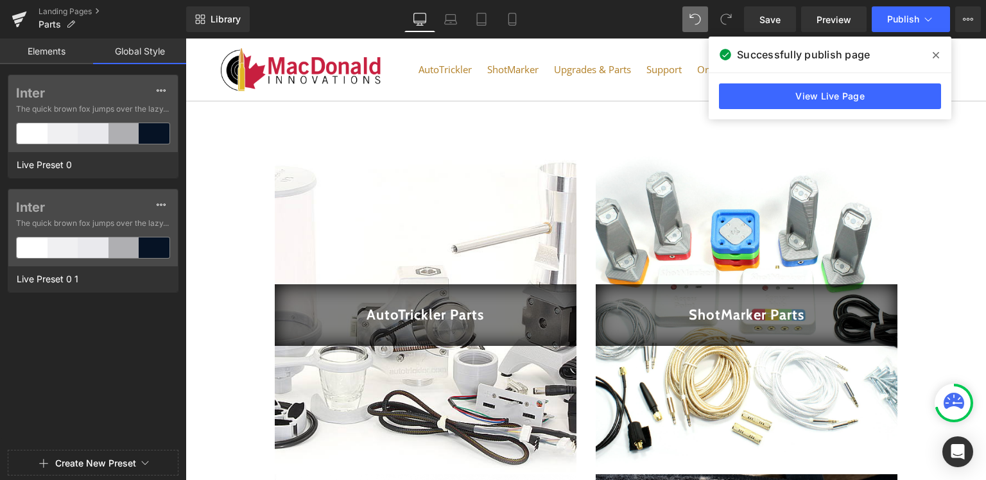
click at [87, 45] on link "Elements" at bounding box center [46, 52] width 93 height 26
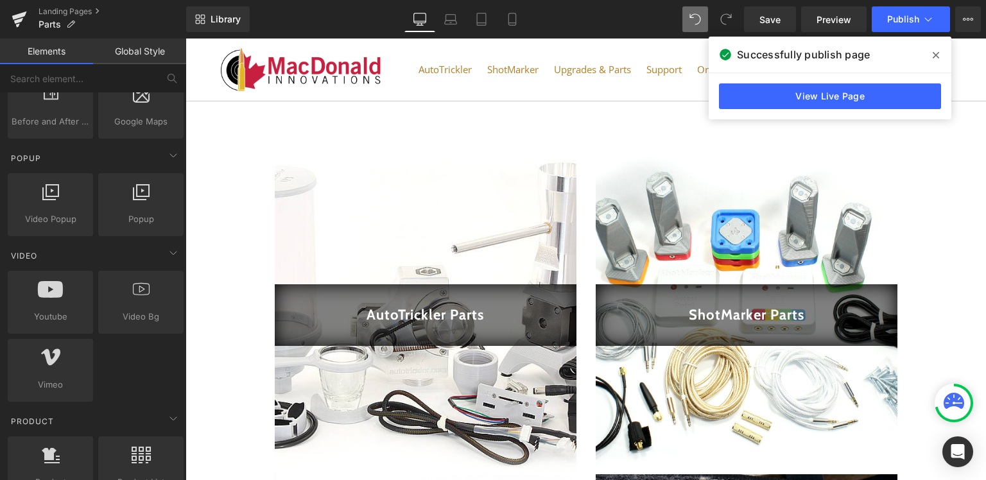
scroll to position [1165, 0]
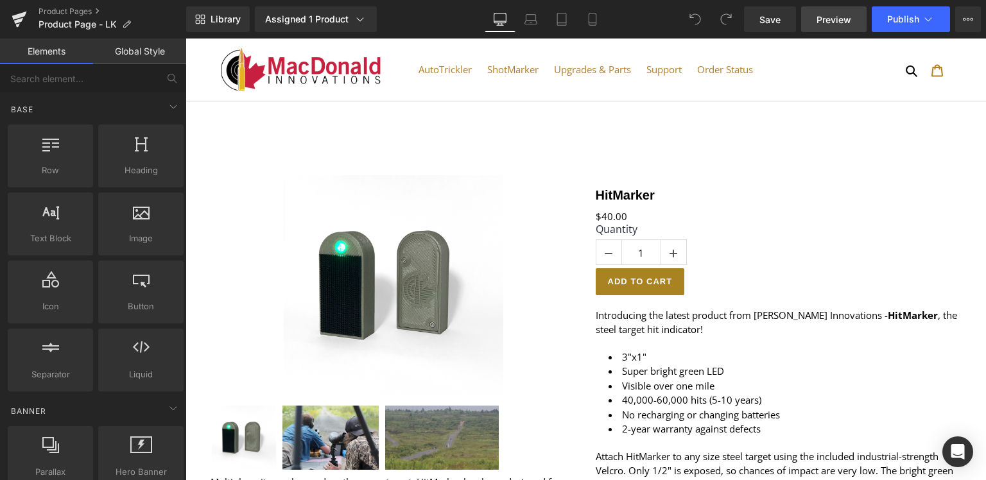
click at [838, 22] on span "Preview" at bounding box center [834, 19] width 35 height 13
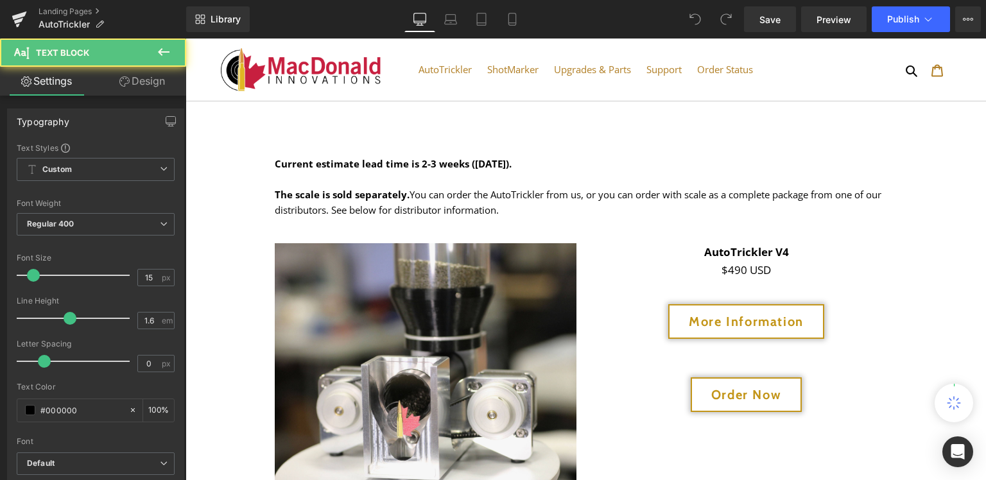
click at [429, 166] on b "Current estimate lead time is 2-3 weeks (August 2025)." at bounding box center [393, 163] width 237 height 13
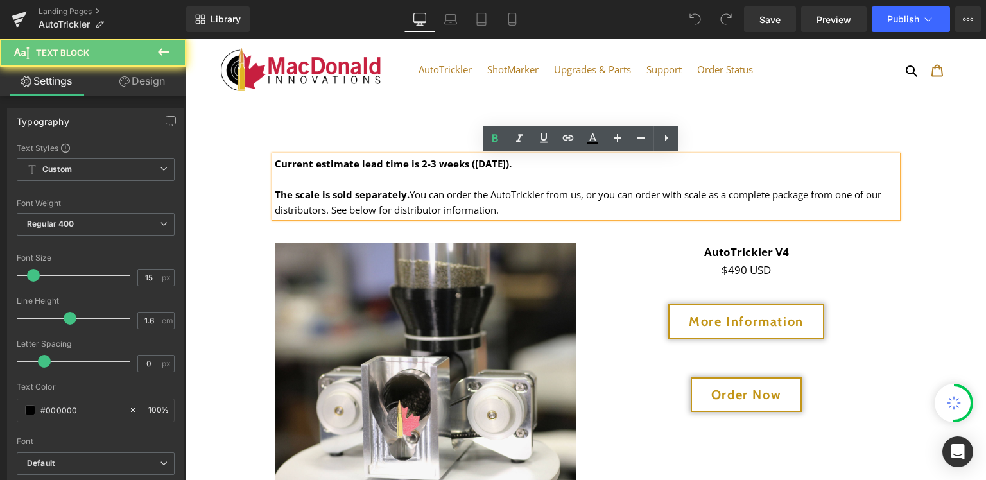
click at [413, 162] on b "Current estimate lead time is 2-3 weeks (August 2025)." at bounding box center [393, 163] width 237 height 13
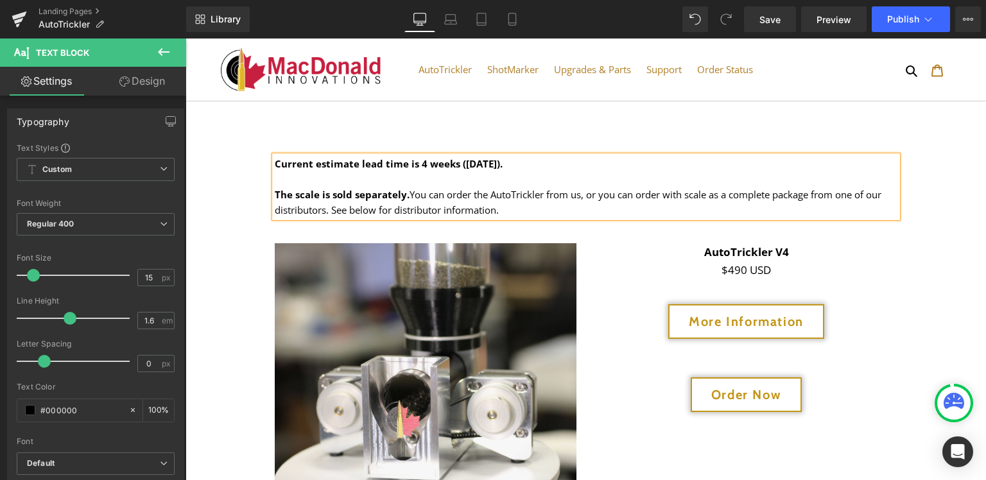
click at [476, 167] on b "Current estimate lead time is 4 weeks (August 2025)." at bounding box center [389, 163] width 228 height 13
click at [905, 19] on span "Publish" at bounding box center [903, 19] width 32 height 10
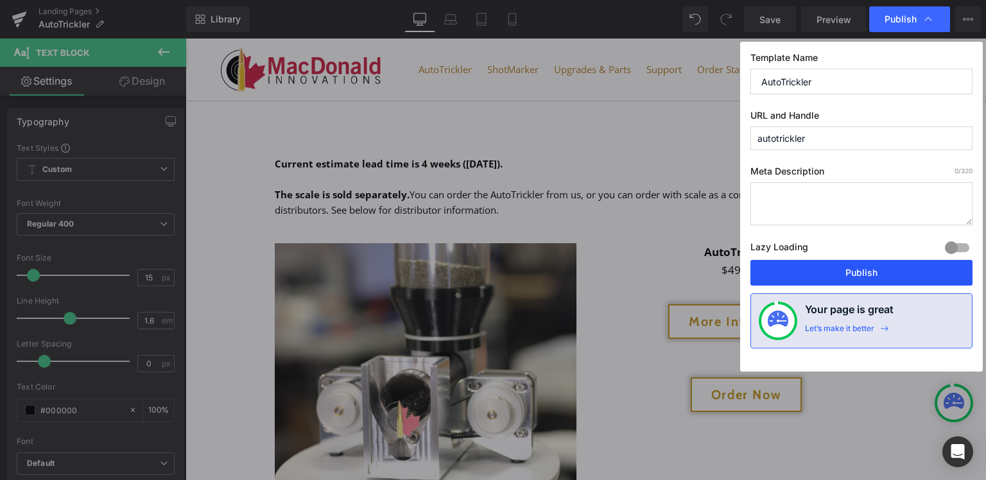
click at [844, 268] on button "Publish" at bounding box center [861, 273] width 222 height 26
